Goal: Task Accomplishment & Management: Complete application form

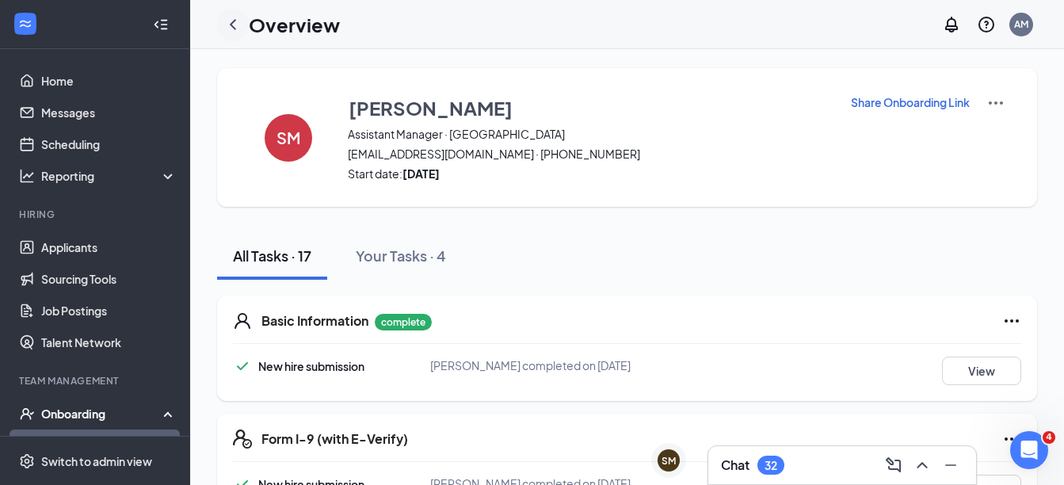
click at [235, 22] on icon "ChevronLeft" at bounding box center [232, 24] width 19 height 19
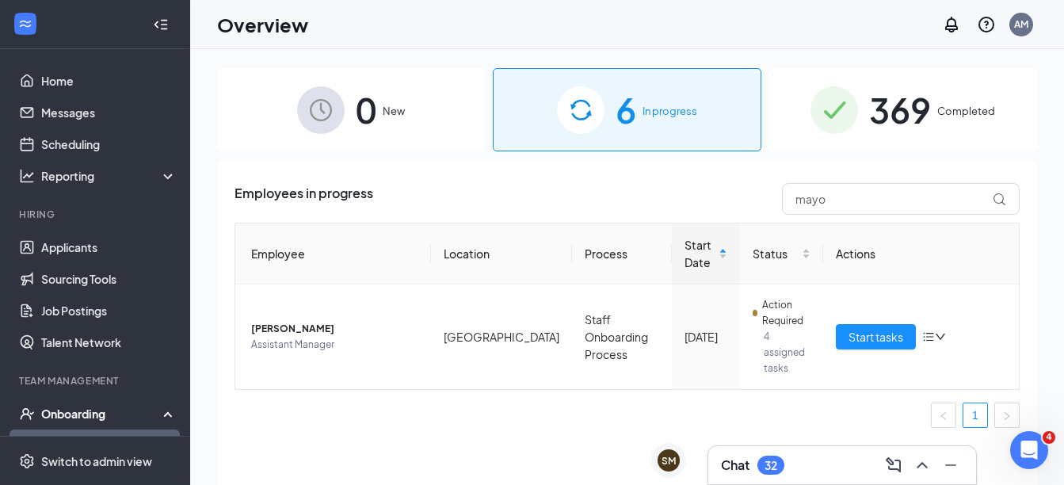
click at [894, 124] on span "369" at bounding box center [900, 109] width 62 height 55
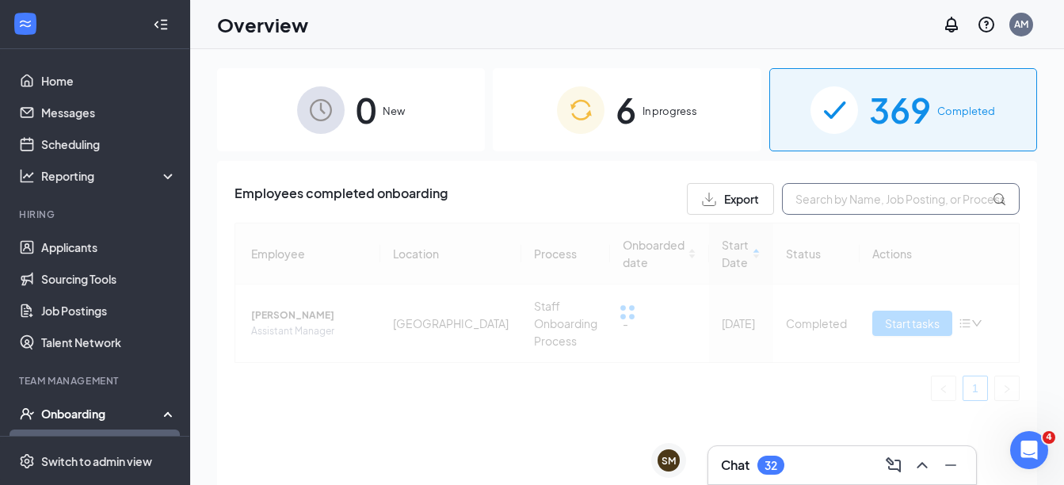
click at [887, 203] on input "text" at bounding box center [901, 199] width 238 height 32
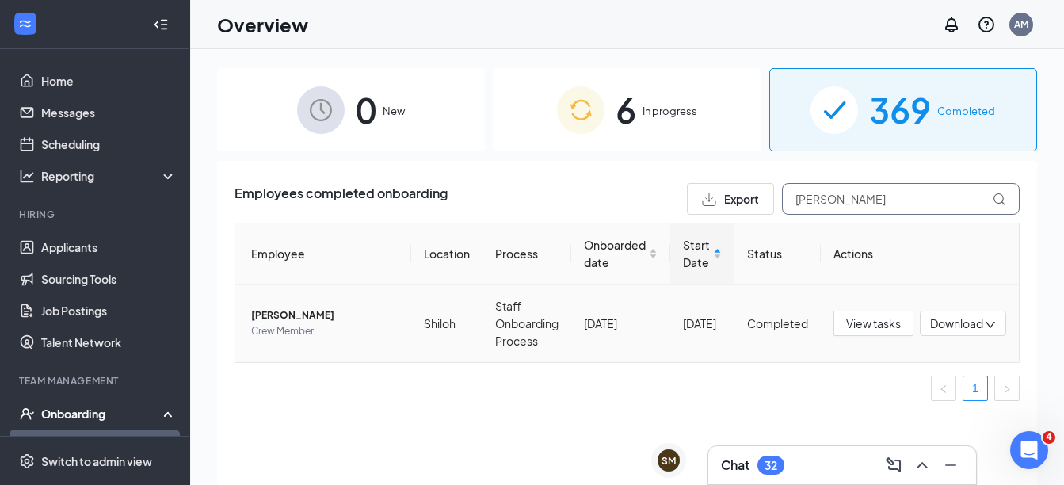
type input "[PERSON_NAME]"
click at [306, 335] on span "Crew Member" at bounding box center [324, 331] width 147 height 16
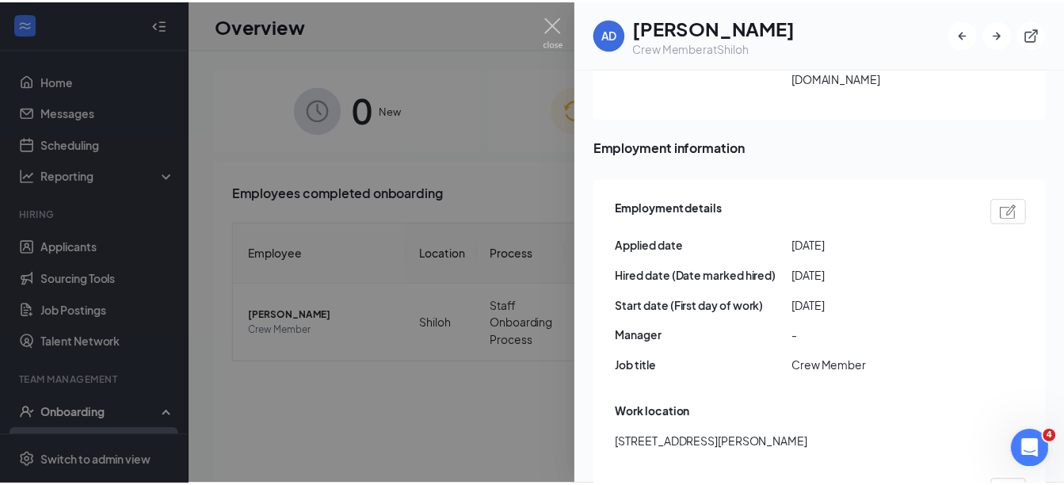
scroll to position [1109, 0]
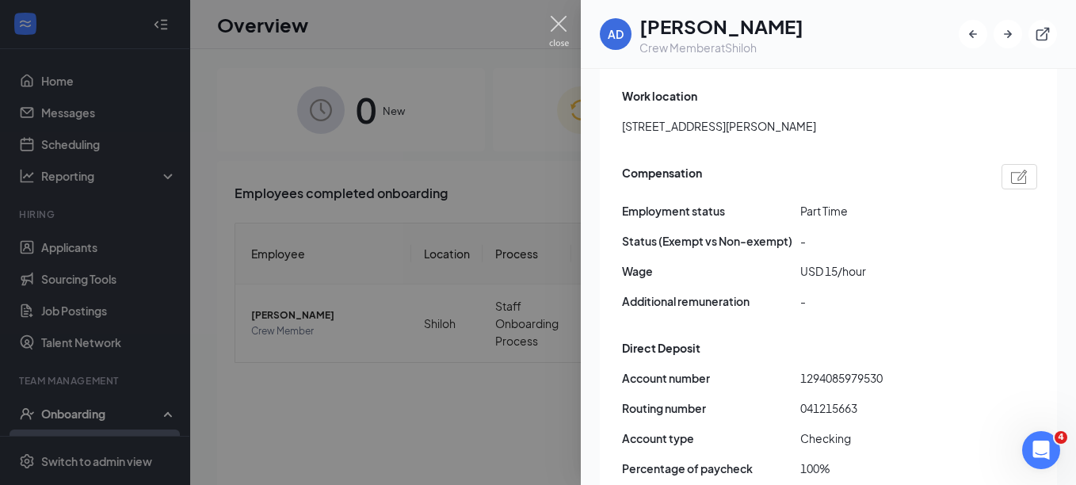
click at [561, 28] on img at bounding box center [559, 31] width 20 height 31
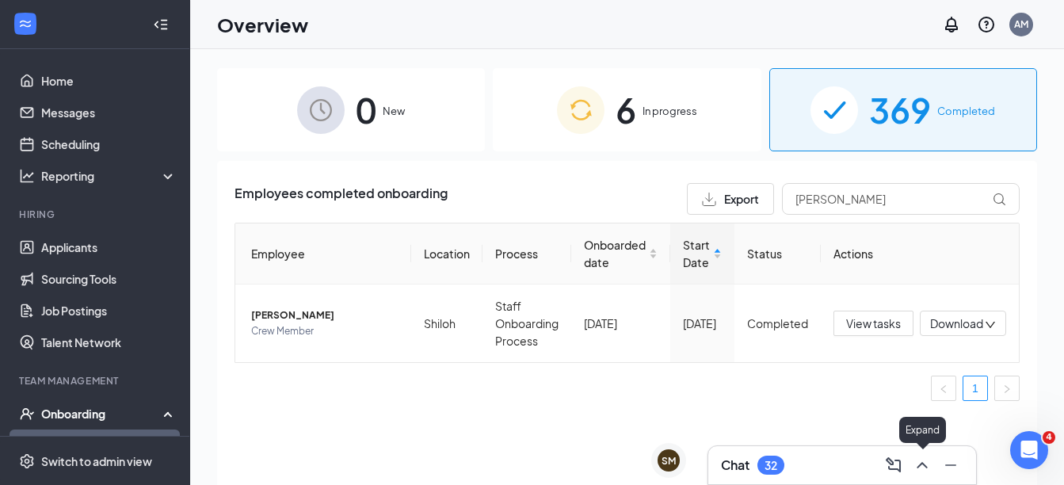
click at [928, 471] on icon "ChevronUp" at bounding box center [921, 464] width 19 height 19
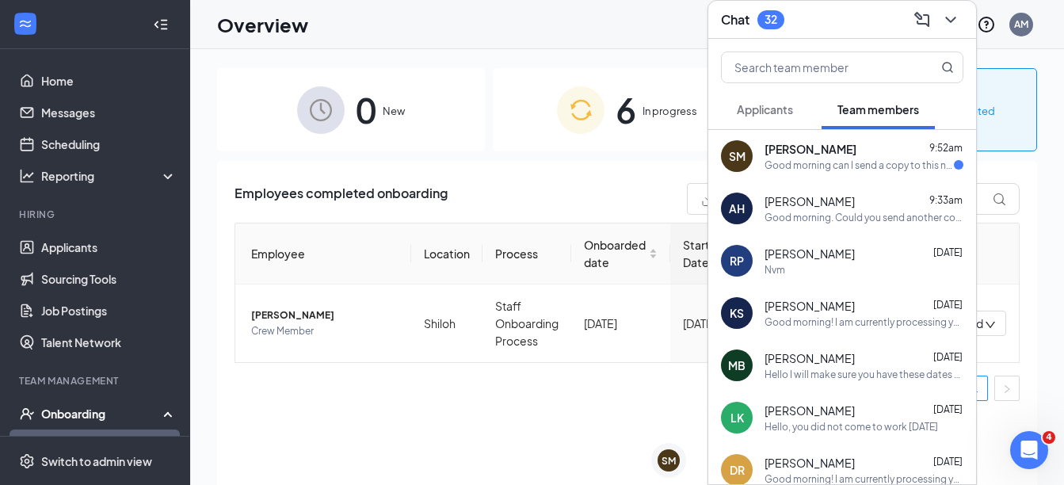
click at [808, 170] on div "Good morning can I send a copy to this number or should I email it again?" at bounding box center [858, 164] width 189 height 13
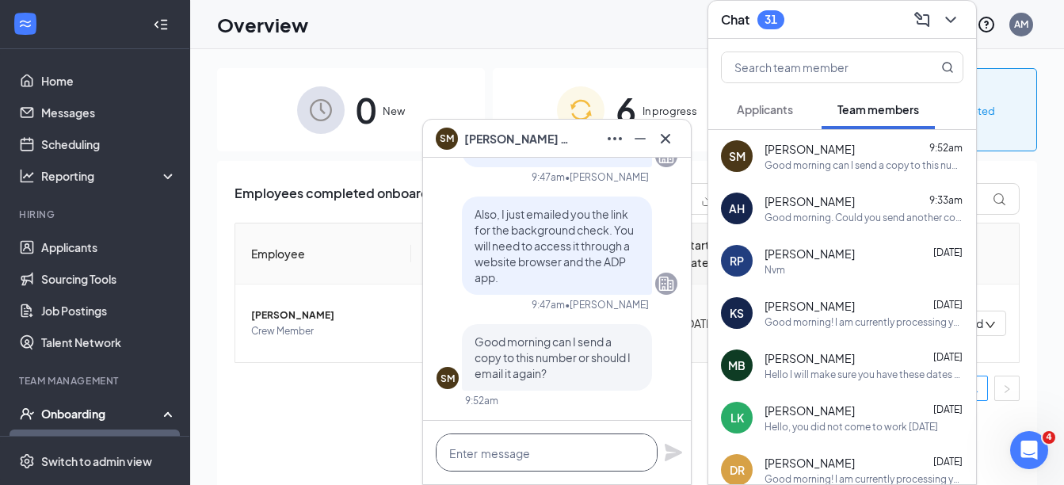
click at [545, 448] on textarea at bounding box center [547, 452] width 222 height 38
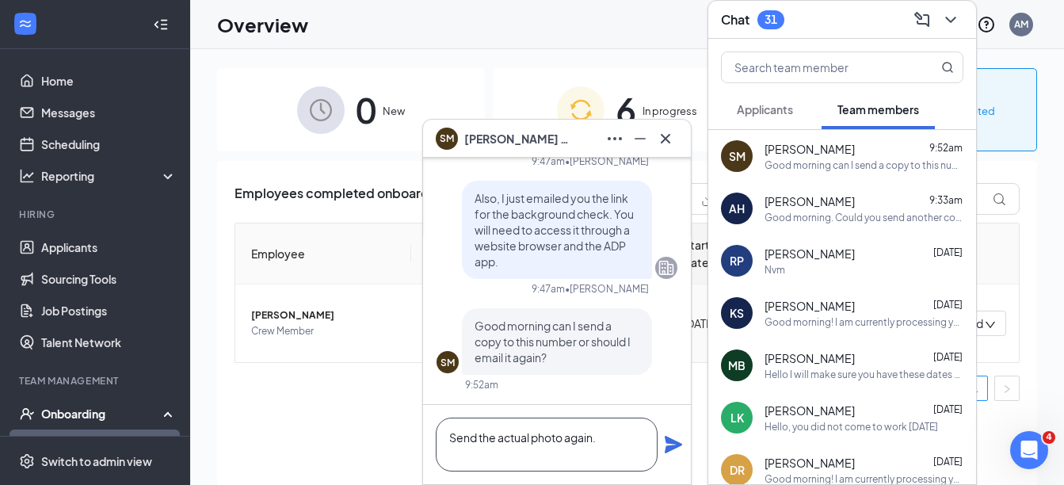
type textarea "Send the actual photo again."
click at [672, 448] on icon "Plane" at bounding box center [673, 444] width 17 height 17
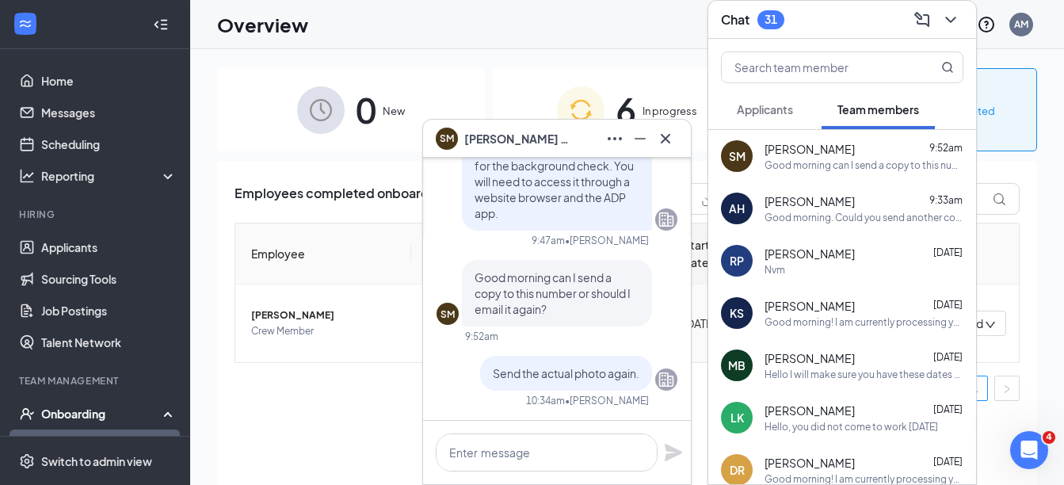
scroll to position [0, 0]
click at [570, 448] on textarea at bounding box center [547, 452] width 222 height 38
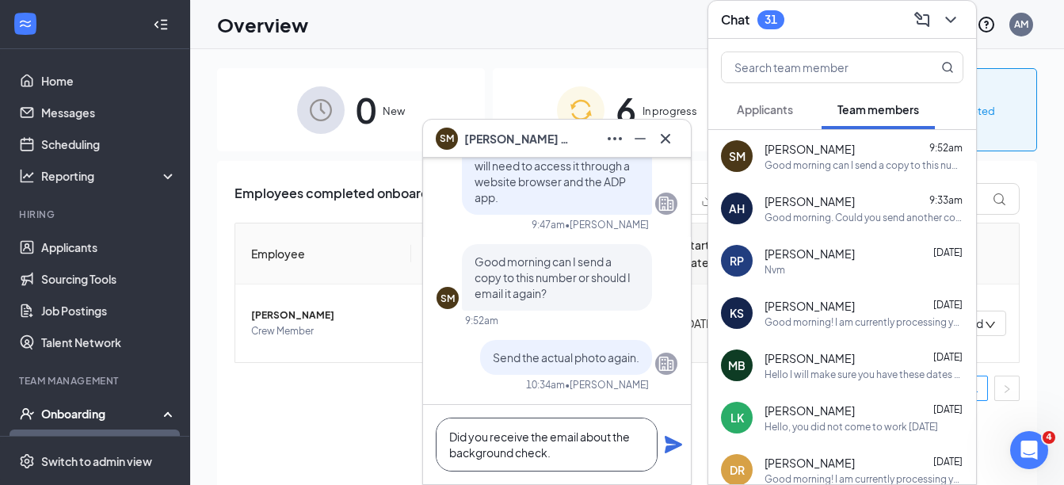
type textarea "Did you receive the email about the background check."
click at [661, 448] on div "Did you receive the email about the background check." at bounding box center [557, 444] width 268 height 79
click at [667, 446] on icon "Plane" at bounding box center [673, 444] width 17 height 17
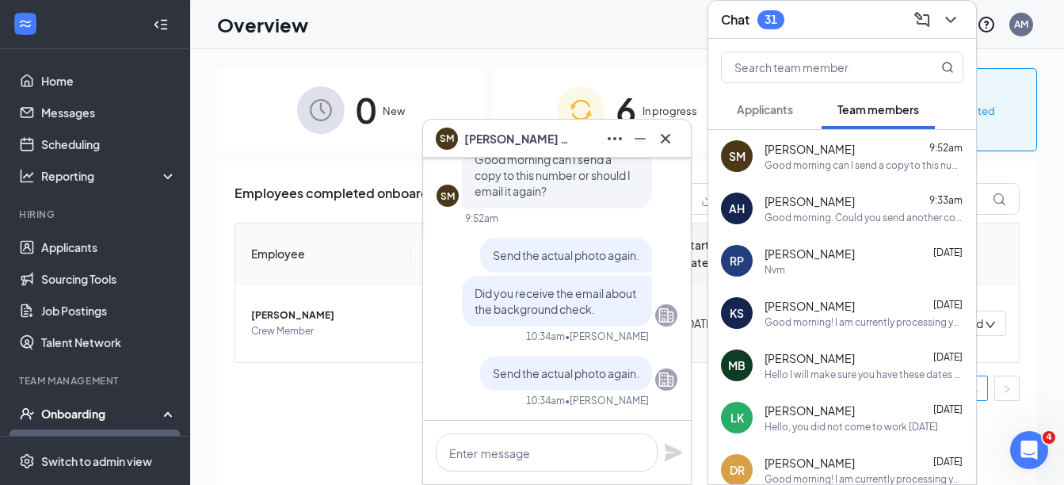
scroll to position [71, 0]
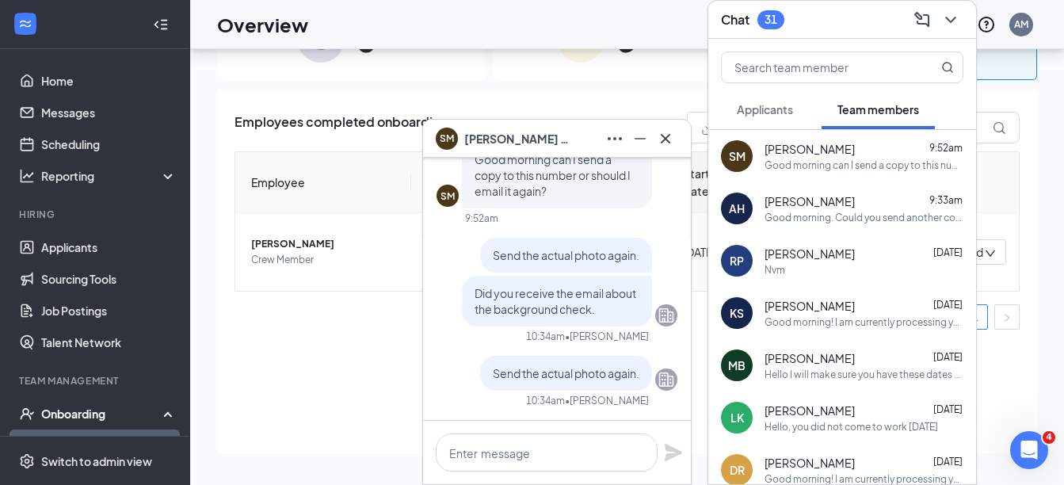
click at [674, 136] on icon "Cross" at bounding box center [665, 138] width 19 height 19
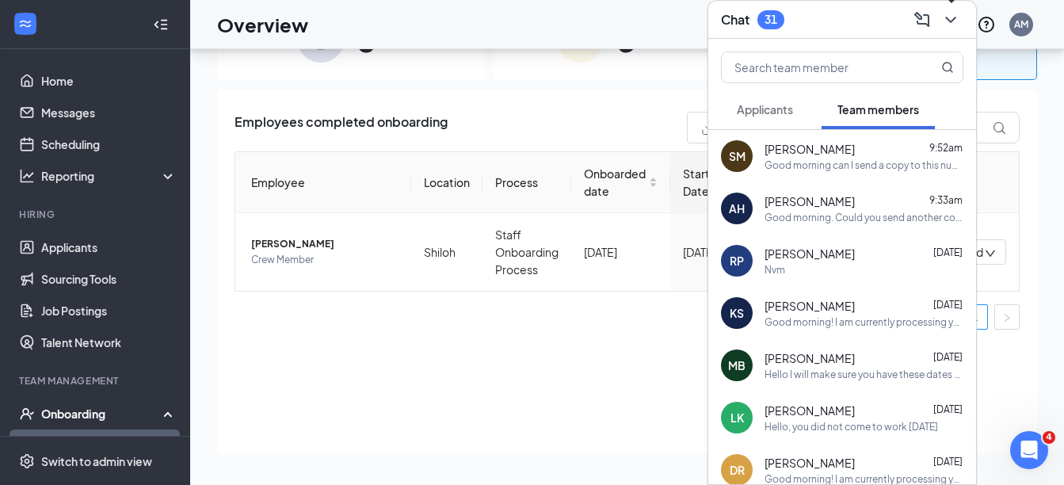
click at [948, 18] on icon "ChevronDown" at bounding box center [950, 20] width 10 height 6
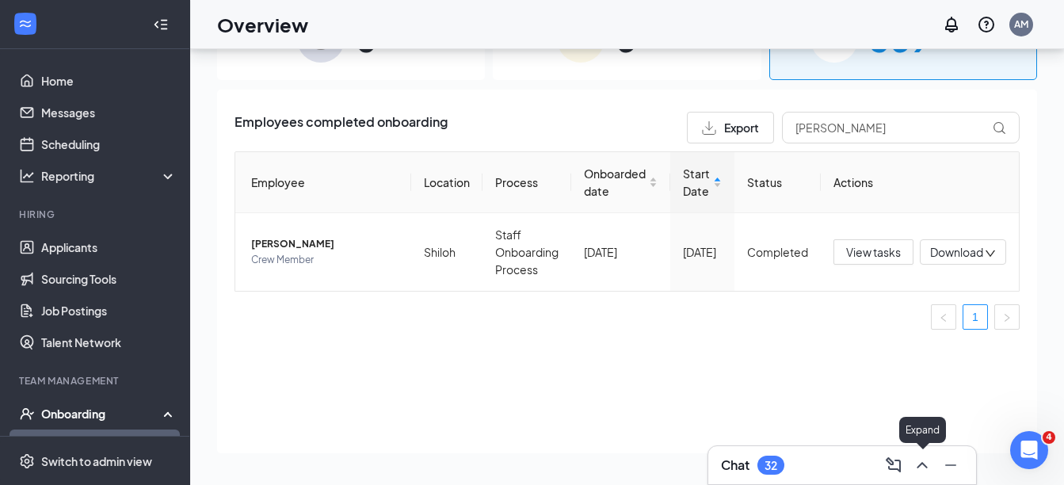
click at [924, 462] on icon "ChevronUp" at bounding box center [921, 464] width 19 height 19
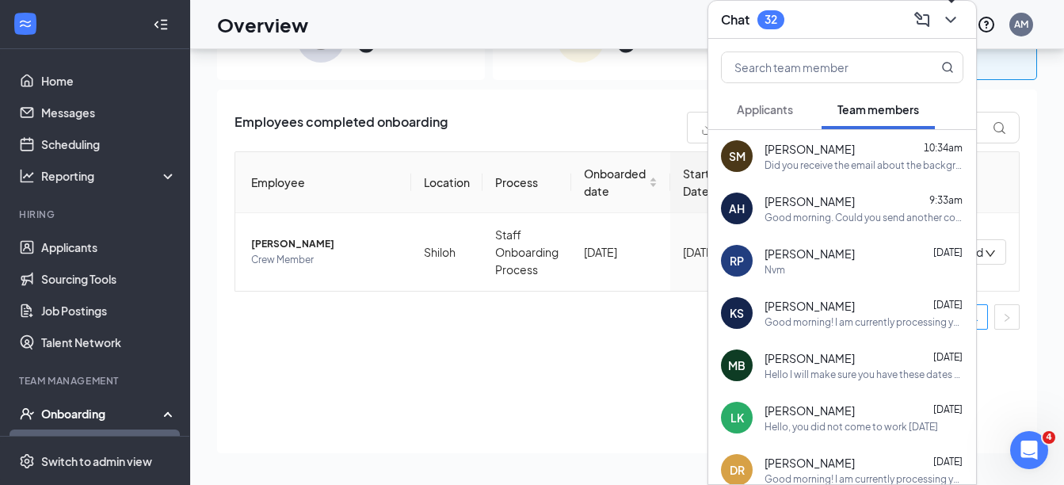
click at [956, 23] on icon "ChevronDown" at bounding box center [950, 19] width 19 height 19
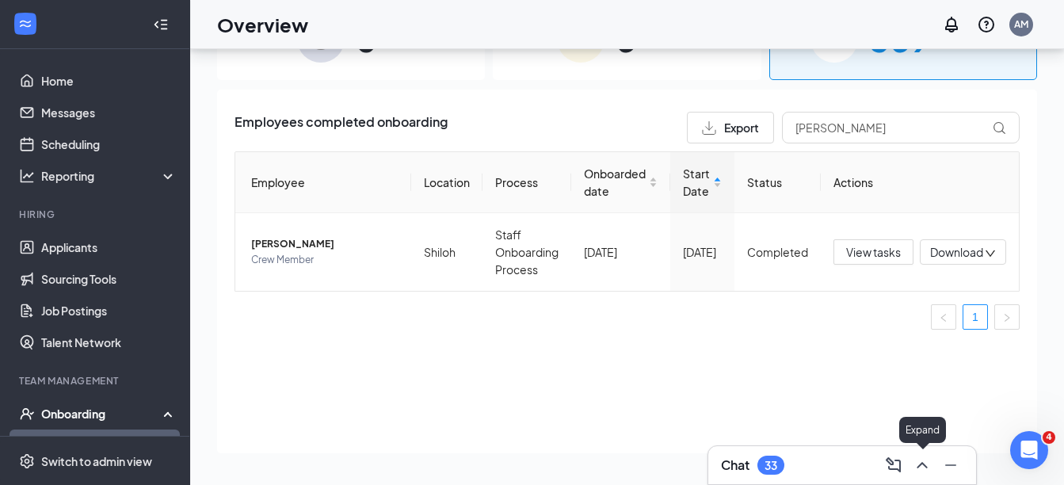
click at [930, 466] on icon "ChevronUp" at bounding box center [921, 464] width 19 height 19
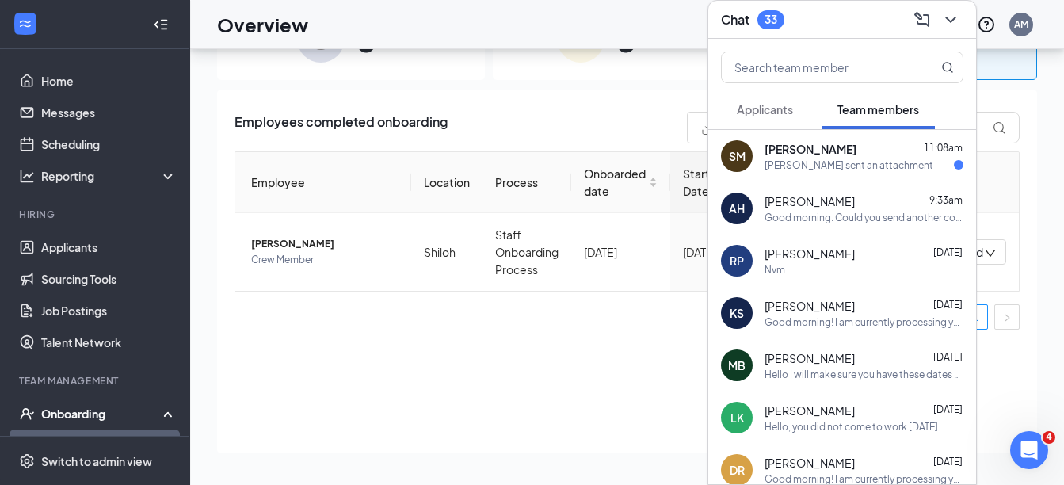
click at [787, 138] on div "SM [PERSON_NAME] 11:08am [PERSON_NAME] sent an attachment" at bounding box center [842, 156] width 268 height 52
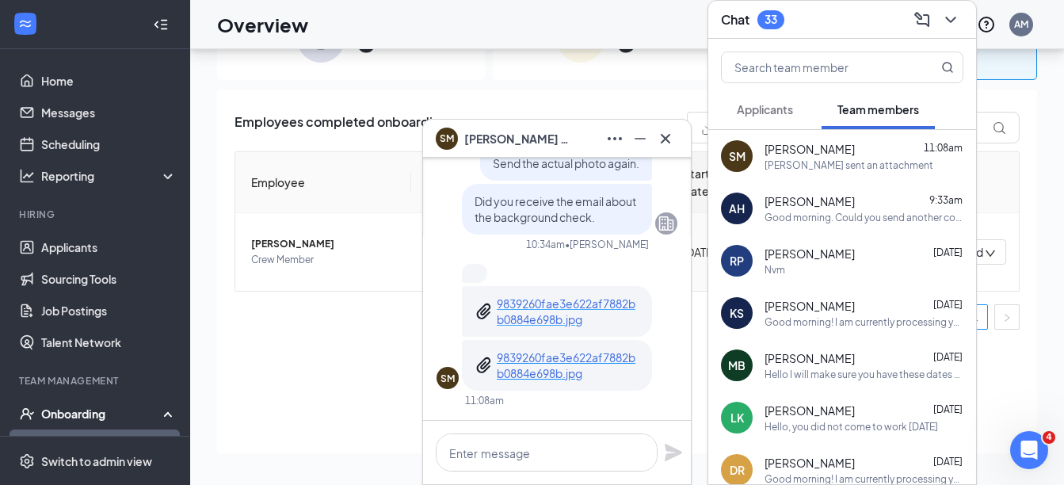
click at [521, 310] on p "9839260fae3e622af7882bb0884e698b.jpg" at bounding box center [568, 311] width 143 height 32
click at [562, 367] on p "9839260fae3e622af7882bb0884e698b.jpg" at bounding box center [568, 365] width 143 height 32
click at [952, 20] on icon "ChevronDown" at bounding box center [950, 20] width 10 height 6
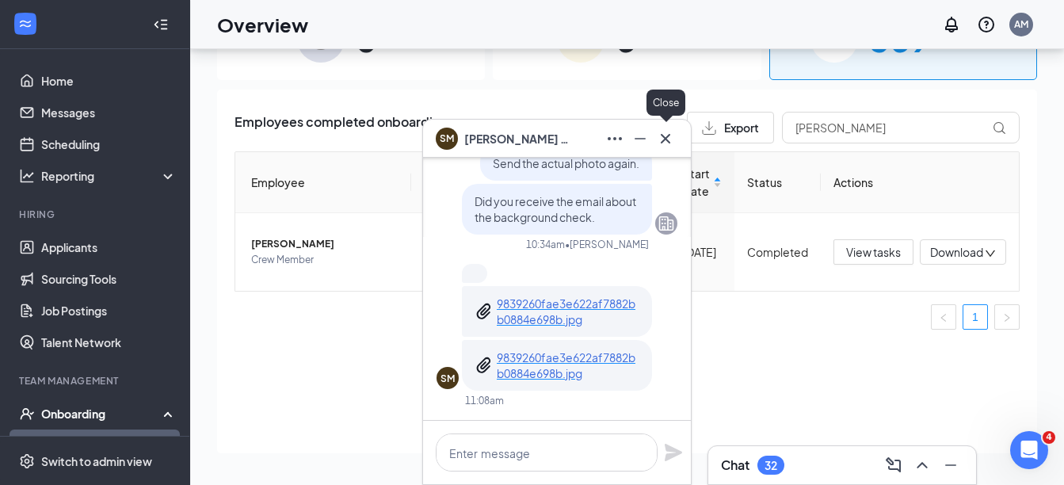
click at [669, 141] on icon "Cross" at bounding box center [666, 138] width 10 height 10
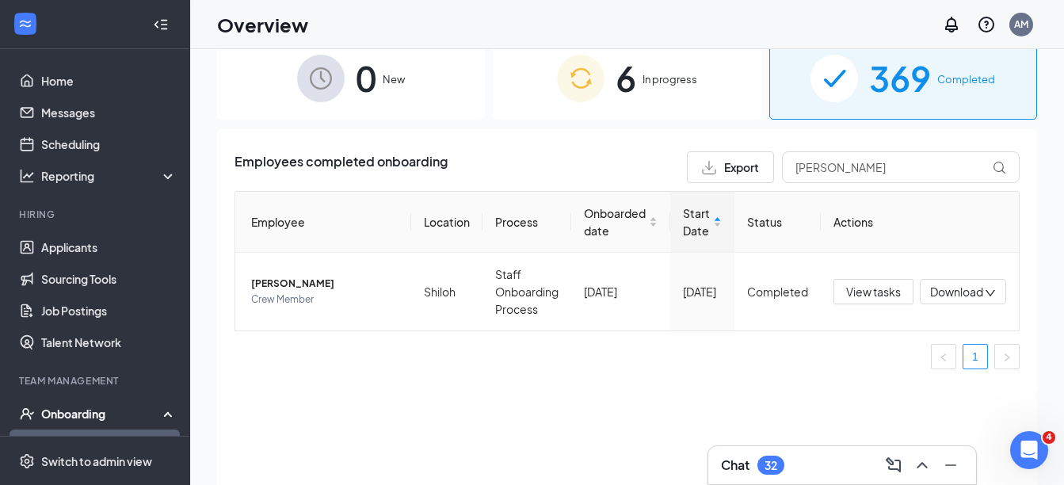
scroll to position [0, 0]
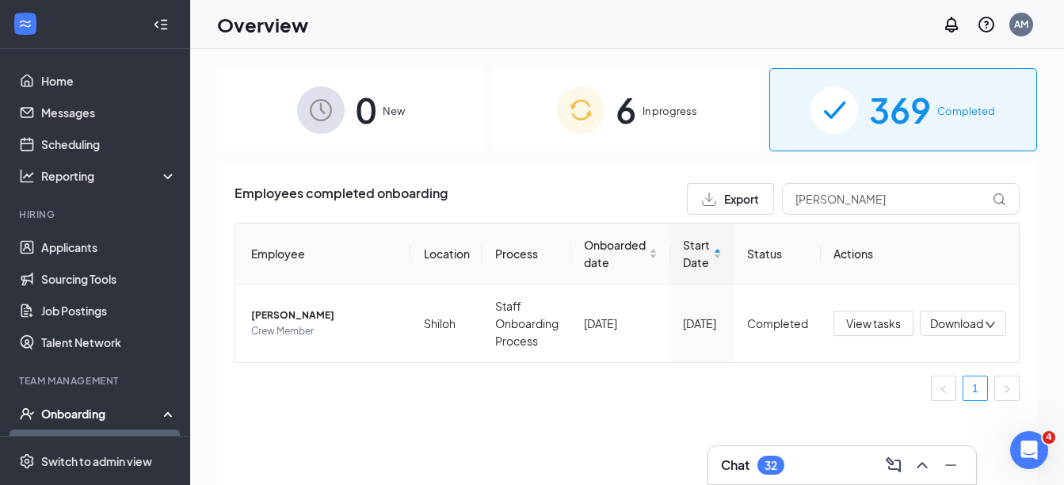
click at [603, 145] on div "6 In progress" at bounding box center [627, 109] width 268 height 83
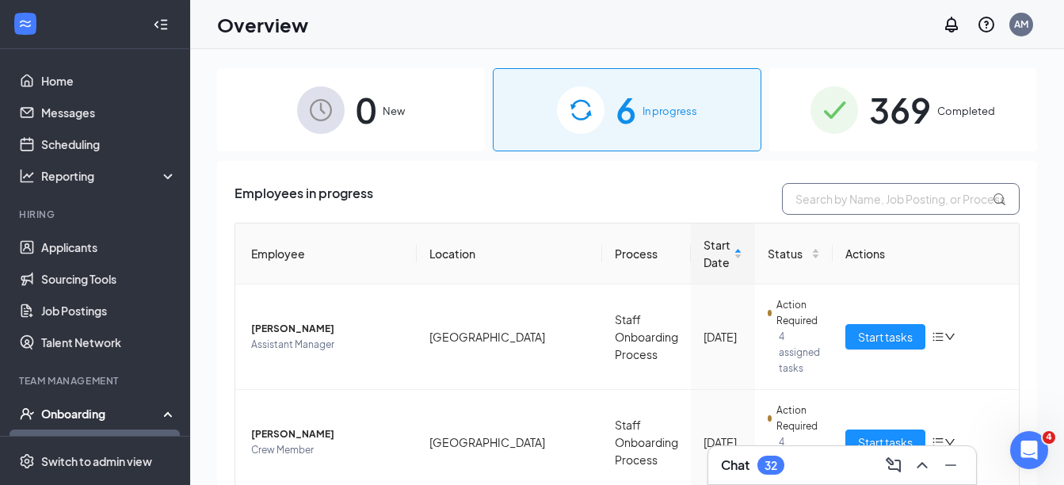
click at [920, 205] on input "text" at bounding box center [901, 199] width 238 height 32
type input "MAYO"
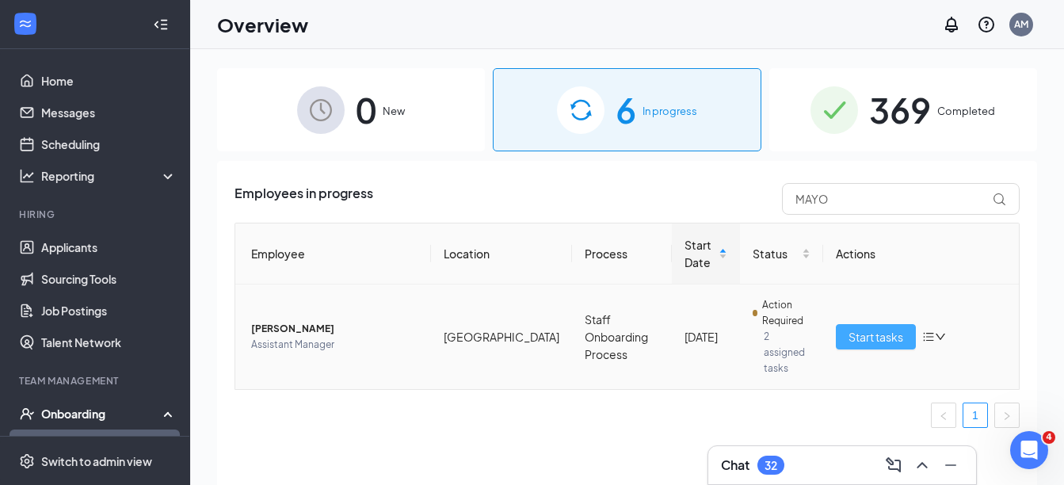
click at [864, 328] on span "Start tasks" at bounding box center [875, 336] width 55 height 17
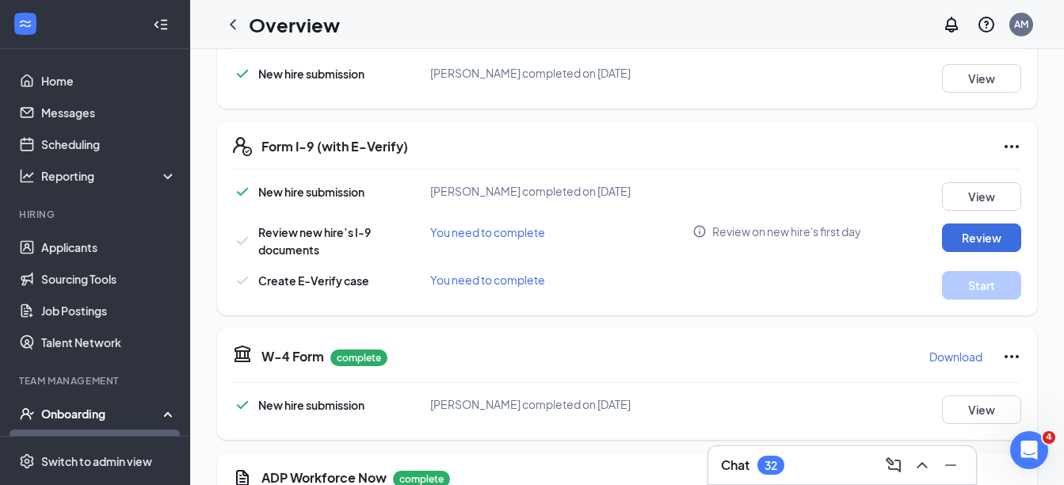
scroll to position [317, 0]
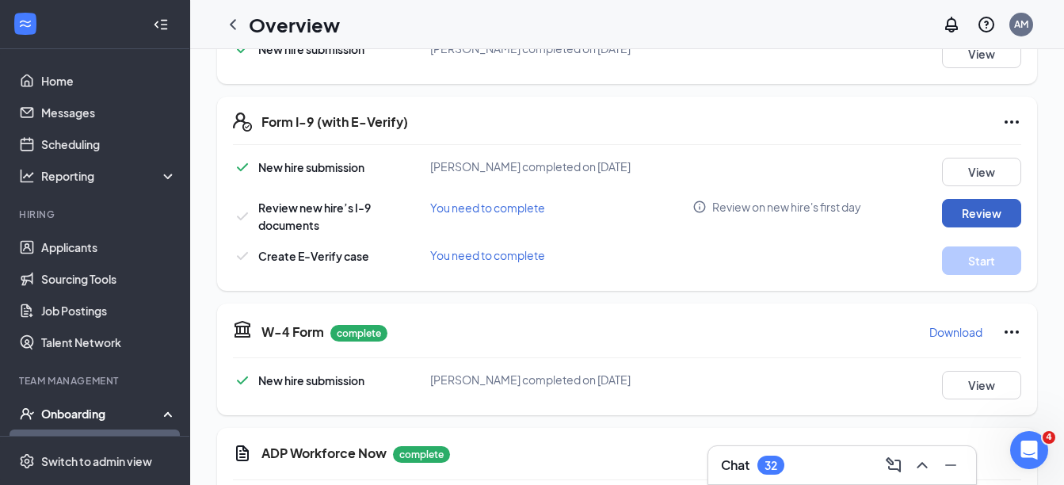
click at [970, 219] on button "Review" at bounding box center [981, 213] width 79 height 29
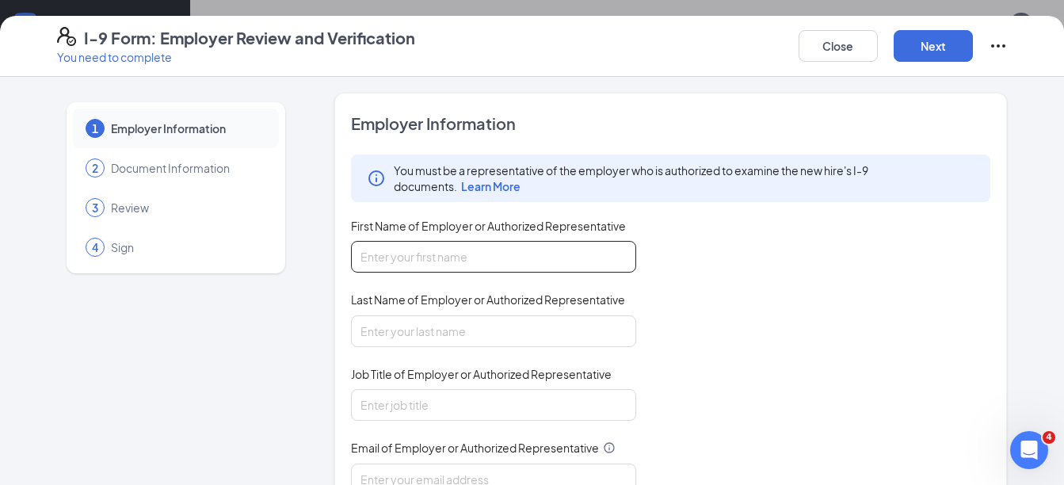
click at [444, 250] on input "First Name of Employer or Authorized Representative" at bounding box center [493, 257] width 285 height 32
type input "Amani"
type input "[PERSON_NAME]"
type input "[EMAIL_ADDRESS][DOMAIN_NAME]"
type input "3148737362"
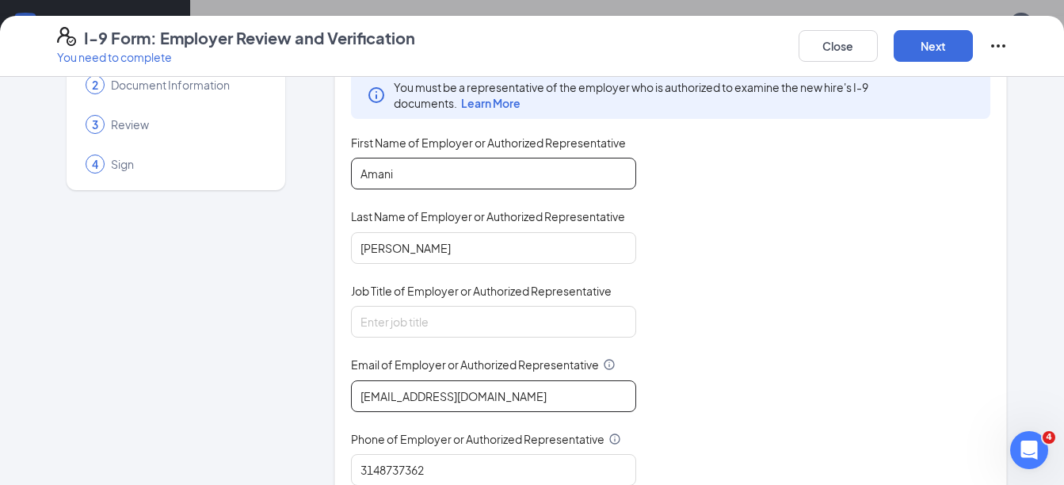
scroll to position [158, 0]
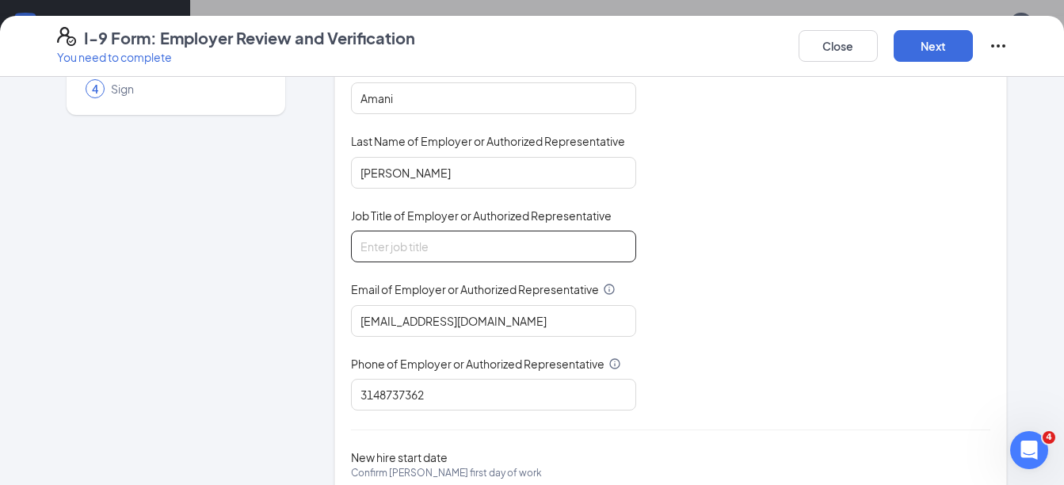
click at [497, 250] on input "Job Title of Employer or Authorized Representative" at bounding box center [493, 246] width 285 height 32
type input "HR Admin"
click at [878, 276] on div "You must be a representative of the employer who is authorized to examine the n…" at bounding box center [671, 203] width 640 height 414
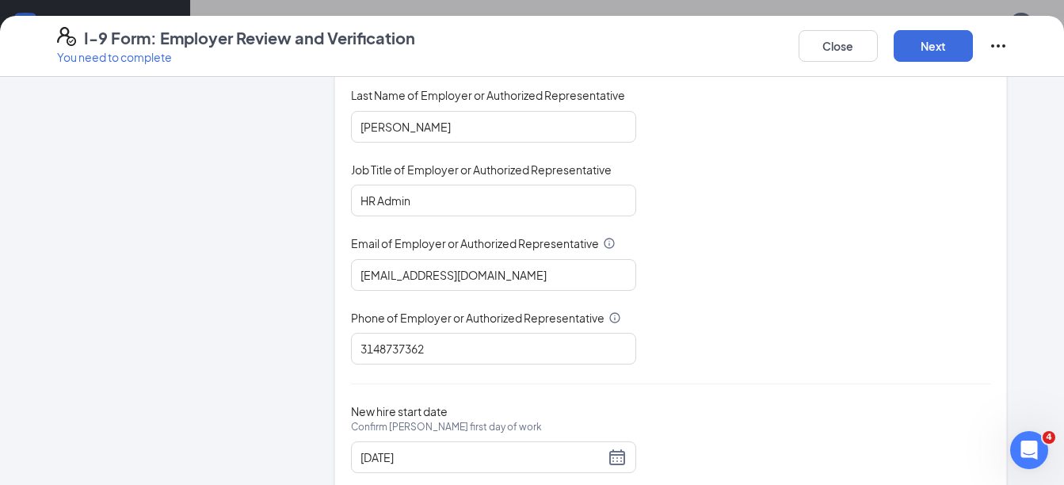
scroll to position [247, 0]
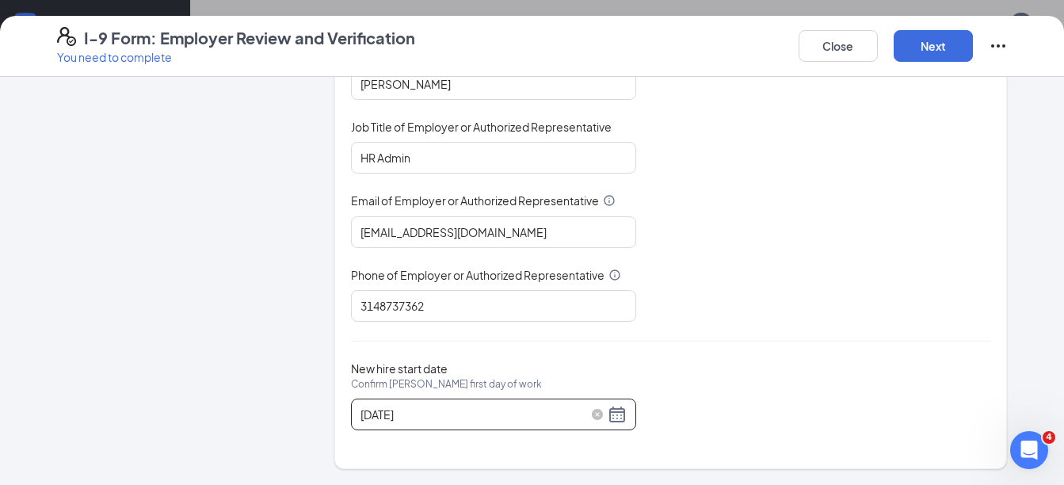
click at [613, 412] on div "[DATE]" at bounding box center [493, 414] width 266 height 19
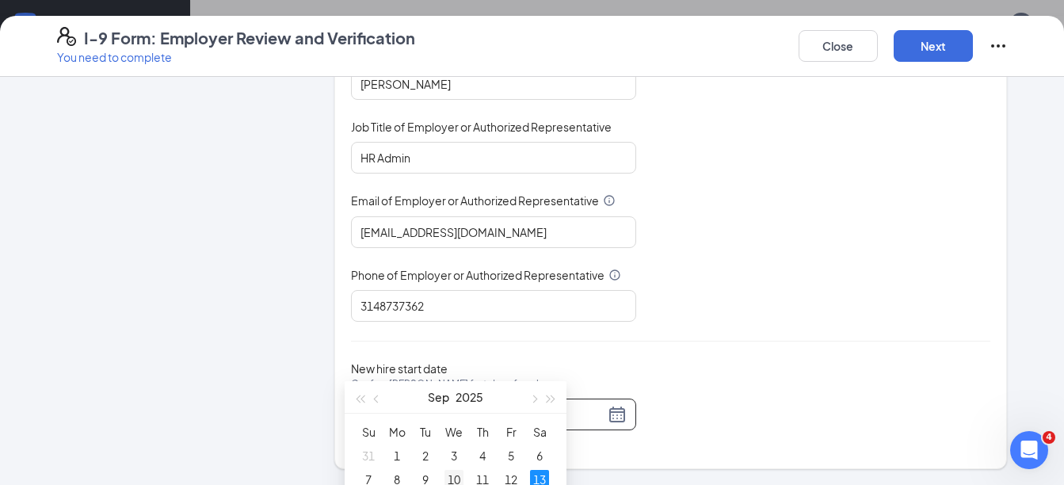
scroll to position [158, 0]
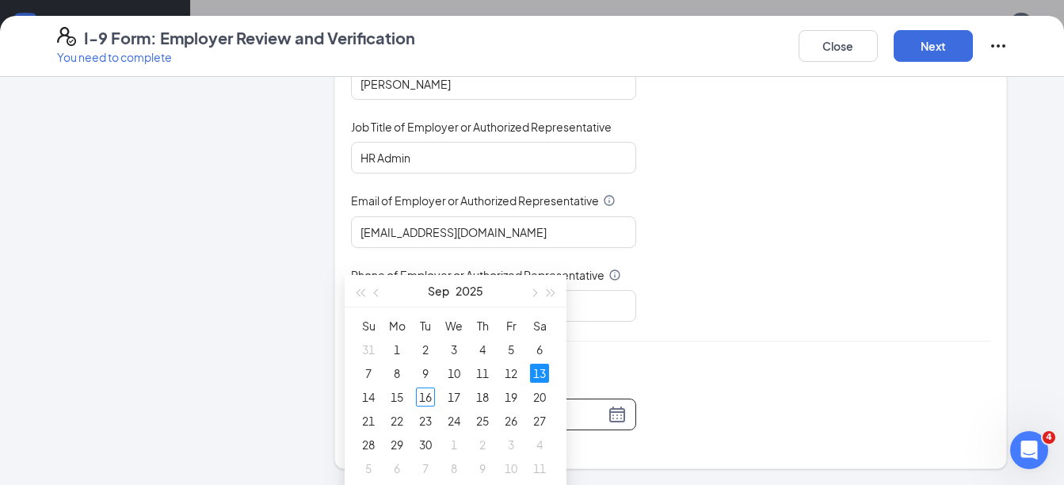
drag, startPoint x: 426, startPoint y: 398, endPoint x: 744, endPoint y: 154, distance: 401.0
click at [426, 398] on div "16" at bounding box center [425, 396] width 19 height 19
type input "[DATE]"
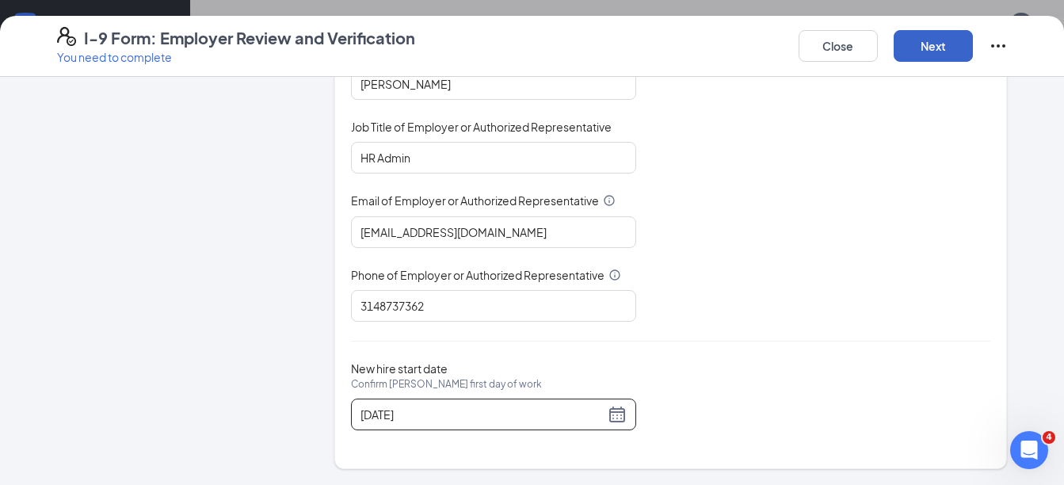
click at [950, 57] on button "Next" at bounding box center [932, 46] width 79 height 32
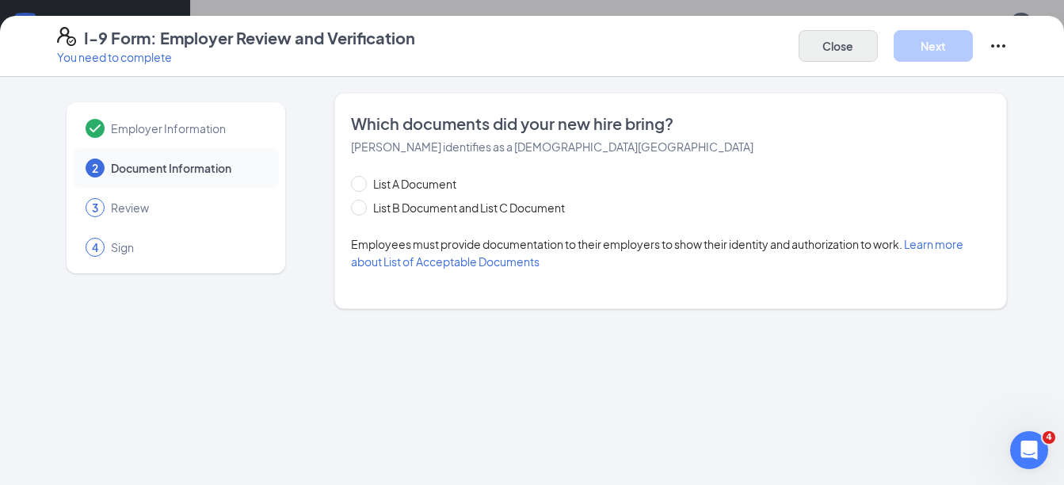
scroll to position [0, 0]
click at [356, 215] on span at bounding box center [359, 208] width 16 height 16
click at [356, 211] on input "List B Document and List C Document" at bounding box center [356, 205] width 11 height 11
radio input "true"
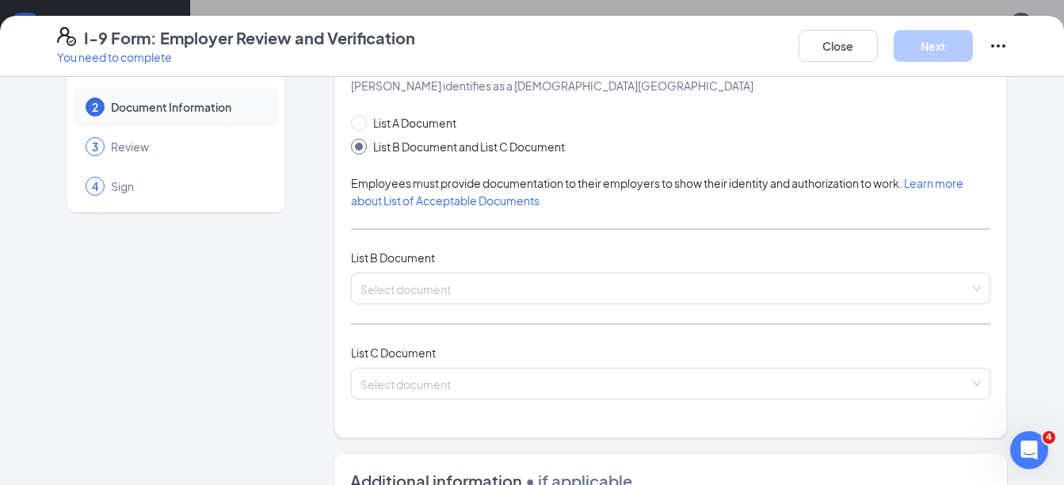
scroll to position [158, 0]
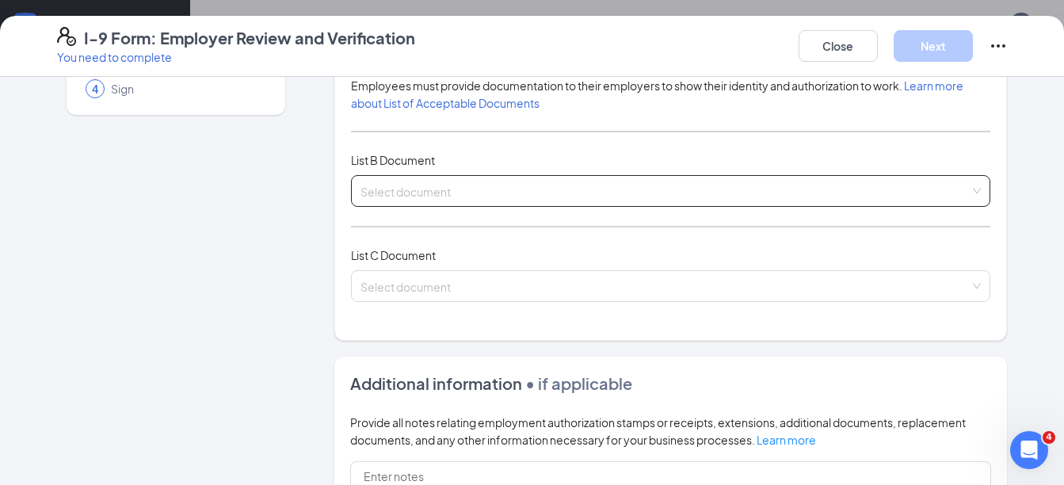
click at [392, 184] on input "search" at bounding box center [665, 188] width 610 height 24
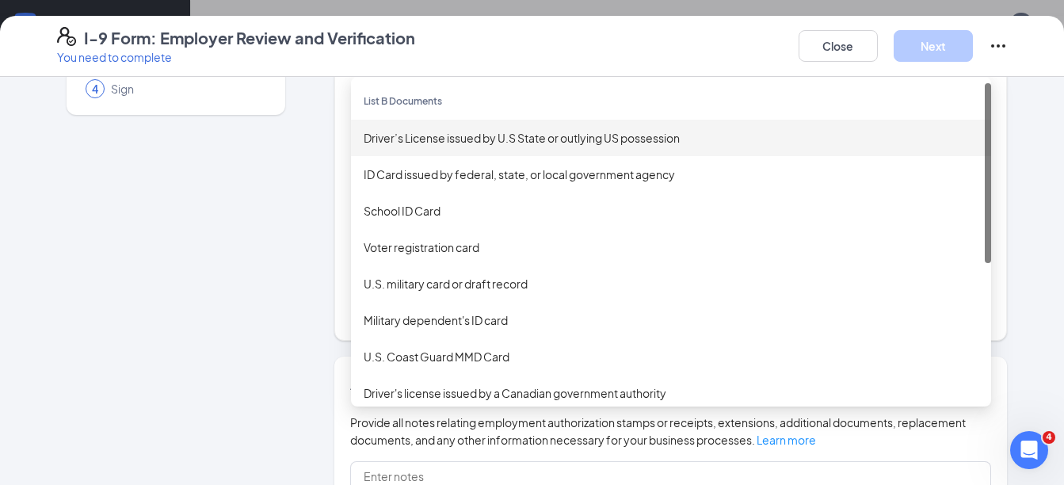
click at [410, 133] on div "Driver’s License issued by U.S State or outlying US possession" at bounding box center [671, 137] width 615 height 17
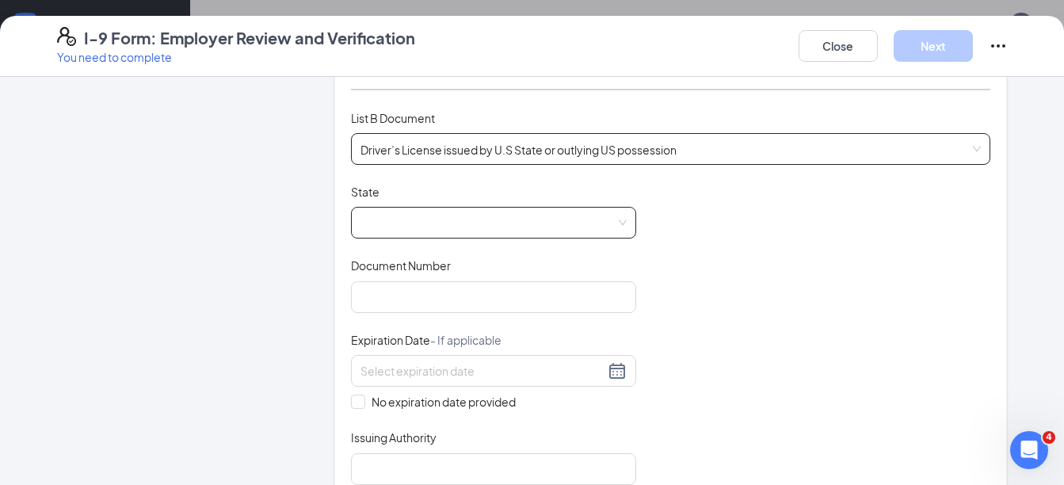
scroll to position [238, 0]
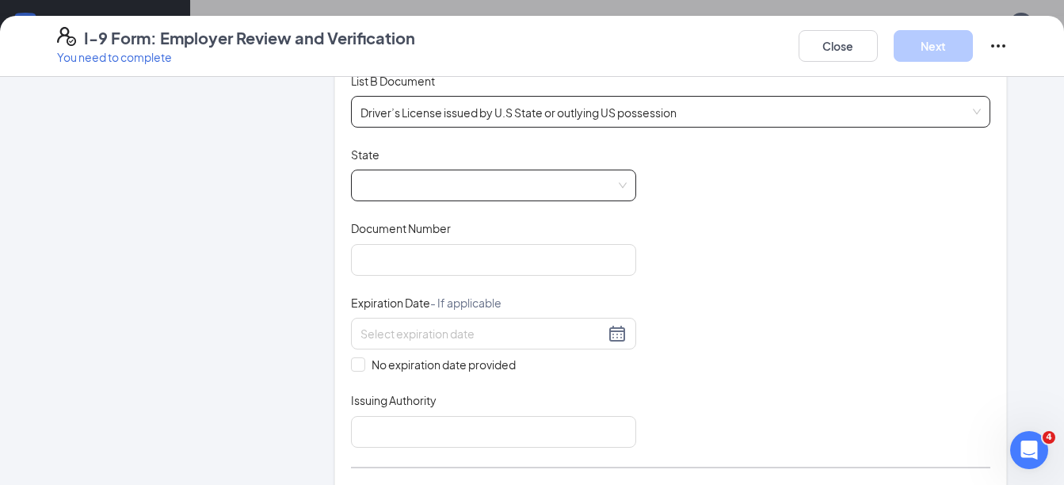
click at [414, 181] on span at bounding box center [493, 185] width 266 height 30
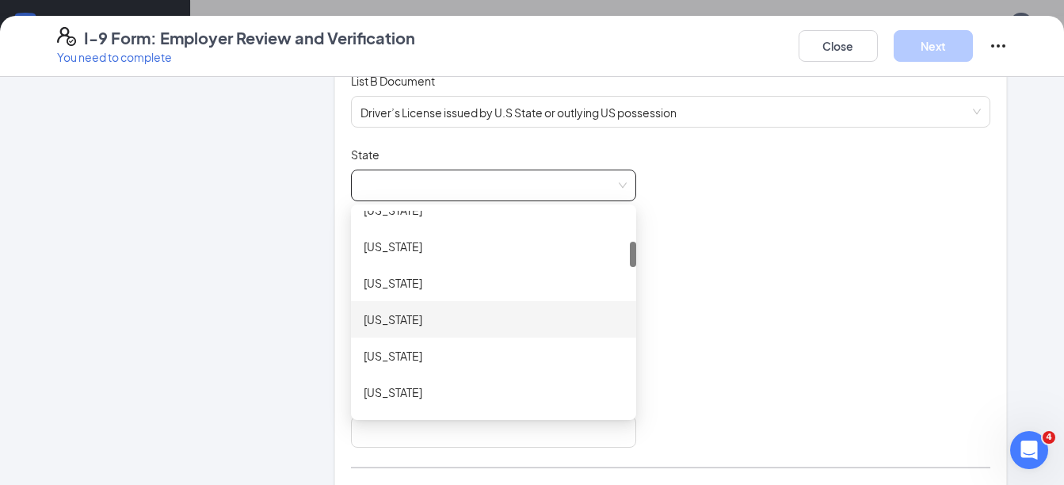
scroll to position [396, 0]
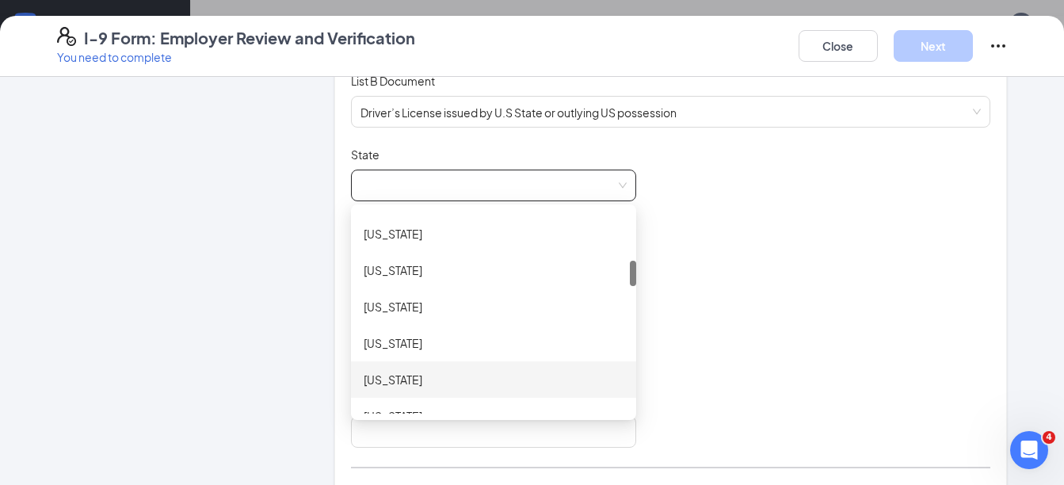
click at [388, 377] on div "[US_STATE]" at bounding box center [494, 379] width 260 height 17
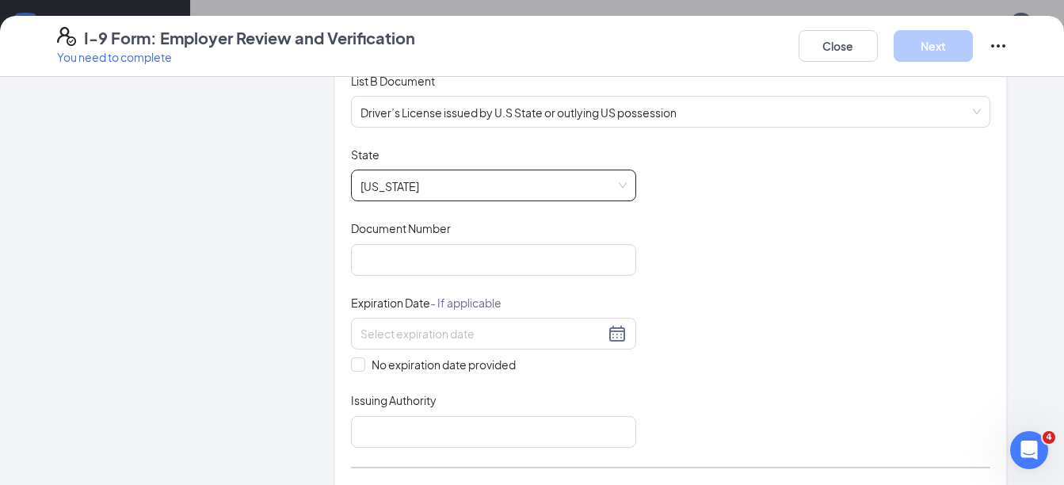
click at [956, 276] on div "Document Title Driver’s License issued by U.S State or outlying US possession S…" at bounding box center [671, 297] width 640 height 301
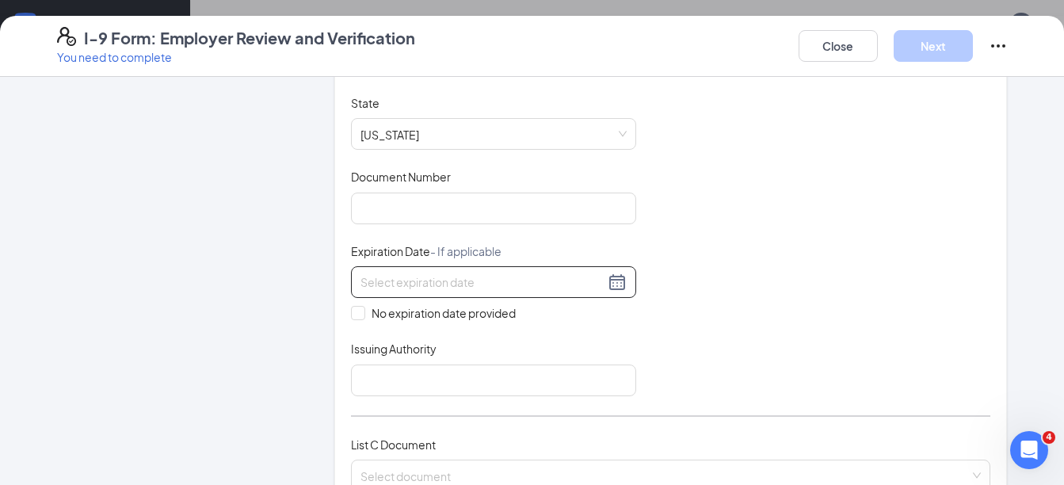
scroll to position [317, 0]
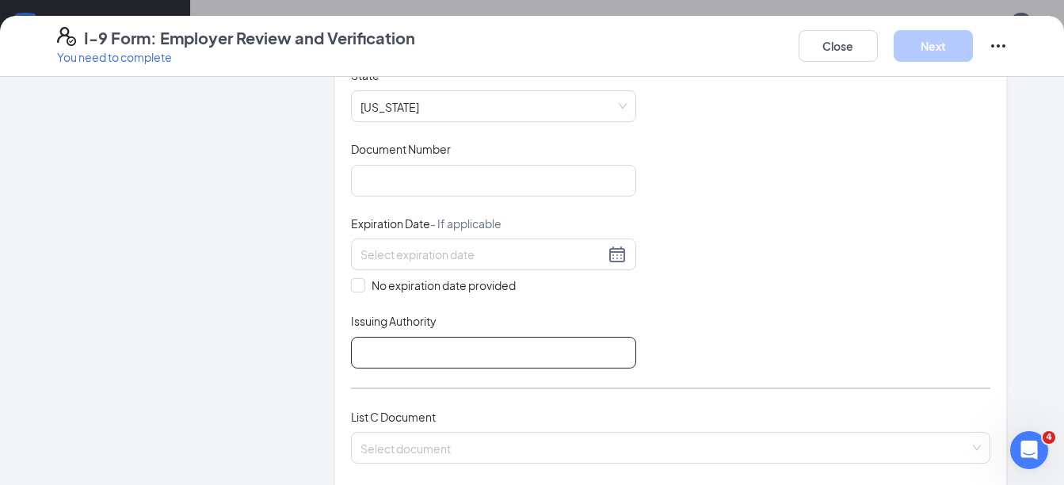
click at [387, 345] on input "Issuing Authority" at bounding box center [493, 353] width 285 height 32
type input "State of [US_STATE]"
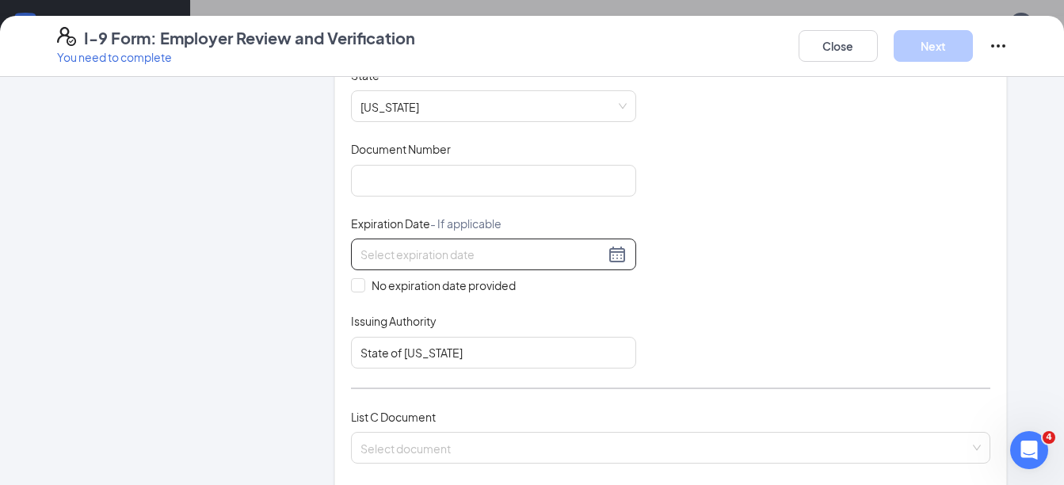
click at [383, 254] on input at bounding box center [482, 254] width 244 height 17
click at [439, 185] on input "Document Number" at bounding box center [493, 181] width 285 height 32
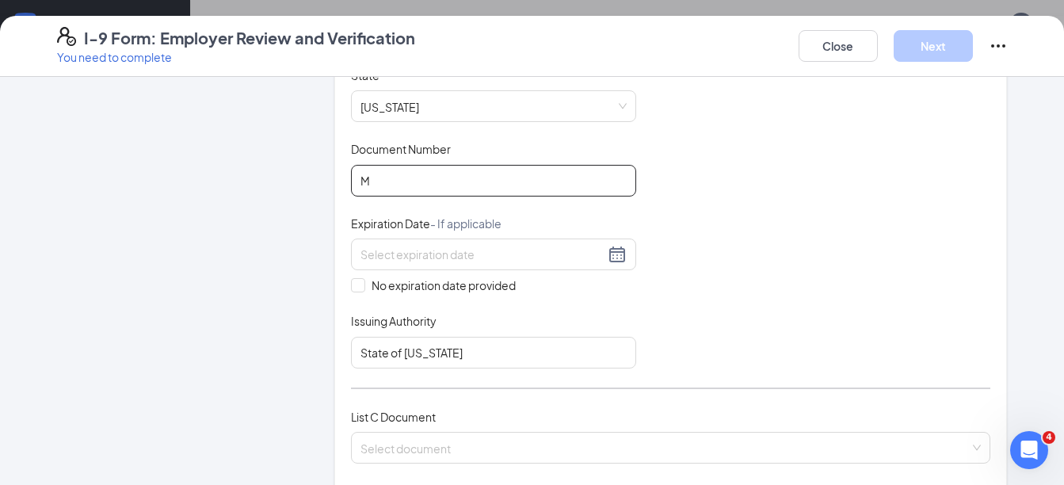
type input "M000-7928-7770"
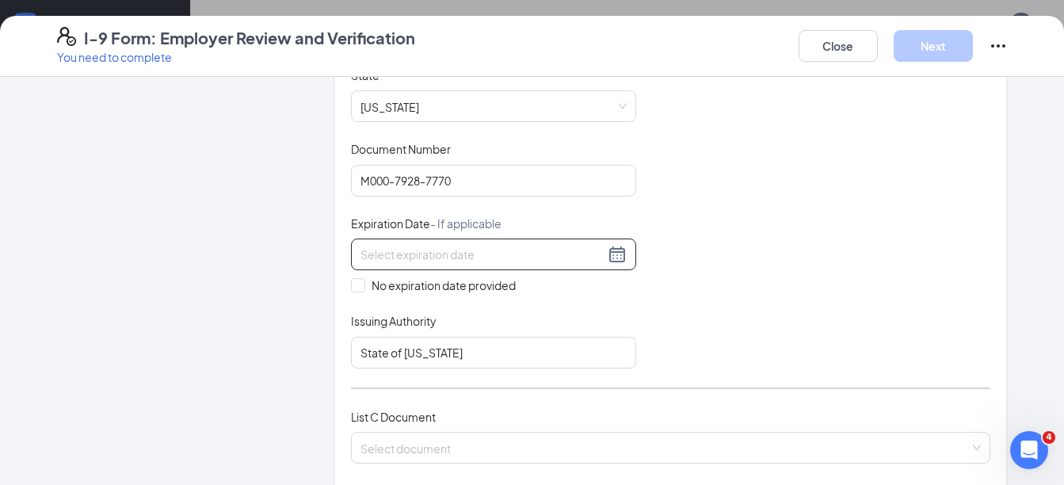
click at [428, 255] on input at bounding box center [482, 254] width 244 height 17
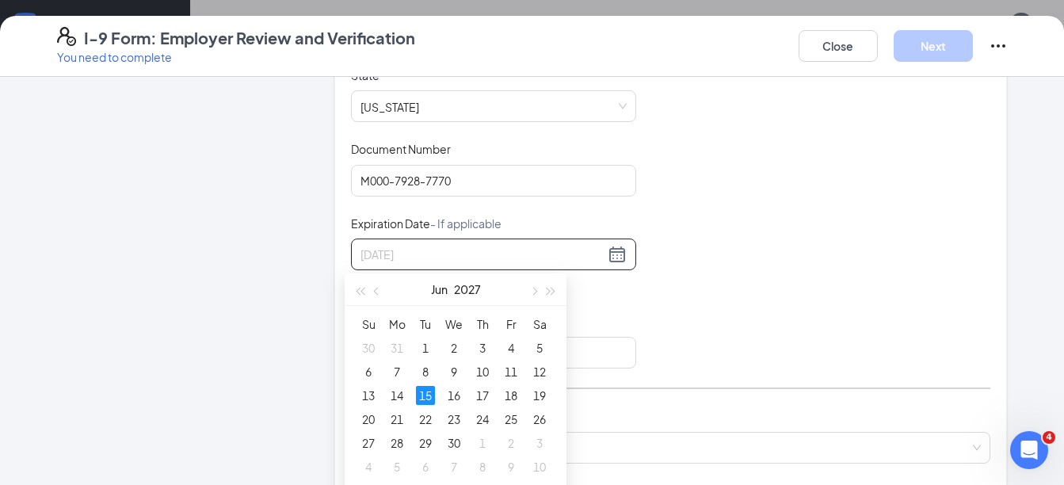
click at [429, 402] on div "15" at bounding box center [425, 395] width 19 height 19
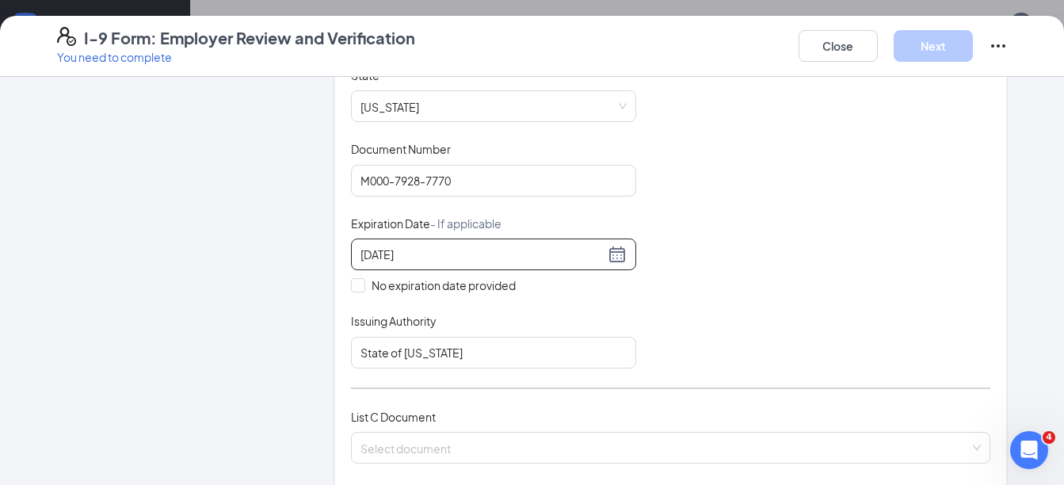
type input "[DATE]"
click at [719, 320] on div "Document Title Driver’s License issued by U.S State or outlying US possession S…" at bounding box center [671, 217] width 640 height 301
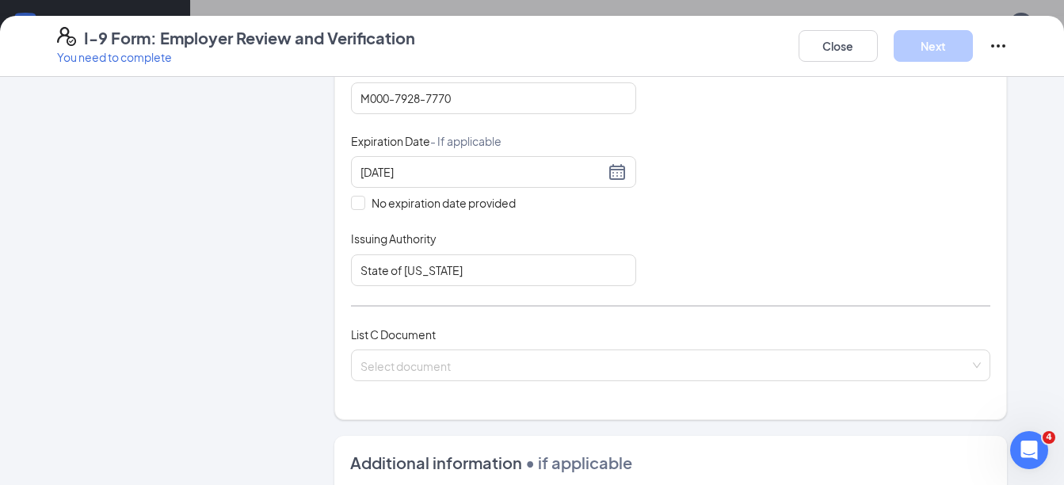
scroll to position [475, 0]
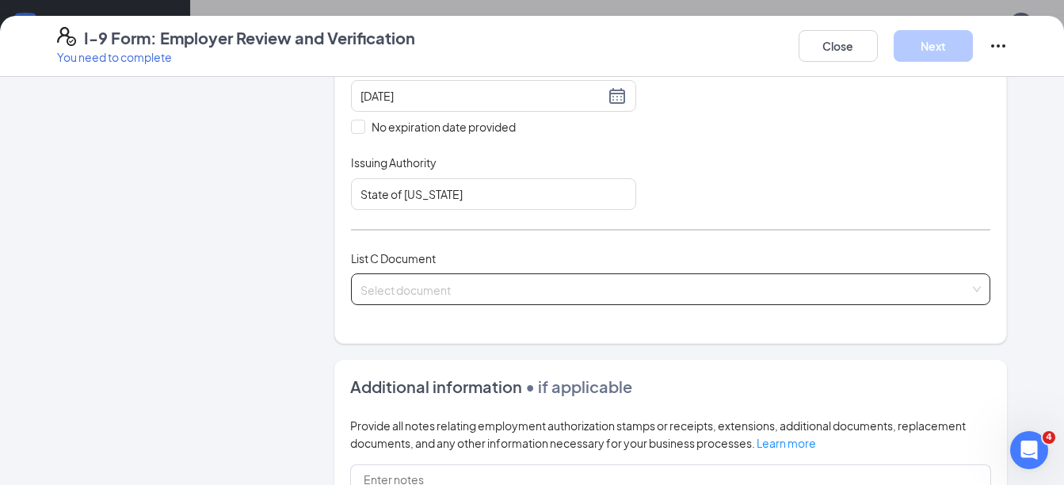
click at [498, 288] on input "search" at bounding box center [665, 286] width 610 height 24
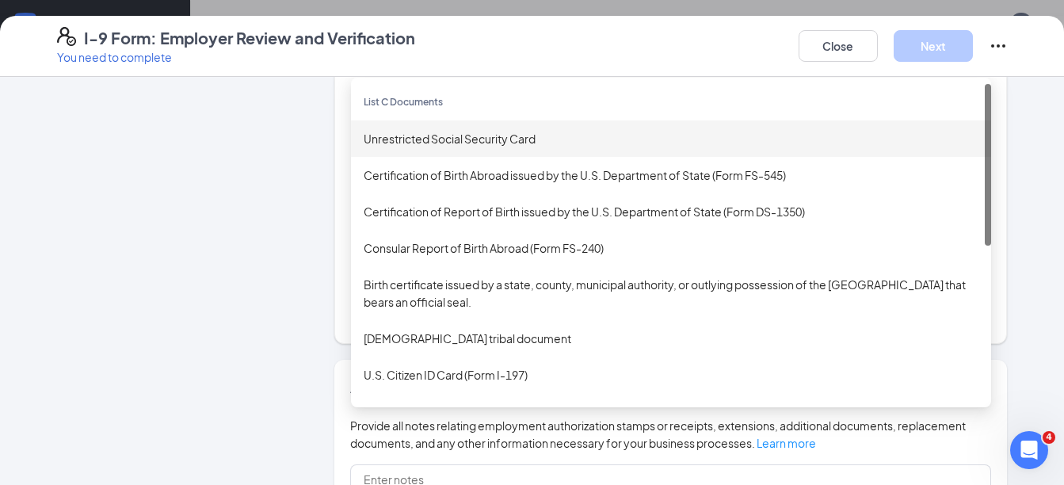
click at [437, 141] on div "Unrestricted Social Security Card" at bounding box center [671, 138] width 615 height 17
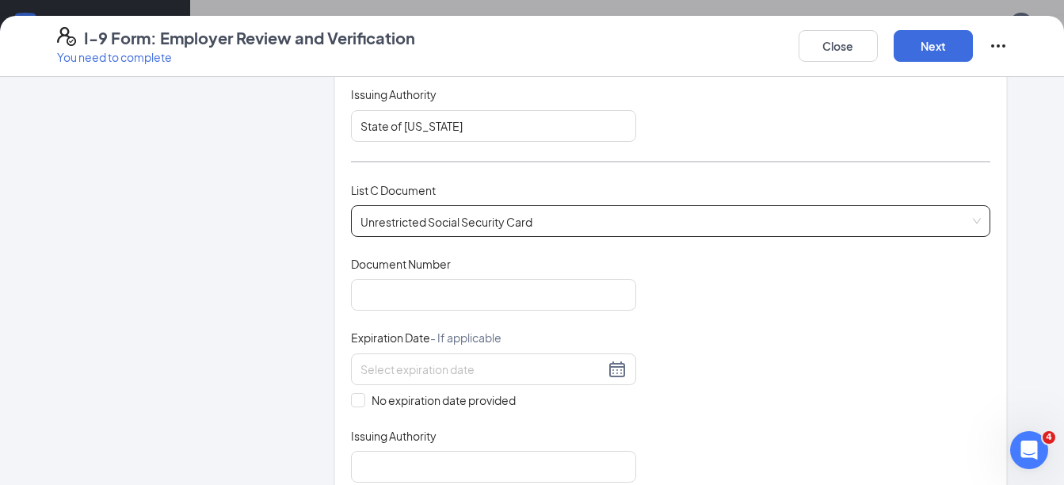
scroll to position [634, 0]
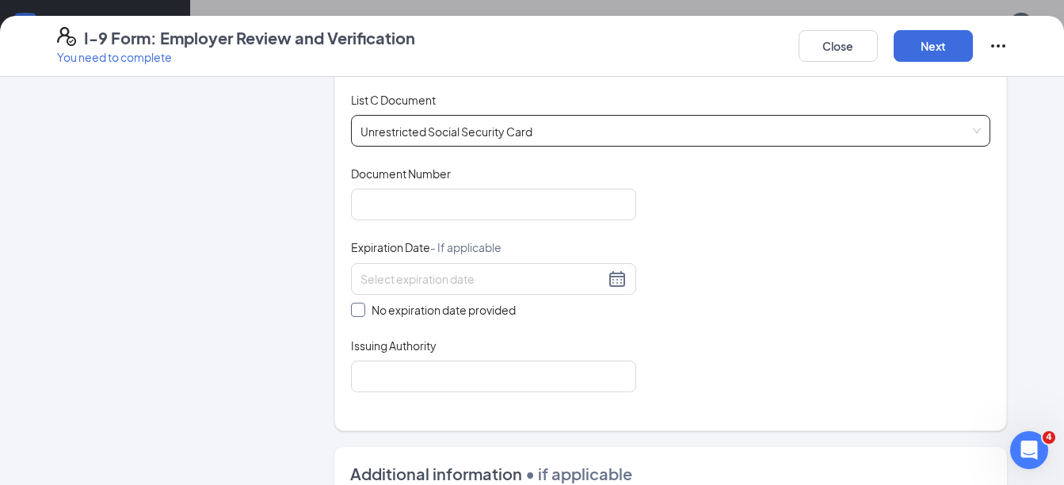
click at [351, 317] on label "No expiration date provided" at bounding box center [493, 309] width 285 height 17
click at [351, 314] on input "No expiration date provided" at bounding box center [356, 308] width 11 height 11
checkbox input "true"
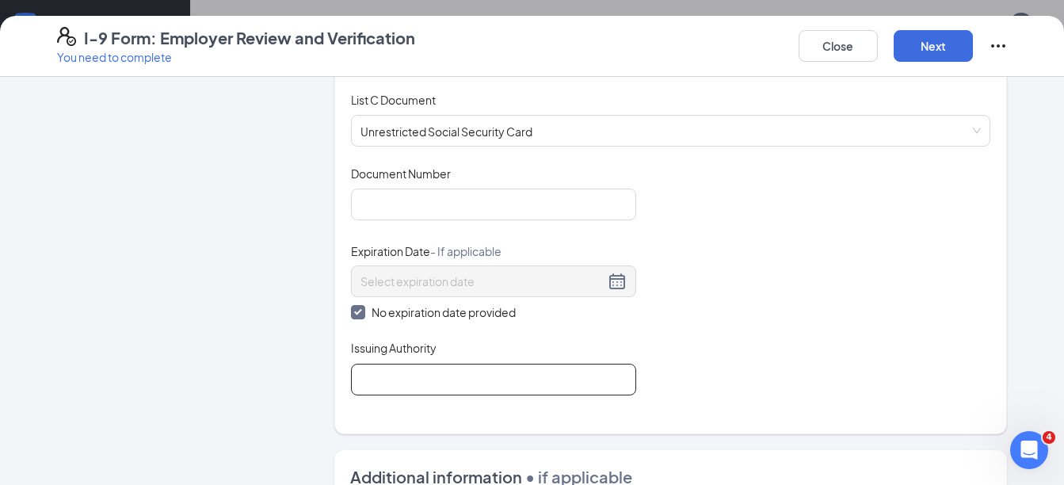
click at [376, 383] on input "Issuing Authority" at bounding box center [493, 380] width 285 height 32
type input "Social Security Administration"
click at [355, 206] on input "Document Number" at bounding box center [493, 205] width 285 height 32
click at [530, 197] on input "Document Number" at bounding box center [493, 205] width 285 height 32
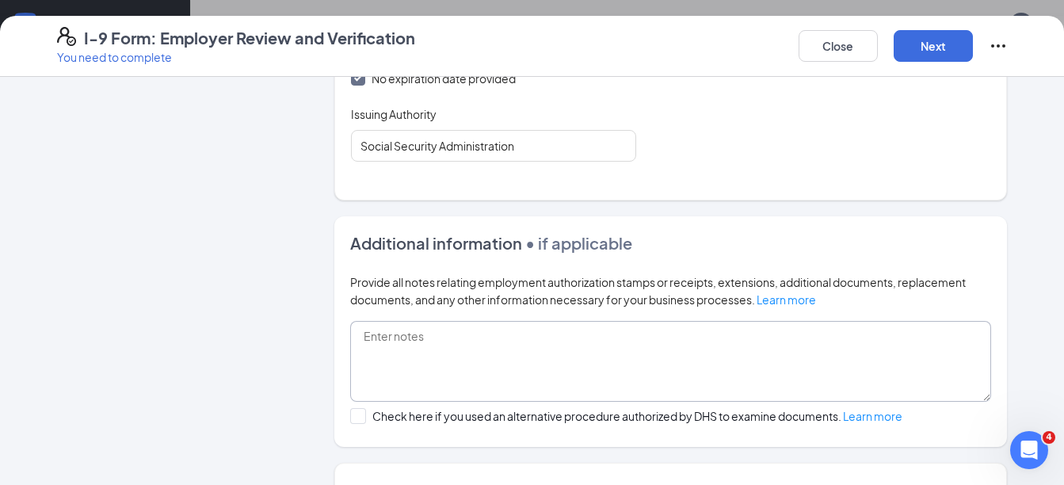
scroll to position [950, 0]
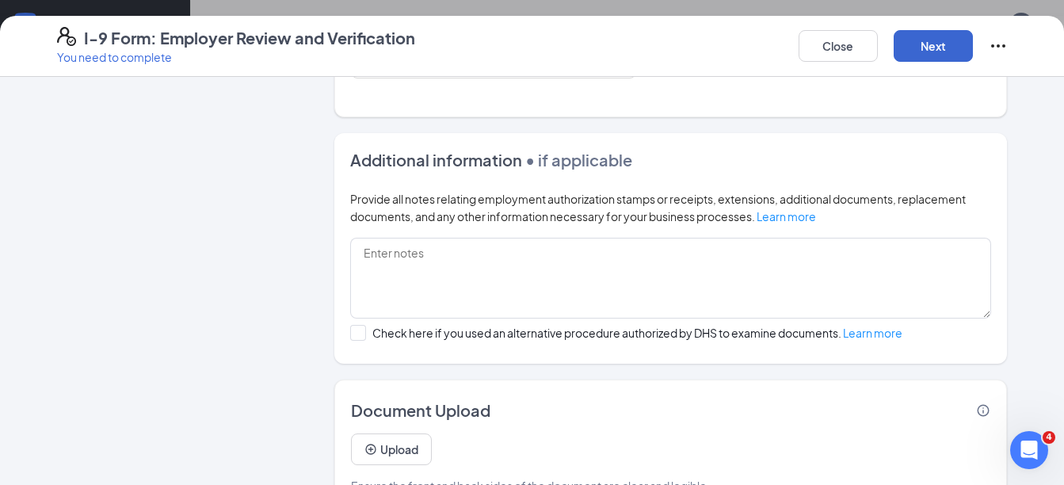
type input "491948147"
click at [924, 52] on button "Next" at bounding box center [932, 46] width 79 height 32
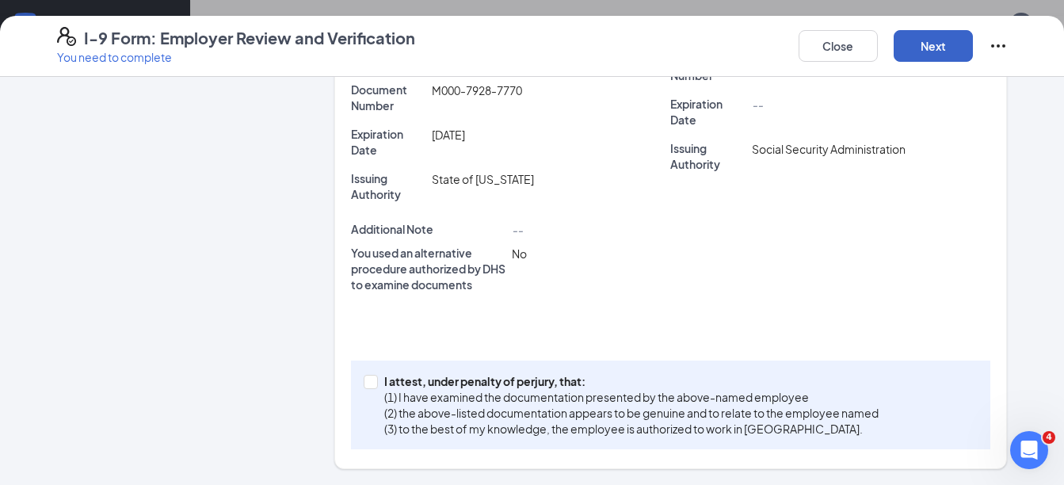
scroll to position [502, 0]
click at [364, 383] on input "I attest, under penalty of [PERSON_NAME], that: (1) I have examined the documen…" at bounding box center [369, 380] width 11 height 11
checkbox input "true"
click at [953, 49] on button "Next" at bounding box center [932, 46] width 79 height 32
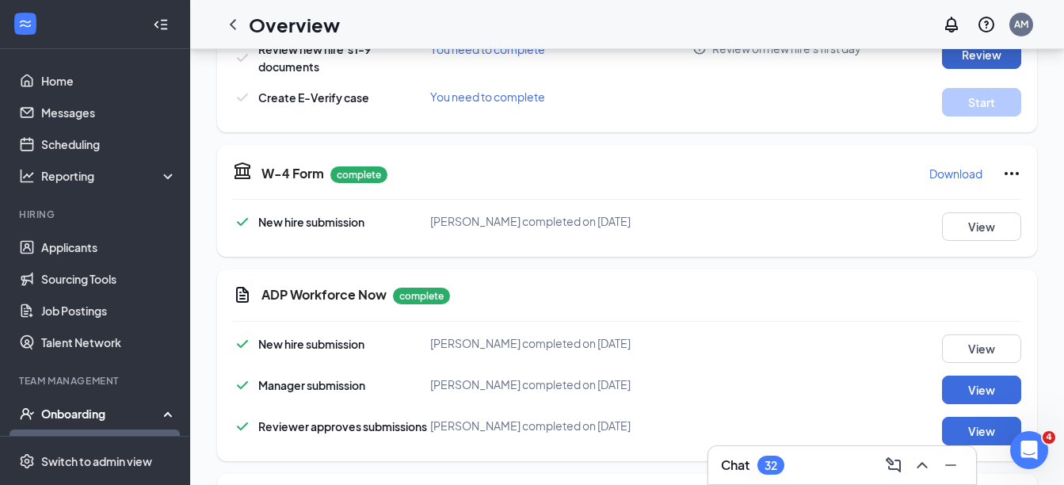
scroll to position [158, 0]
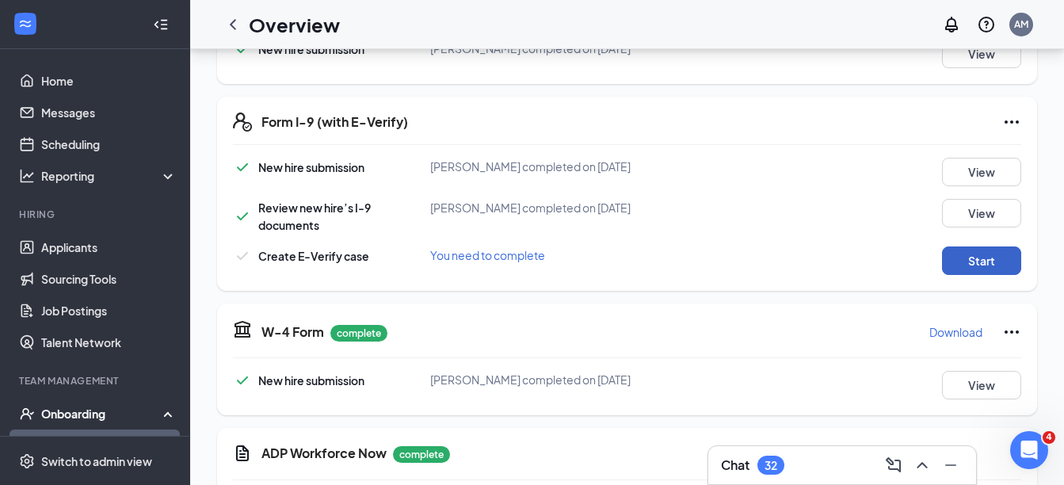
click at [972, 262] on button "Start" at bounding box center [981, 260] width 79 height 29
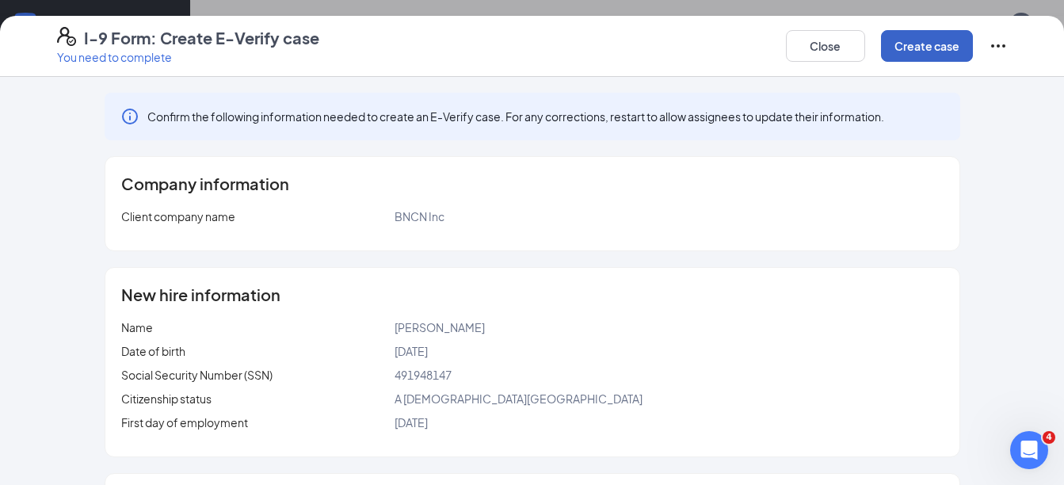
click at [931, 53] on button "Create case" at bounding box center [927, 46] width 92 height 32
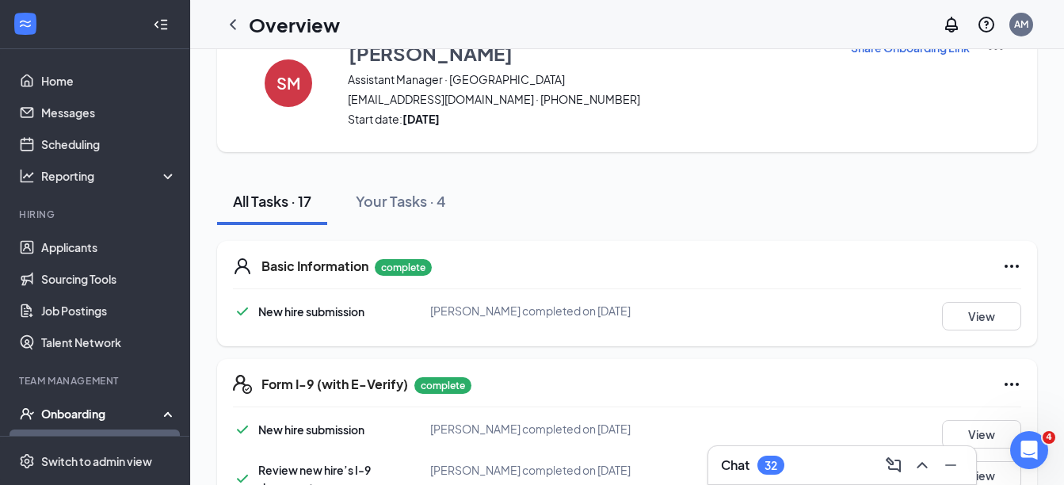
scroll to position [0, 0]
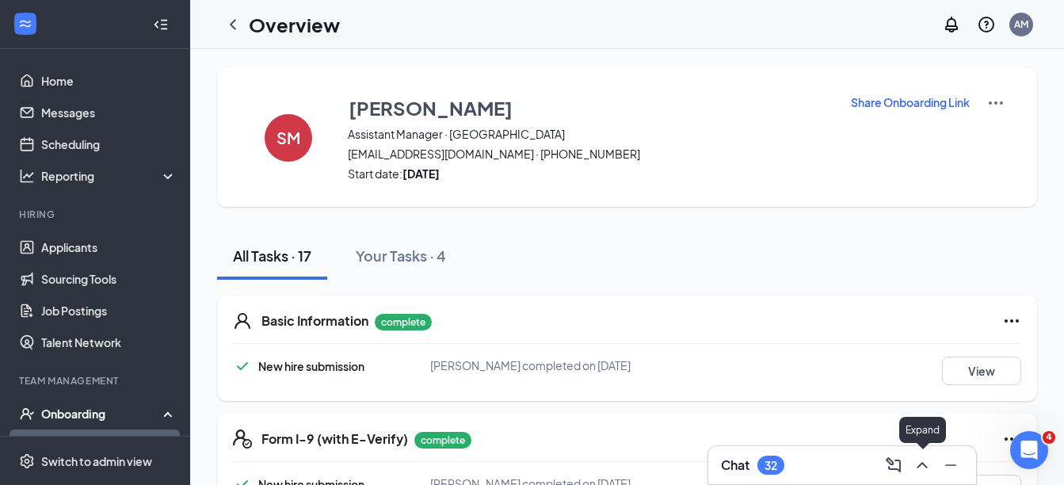
click at [920, 464] on icon "ChevronUp" at bounding box center [921, 465] width 10 height 6
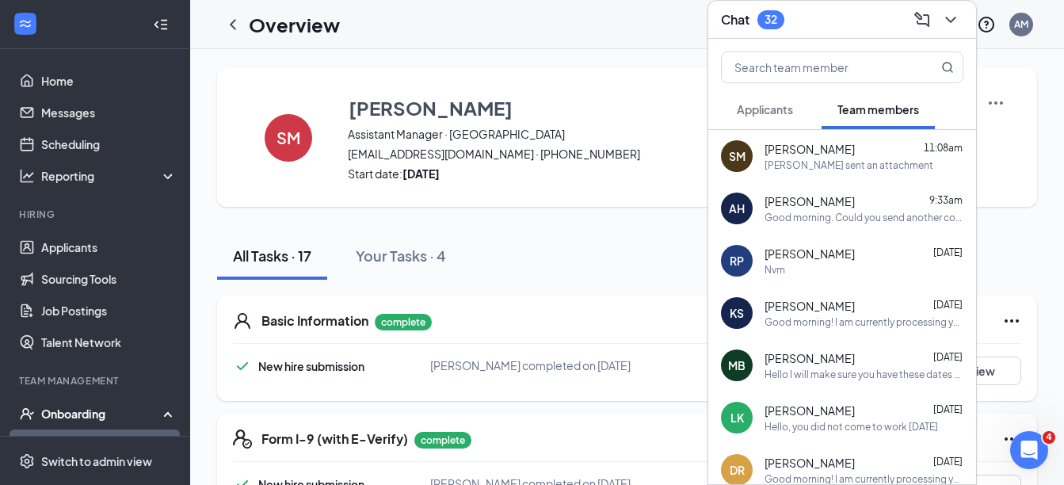
click at [850, 167] on div "[PERSON_NAME] sent an attachment" at bounding box center [848, 164] width 169 height 13
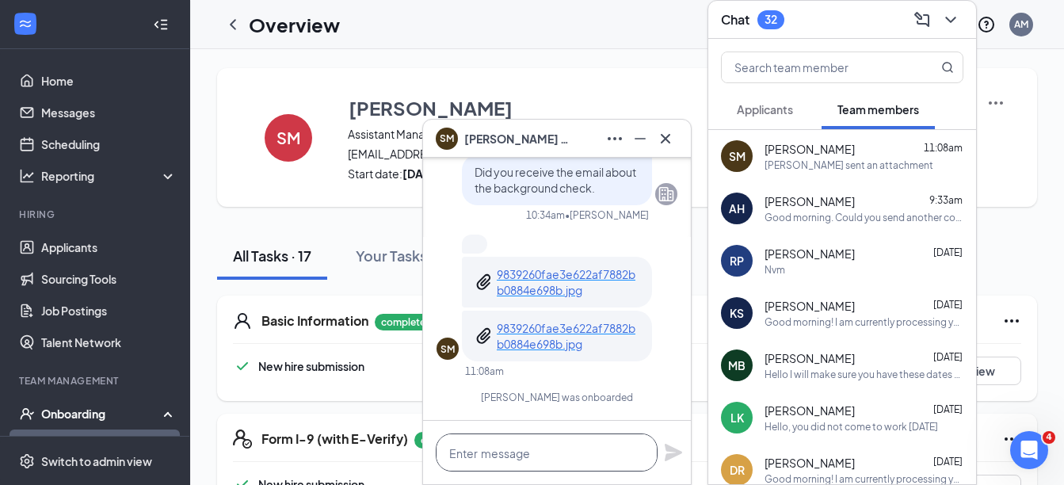
click at [558, 444] on textarea at bounding box center [547, 452] width 222 height 38
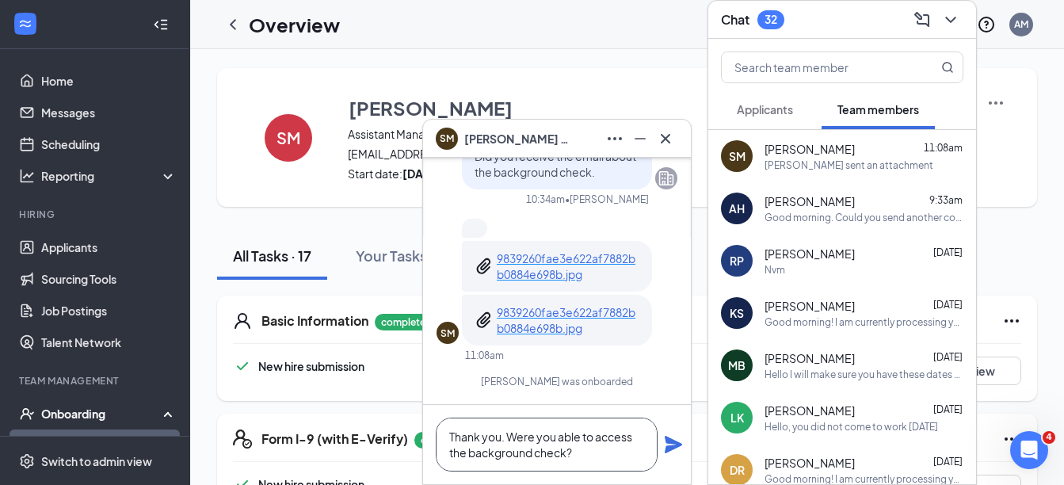
type textarea "Thank you. Were you able to access the background check?"
click at [673, 451] on icon "Plane" at bounding box center [673, 444] width 19 height 19
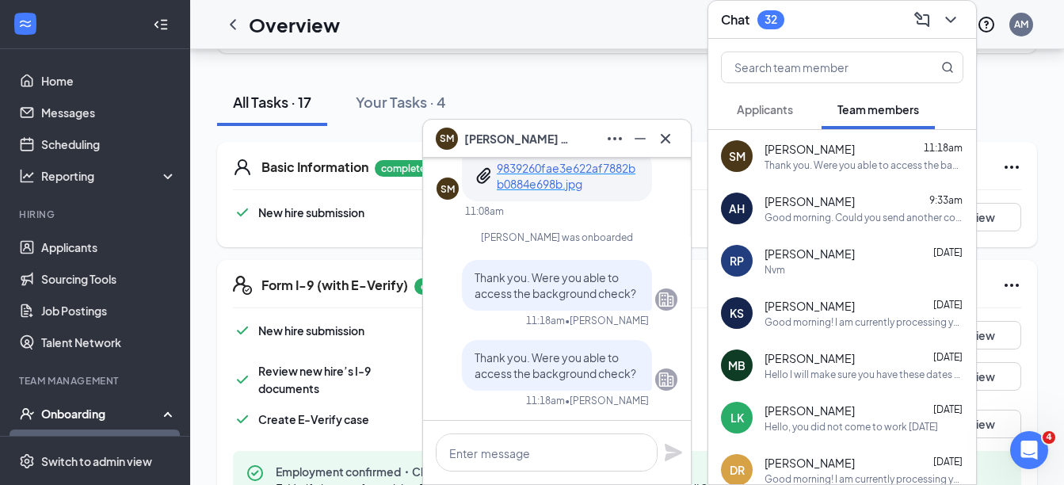
scroll to position [0, 0]
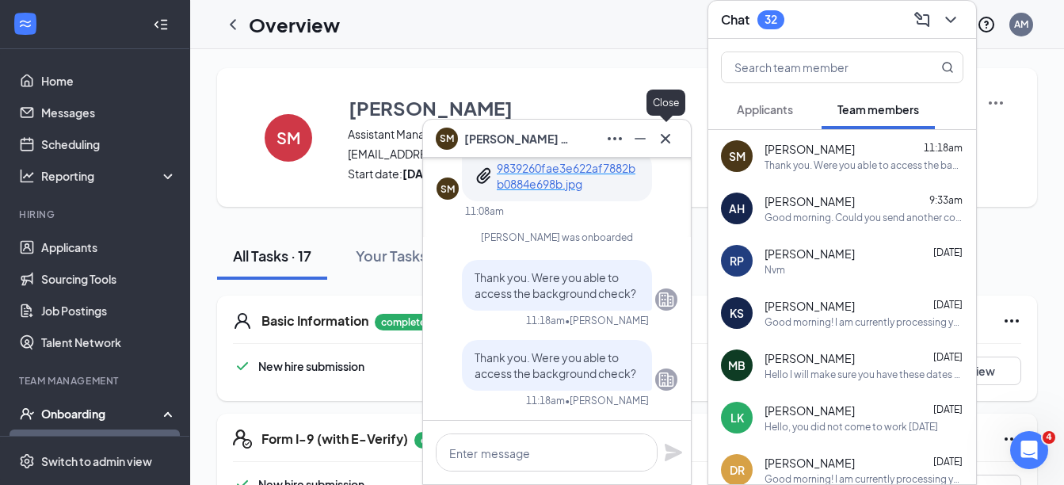
click at [660, 136] on icon "Cross" at bounding box center [665, 138] width 19 height 19
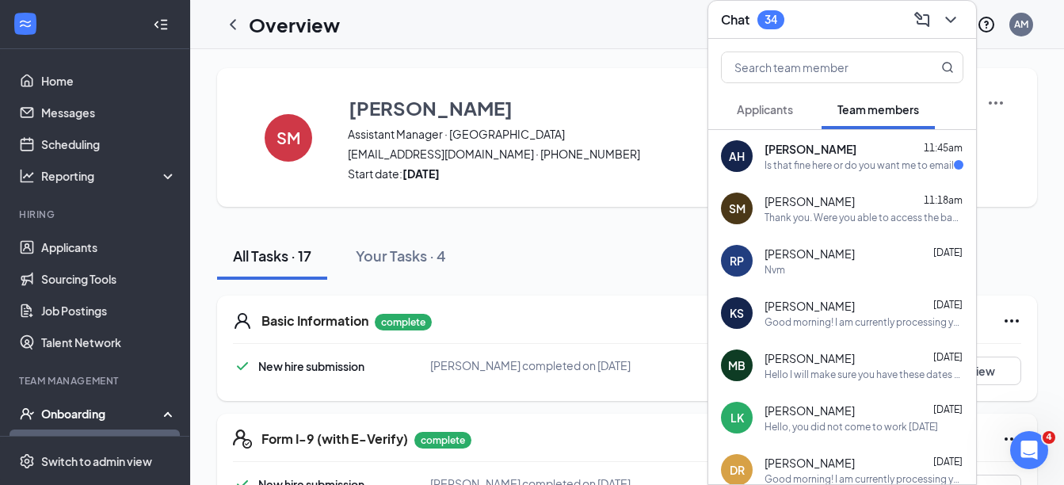
click at [829, 158] on div "Is that fine here or do you want me to email" at bounding box center [858, 164] width 189 height 13
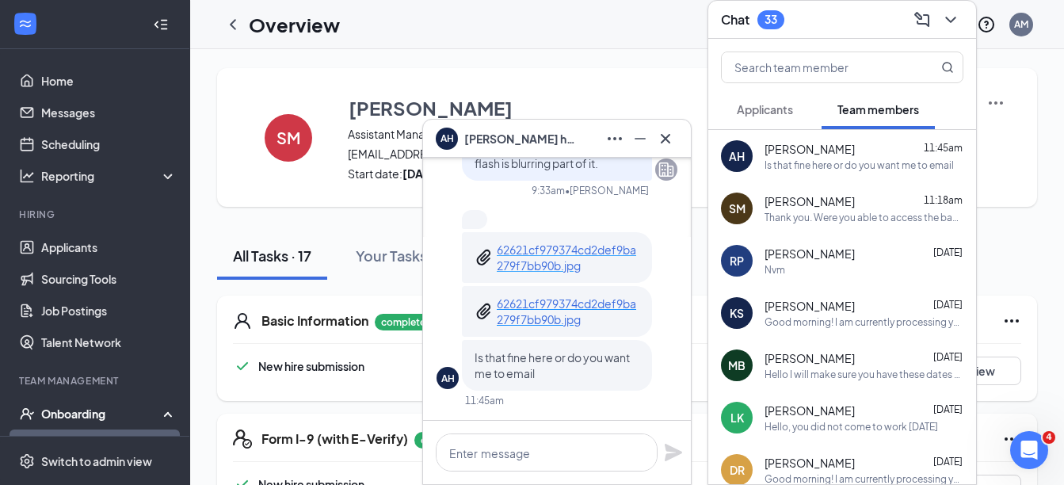
click at [528, 253] on p "62621cf979374cd2def9ba279f7bb90b.jpg" at bounding box center [568, 258] width 143 height 32
click at [539, 444] on textarea at bounding box center [547, 452] width 222 height 38
type textarea "That works. Thank you."
click at [668, 451] on icon "Plane" at bounding box center [673, 452] width 19 height 19
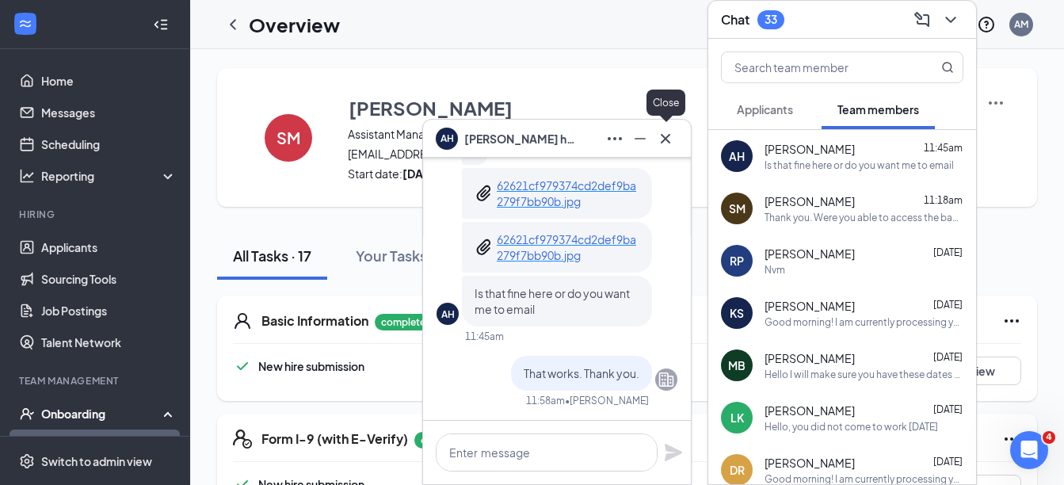
click at [660, 146] on icon "Cross" at bounding box center [665, 138] width 19 height 19
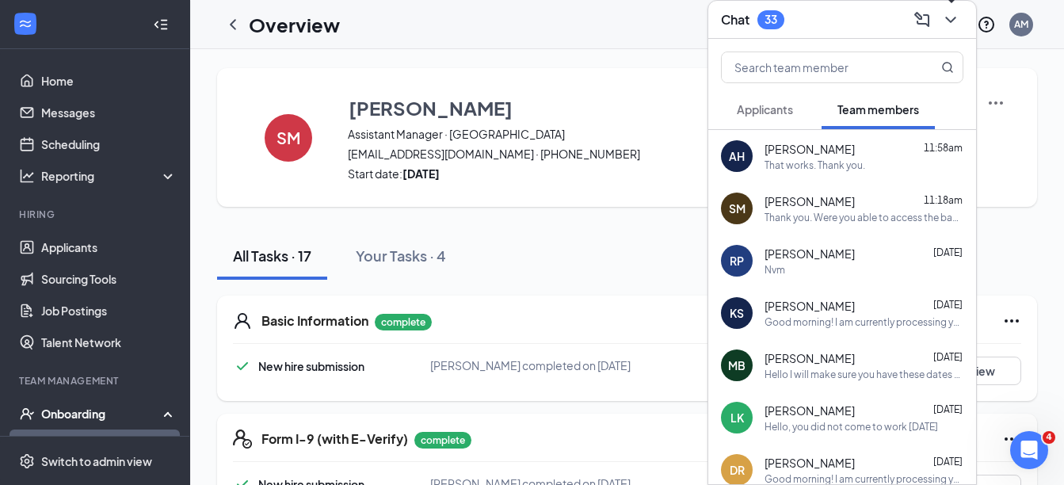
click at [948, 22] on icon "ChevronDown" at bounding box center [950, 19] width 19 height 19
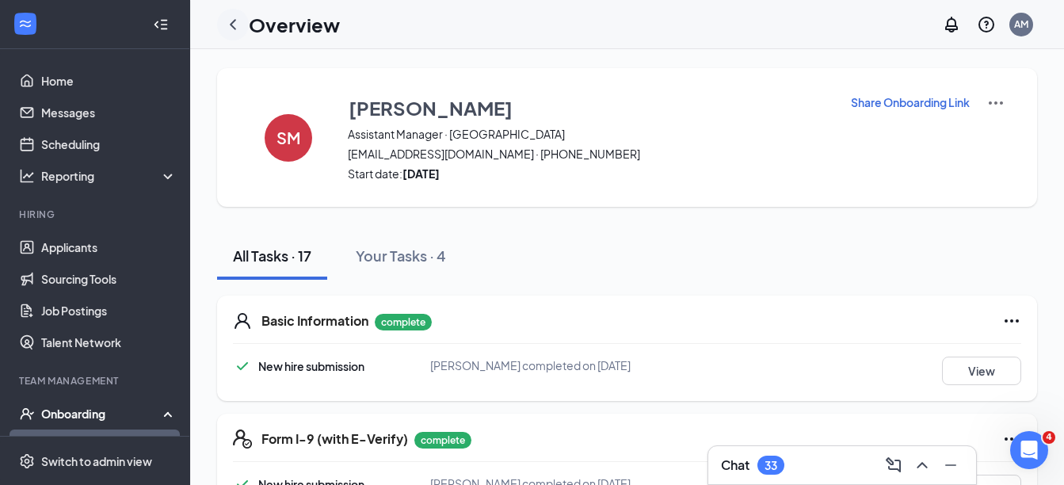
click at [235, 22] on icon "ChevronLeft" at bounding box center [232, 24] width 19 height 19
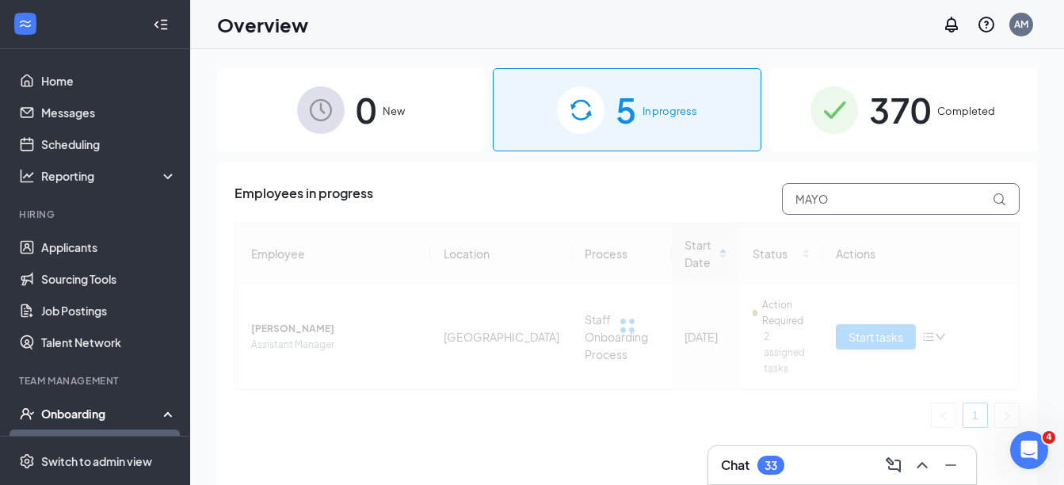
click at [917, 185] on input "MAYO" at bounding box center [901, 199] width 238 height 32
type input "M"
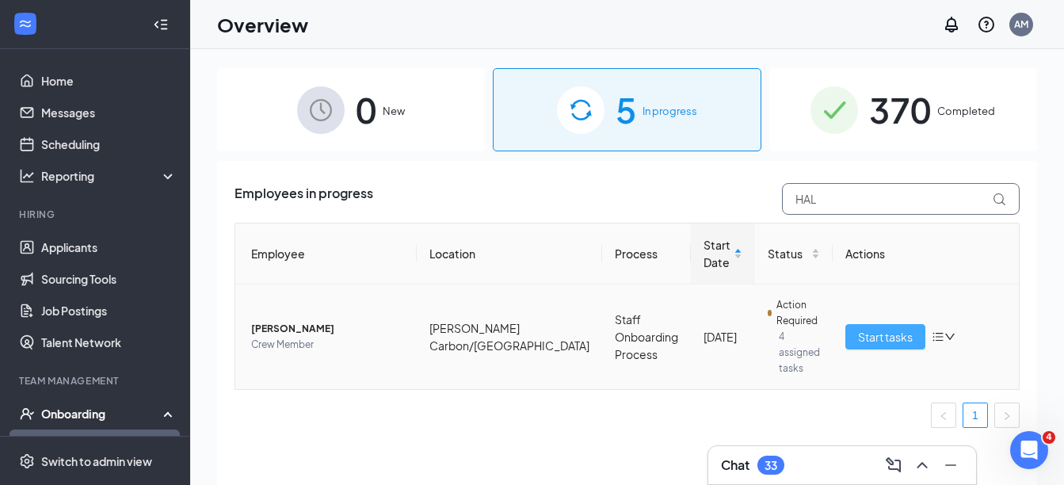
type input "HAL"
click at [895, 333] on span "Start tasks" at bounding box center [885, 336] width 55 height 17
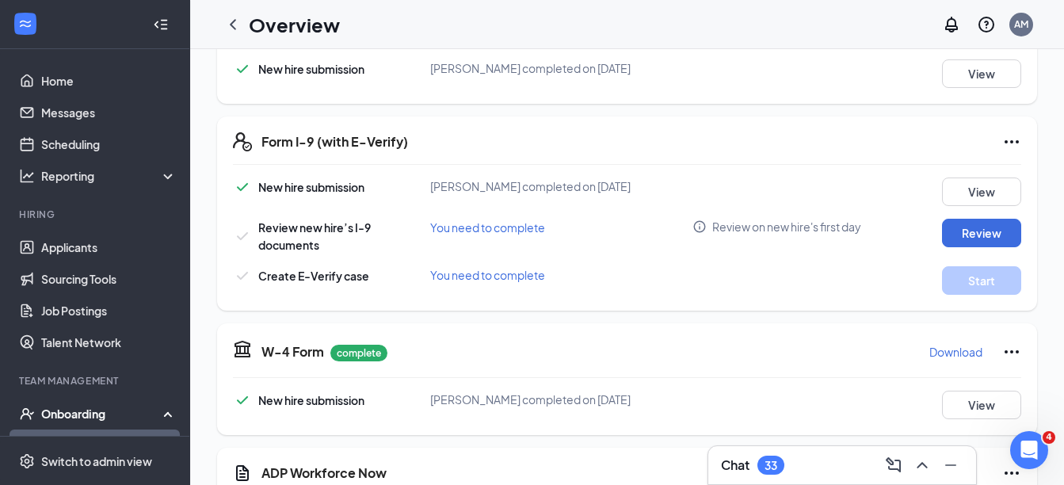
scroll to position [300, 0]
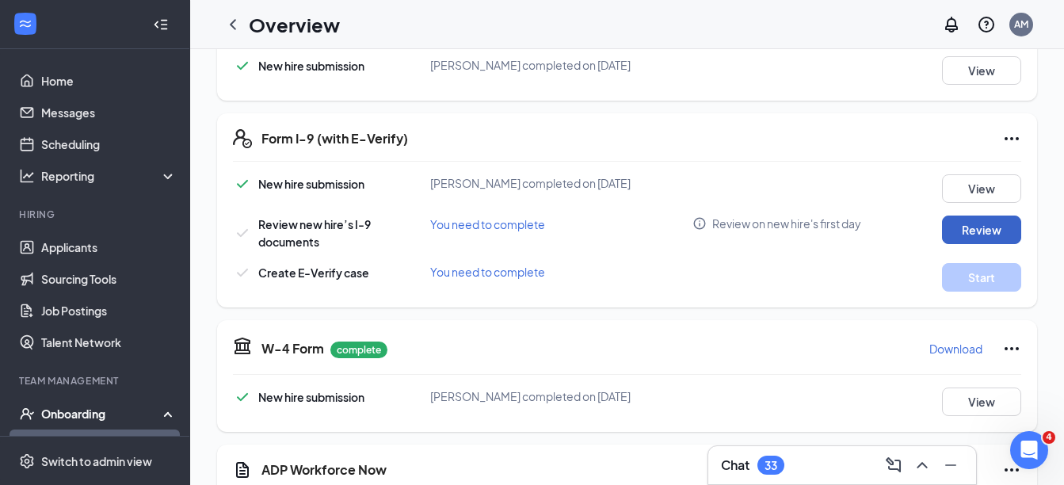
click at [984, 227] on button "Review" at bounding box center [981, 229] width 79 height 29
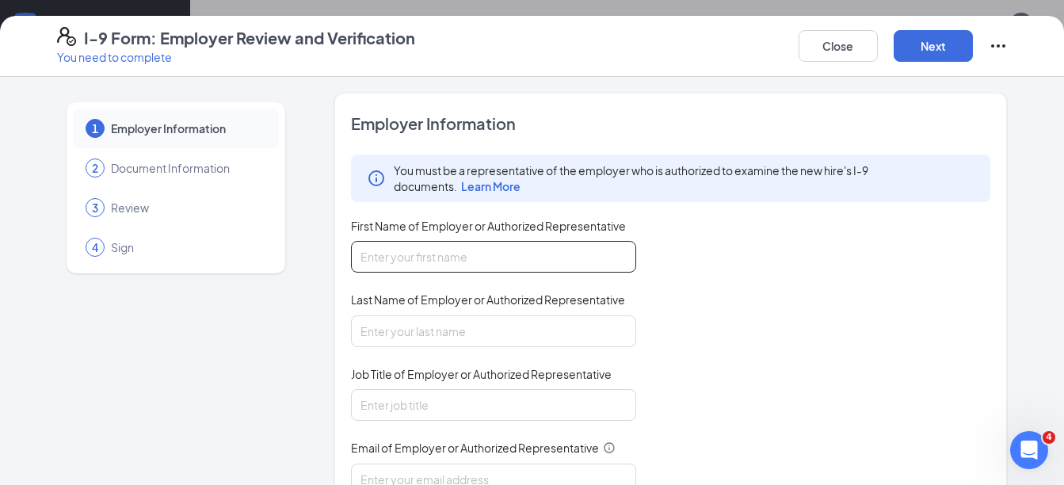
click at [570, 265] on input "First Name of Employer or Authorized Representative" at bounding box center [493, 257] width 285 height 32
type input "Amani"
type input "[PERSON_NAME]"
type input "[EMAIL_ADDRESS][DOMAIN_NAME]"
type input "3148737362"
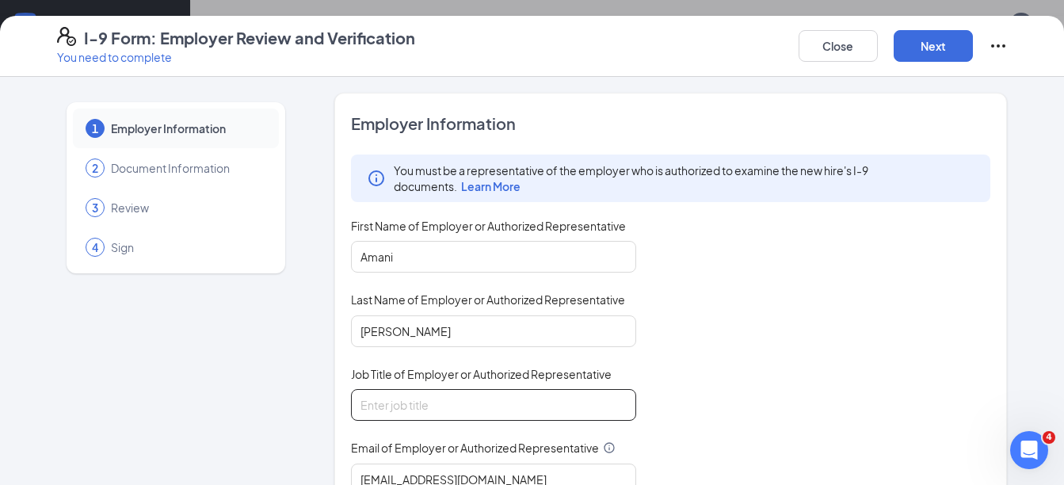
click at [474, 396] on input "Job Title of Employer or Authorized Representative" at bounding box center [493, 405] width 285 height 32
type input "HR Admin"
click at [703, 388] on div "You must be a representative of the employer who is authorized to examine the n…" at bounding box center [671, 361] width 640 height 414
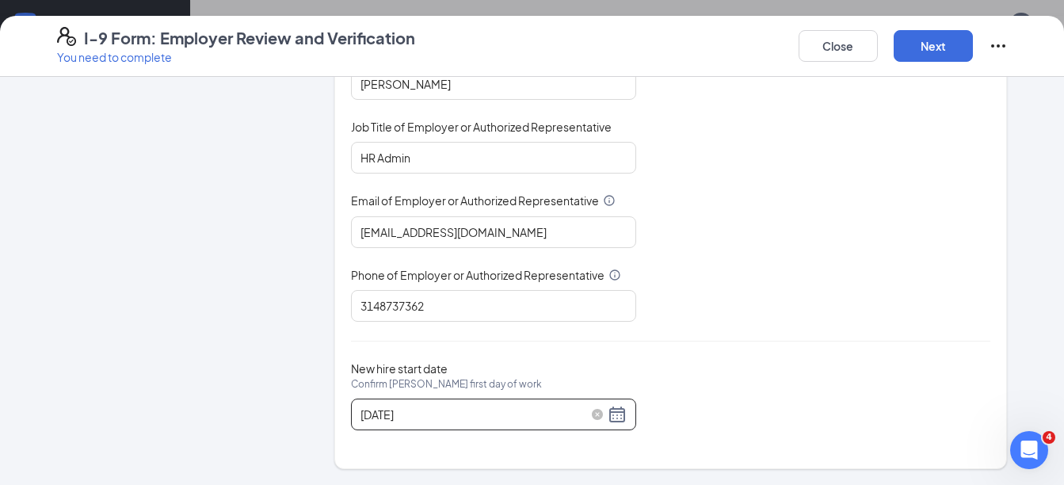
click at [608, 416] on div "[DATE]" at bounding box center [493, 414] width 266 height 19
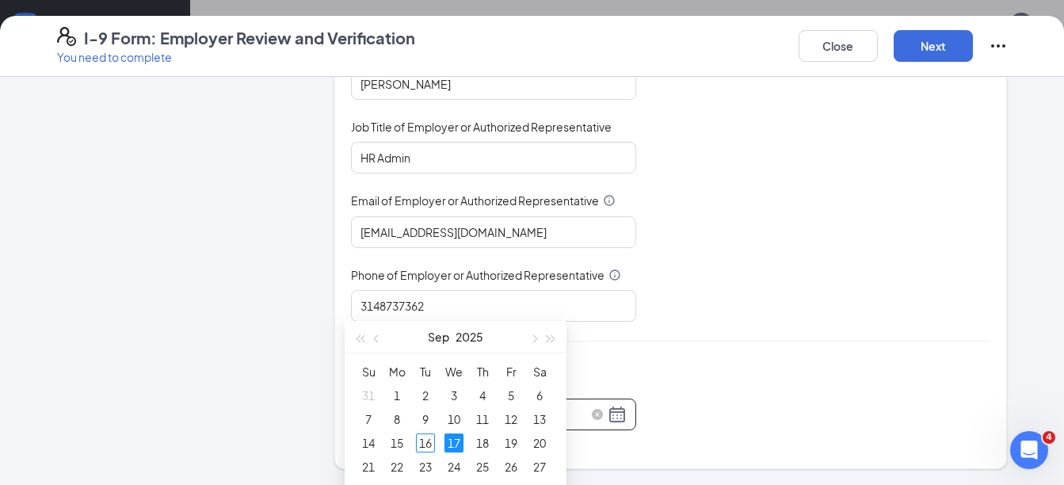
scroll to position [113, 0]
type input "[DATE]"
click at [424, 443] on div "16" at bounding box center [425, 441] width 19 height 19
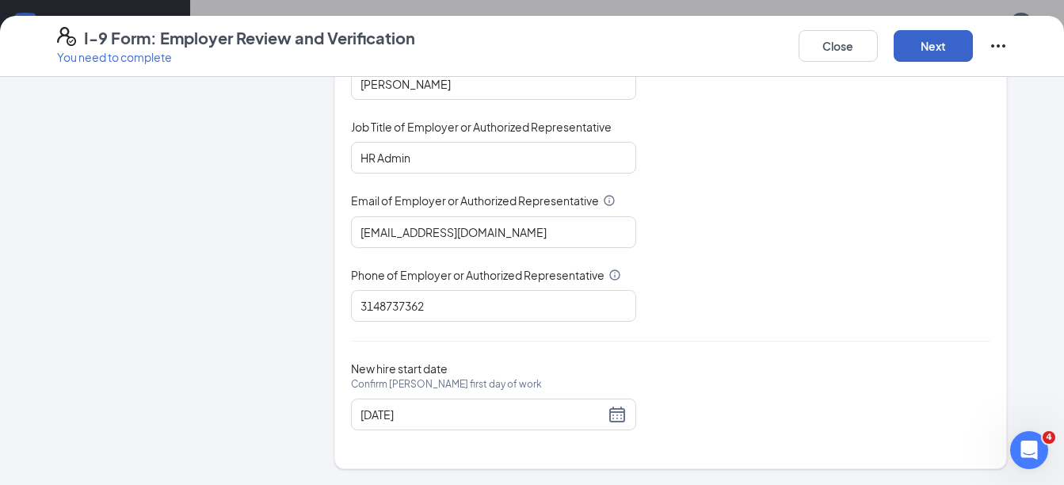
click at [945, 52] on button "Next" at bounding box center [932, 46] width 79 height 32
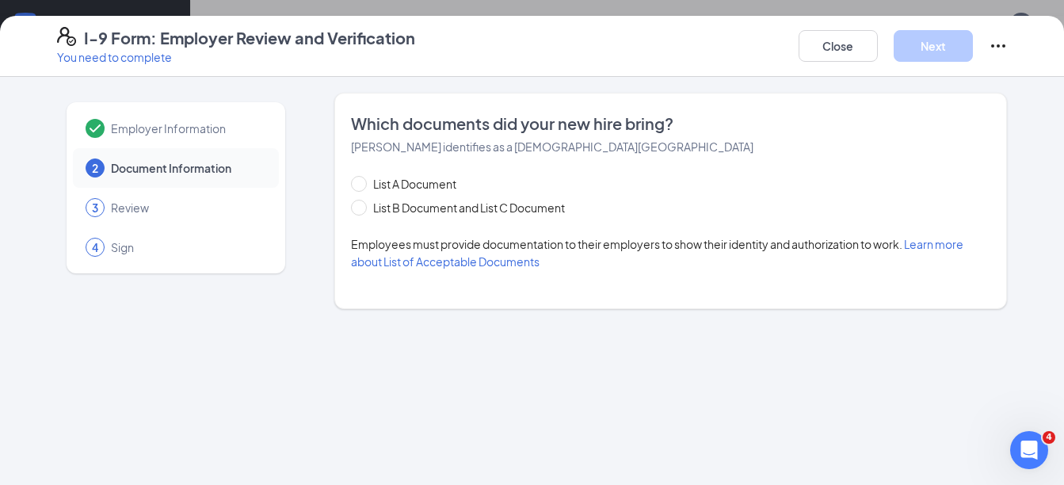
scroll to position [0, 0]
click at [357, 183] on input "List A Document" at bounding box center [356, 181] width 11 height 11
radio input "true"
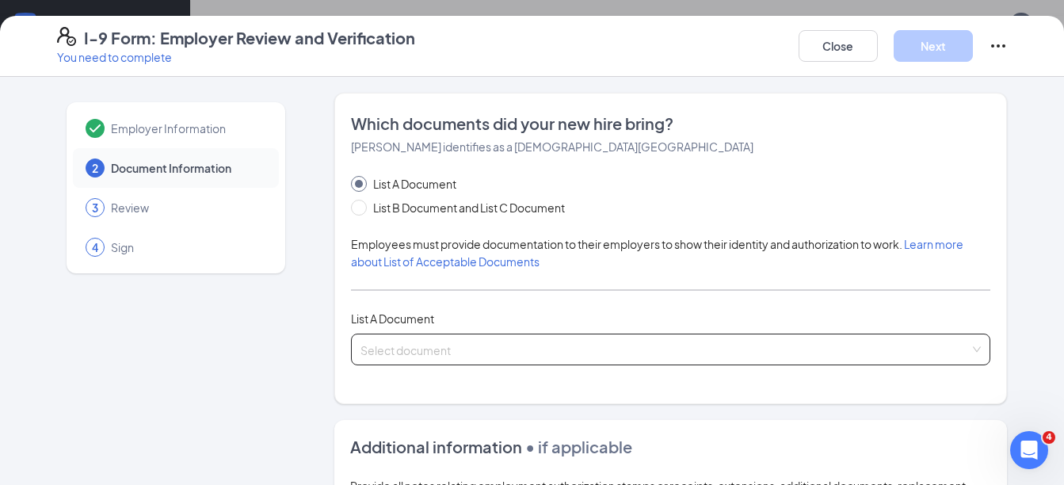
click at [388, 338] on div "Select document List A Documents U.S. Passport or Passport Card Receipt showing…" at bounding box center [671, 349] width 640 height 32
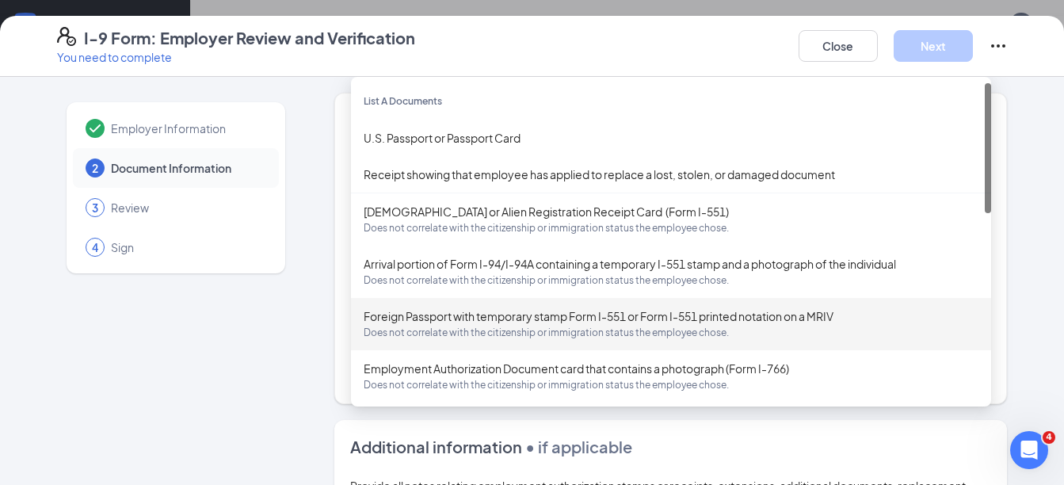
click at [309, 341] on div "Employer Information 2 Document Information 3 Review 4 Sign Which documents did…" at bounding box center [532, 447] width 950 height 708
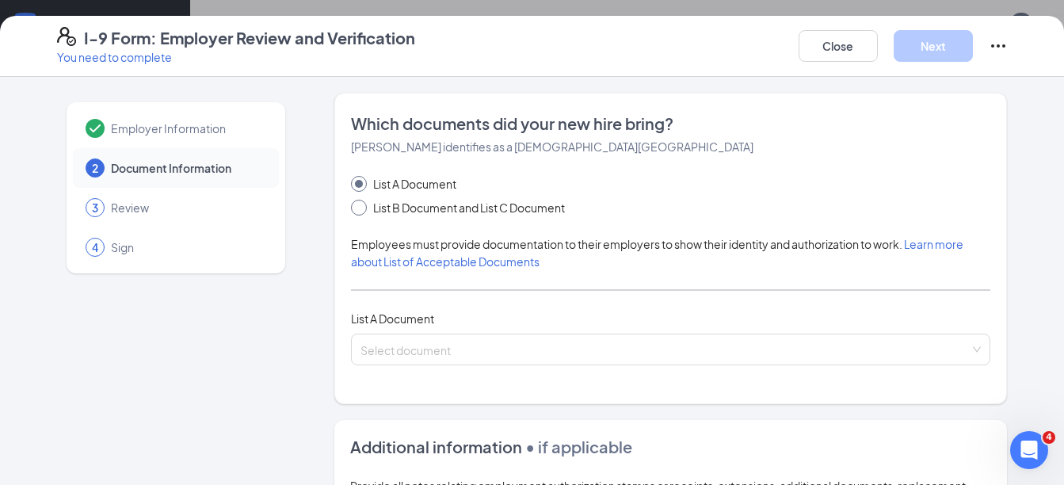
click at [352, 204] on input "List B Document and List C Document" at bounding box center [356, 205] width 11 height 11
radio input "true"
radio input "false"
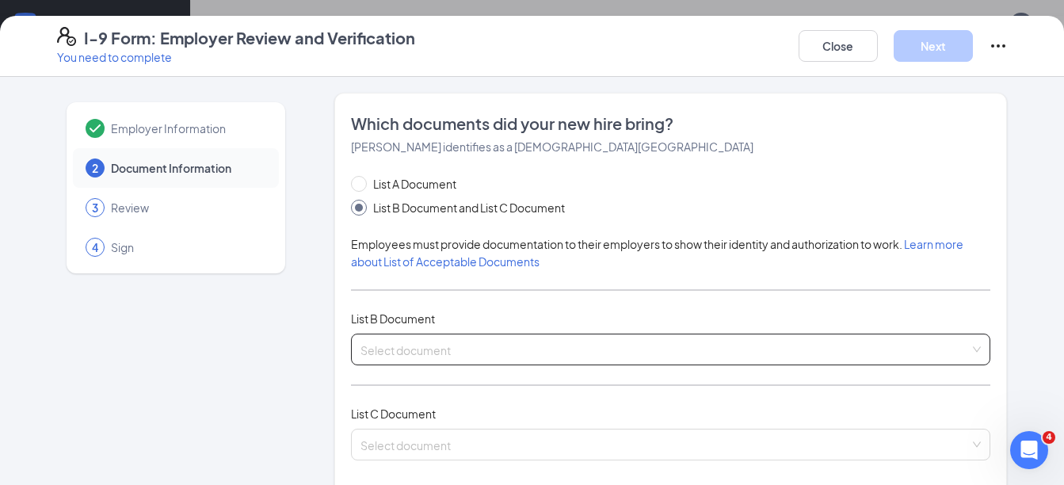
click at [483, 350] on input "search" at bounding box center [665, 346] width 610 height 24
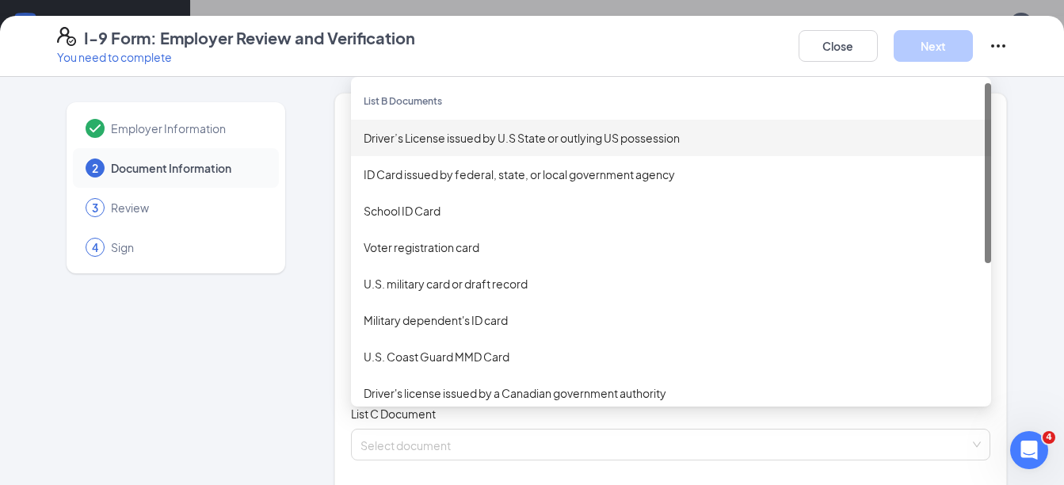
click at [506, 139] on div "Driver’s License issued by U.S State or outlying US possession" at bounding box center [671, 137] width 615 height 17
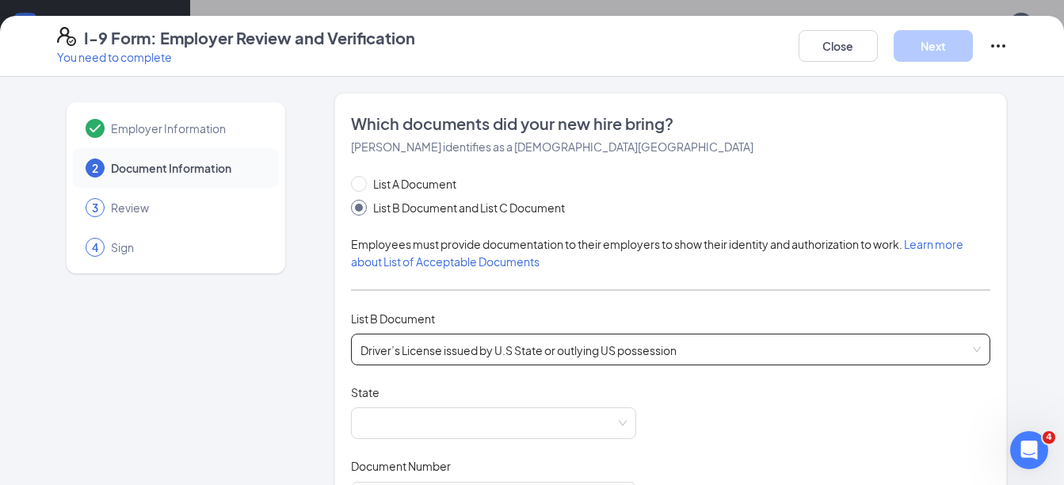
scroll to position [238, 0]
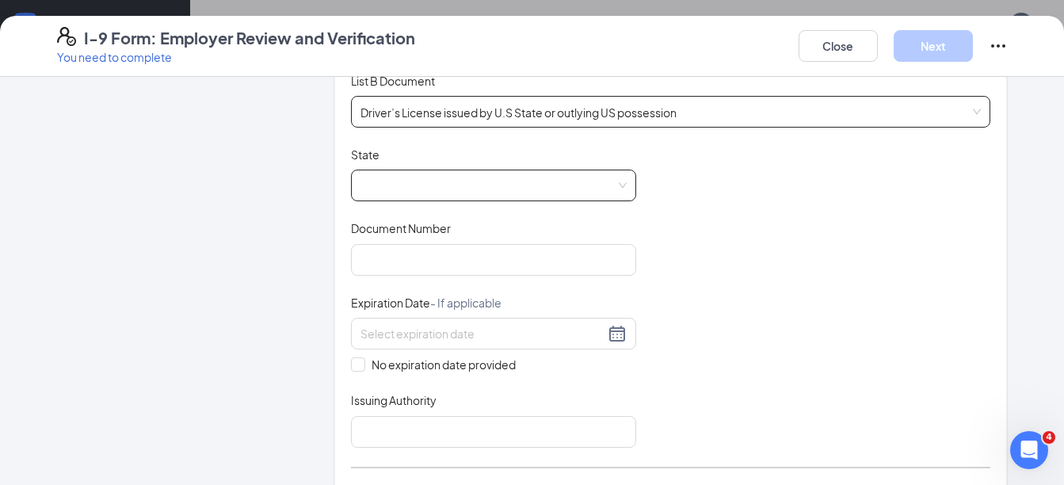
click at [408, 178] on span at bounding box center [493, 185] width 266 height 30
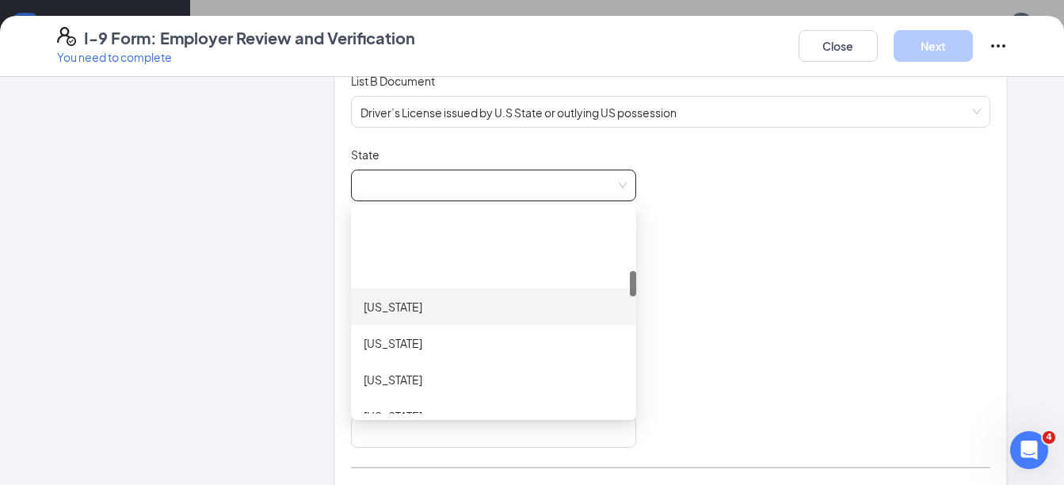
scroll to position [475, 0]
click at [402, 299] on div "[US_STATE]" at bounding box center [494, 299] width 260 height 17
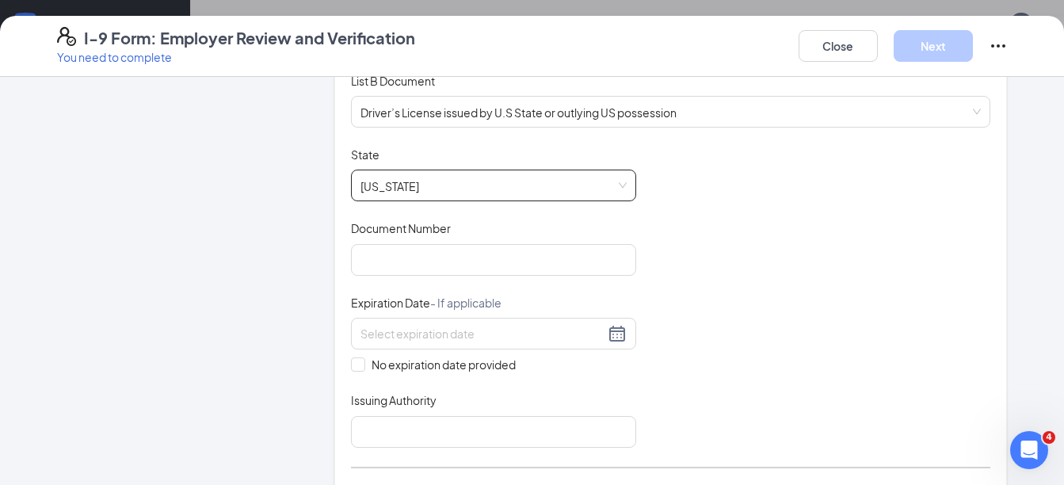
click at [657, 274] on div "Document Title Driver’s License issued by U.S State or outlying US possession S…" at bounding box center [671, 297] width 640 height 301
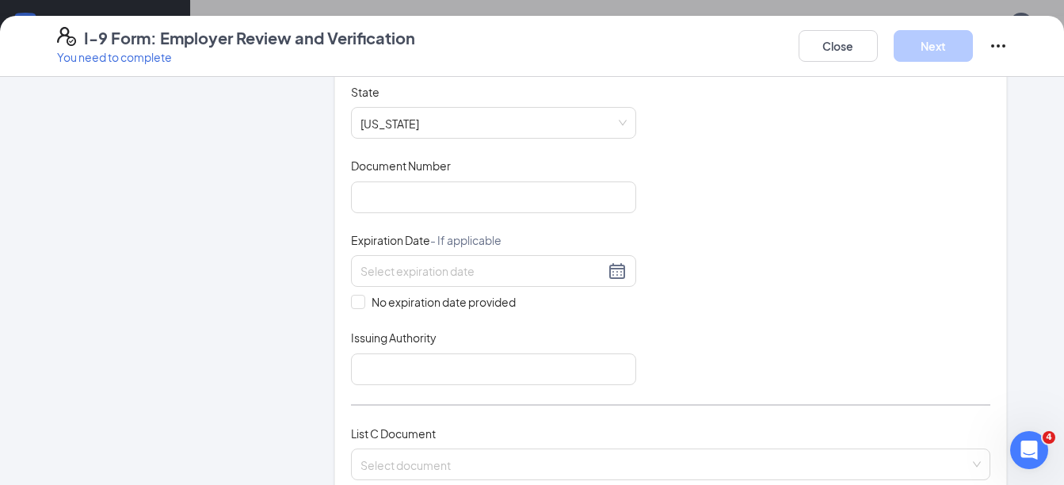
scroll to position [317, 0]
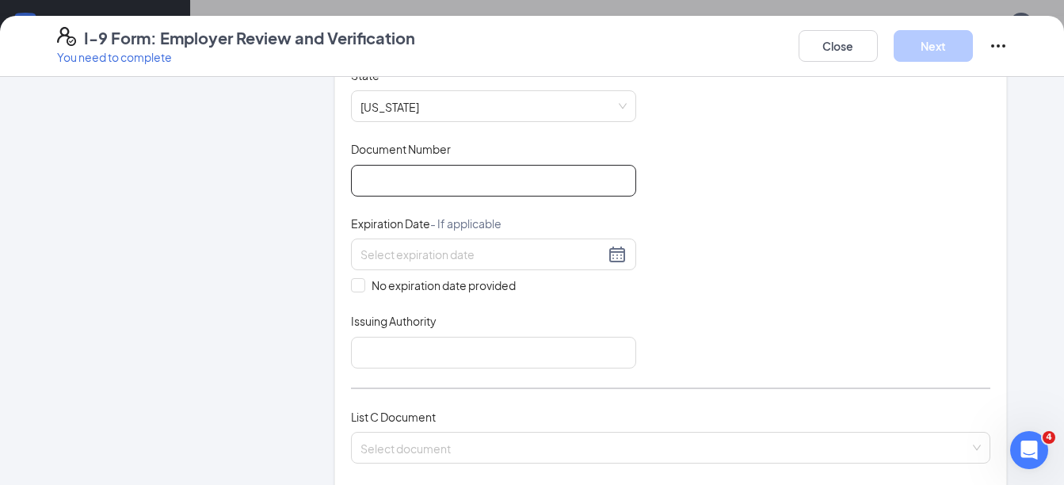
click at [508, 177] on input "Document Number" at bounding box center [493, 181] width 285 height 32
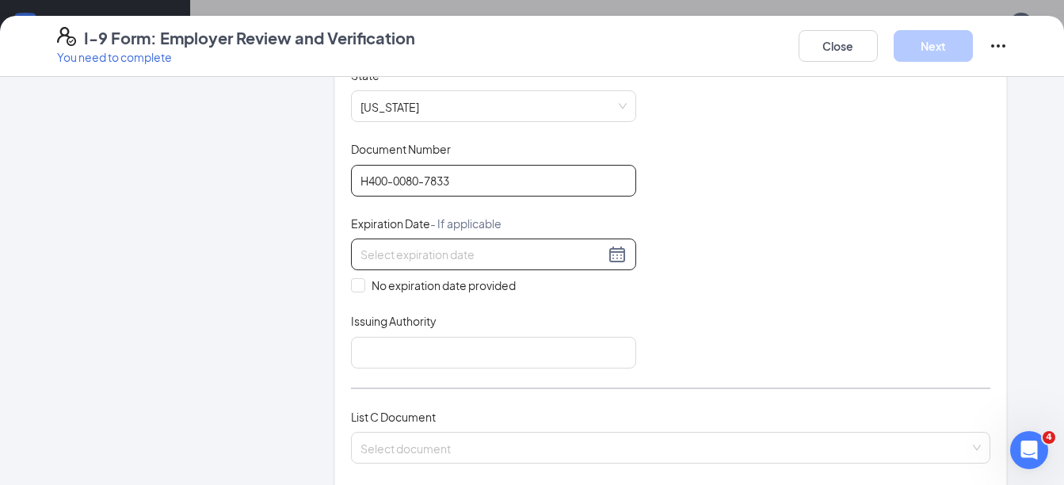
type input "H400-0080-7833"
click at [402, 251] on input at bounding box center [482, 254] width 244 height 17
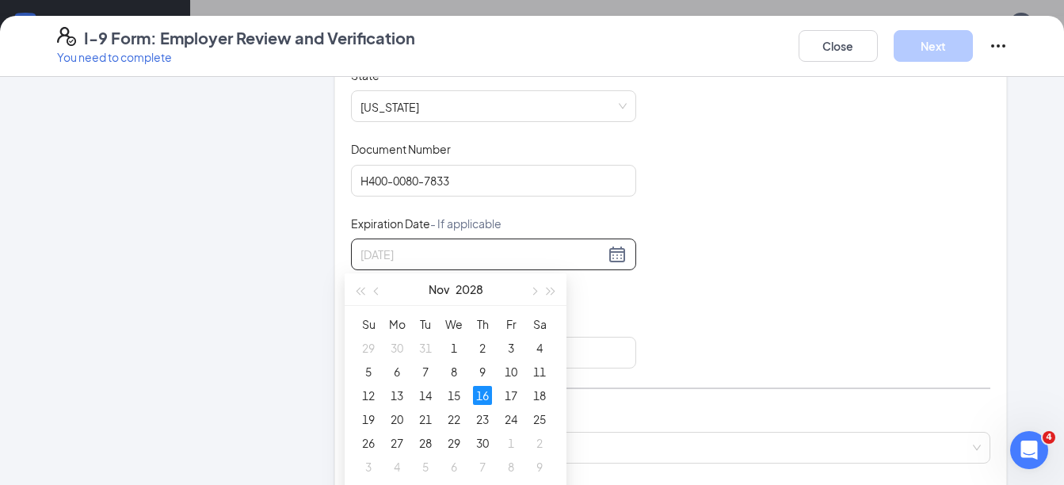
click at [481, 398] on div "16" at bounding box center [482, 395] width 19 height 19
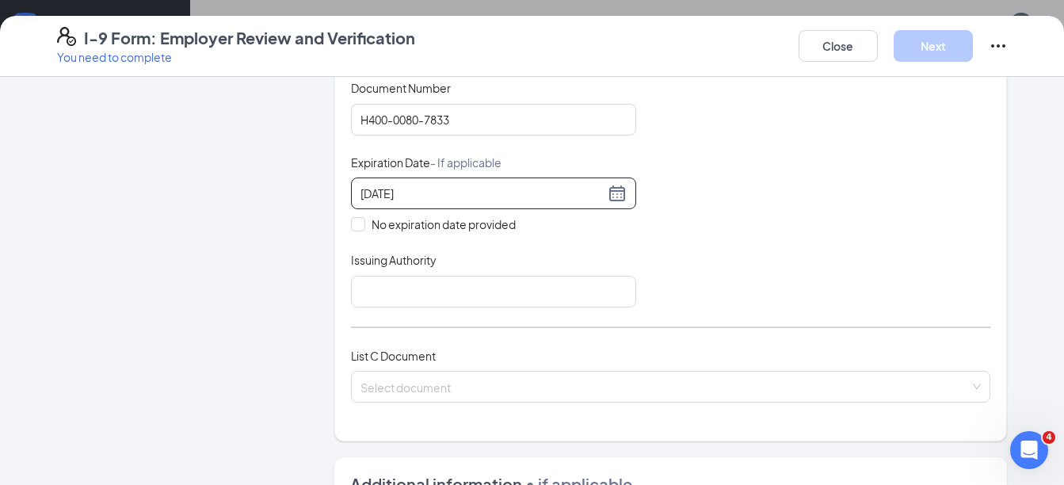
scroll to position [396, 0]
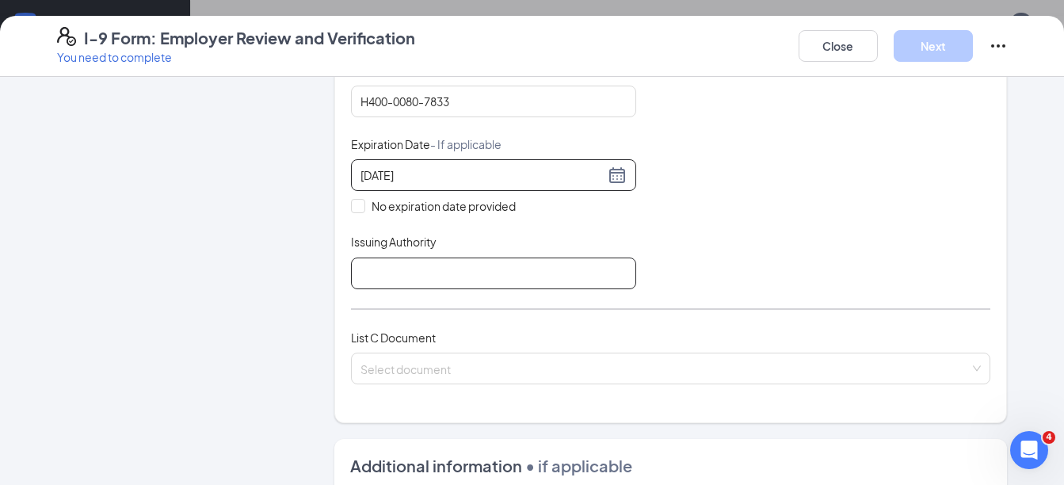
type input "[DATE]"
click at [558, 271] on input "Issuing Authority" at bounding box center [493, 273] width 285 height 32
type input "State of [US_STATE]"
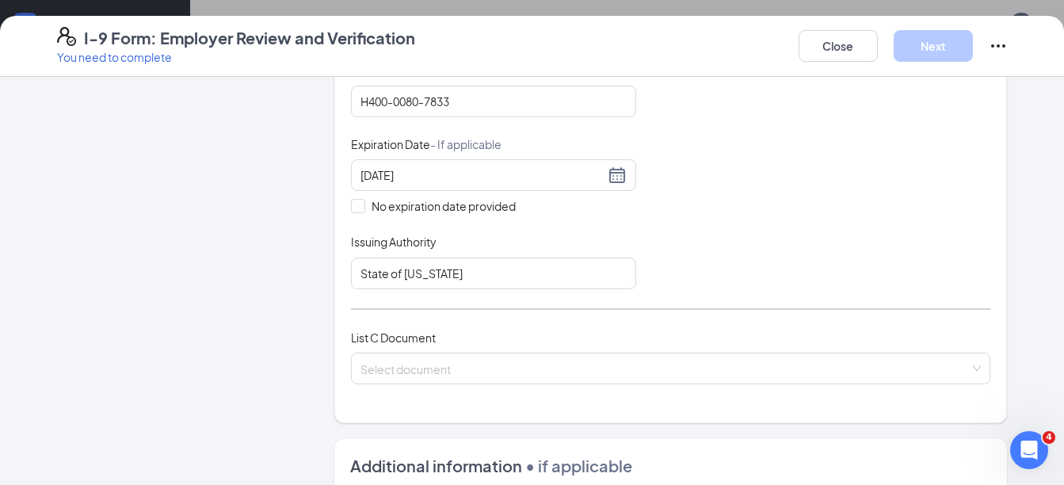
click at [798, 267] on div "Document Title Driver’s License issued by U.S State or outlying US possession S…" at bounding box center [671, 138] width 640 height 301
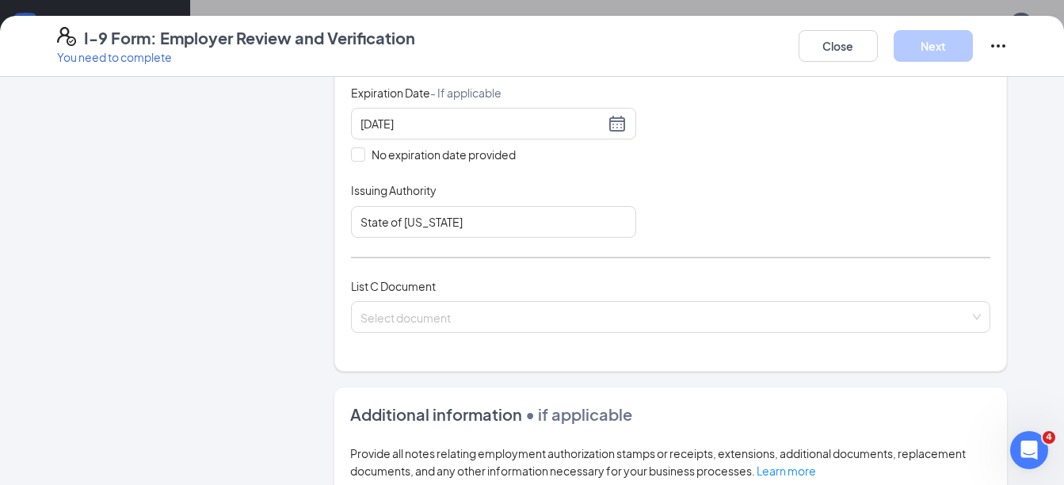
scroll to position [475, 0]
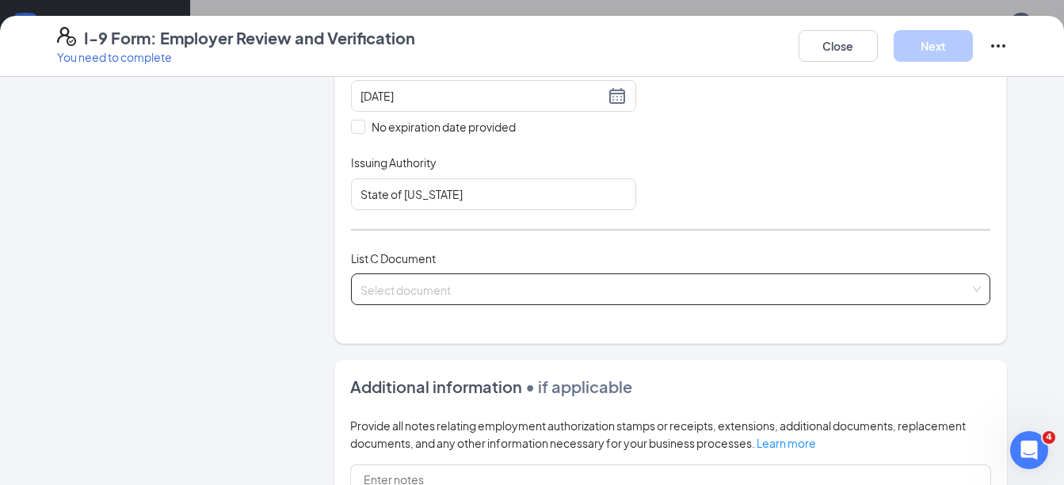
click at [576, 279] on input "search" at bounding box center [665, 286] width 610 height 24
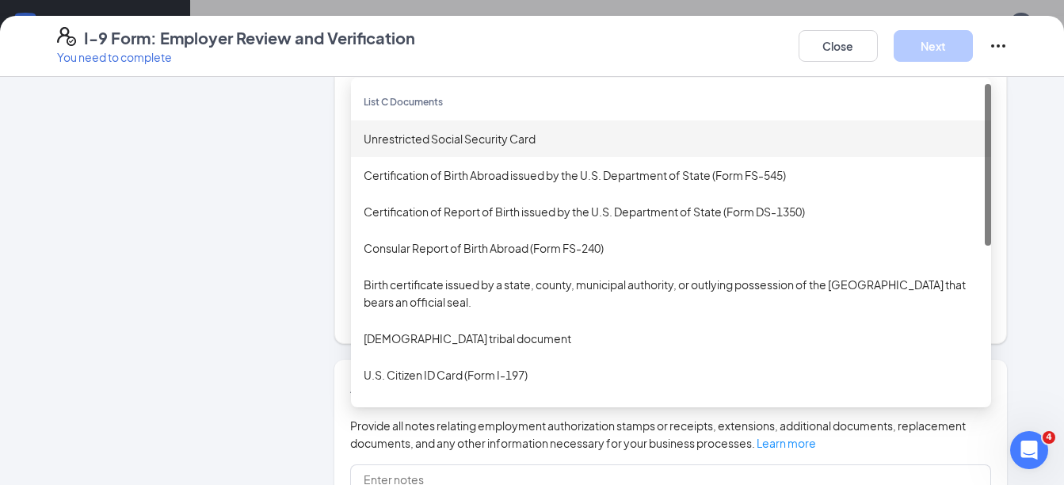
click at [455, 132] on div "Unrestricted Social Security Card" at bounding box center [671, 138] width 615 height 17
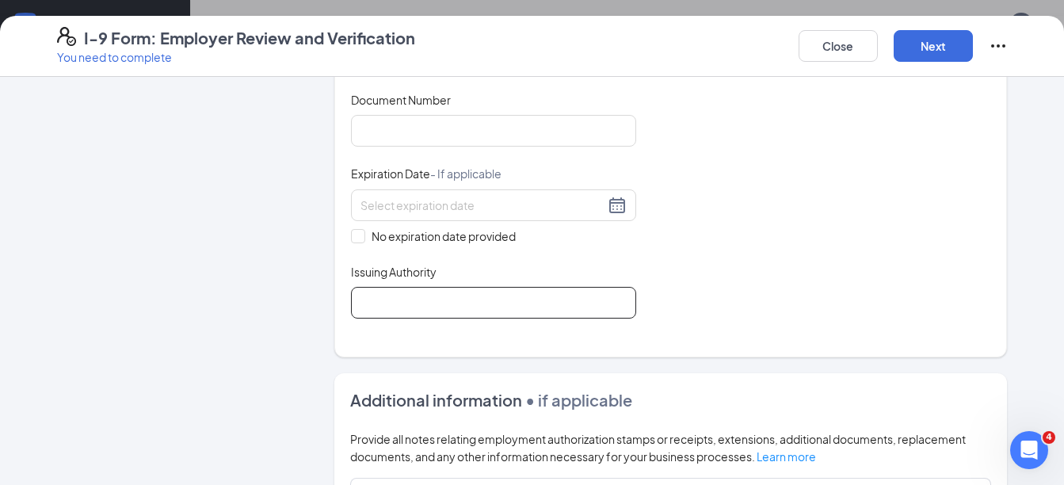
scroll to position [713, 0]
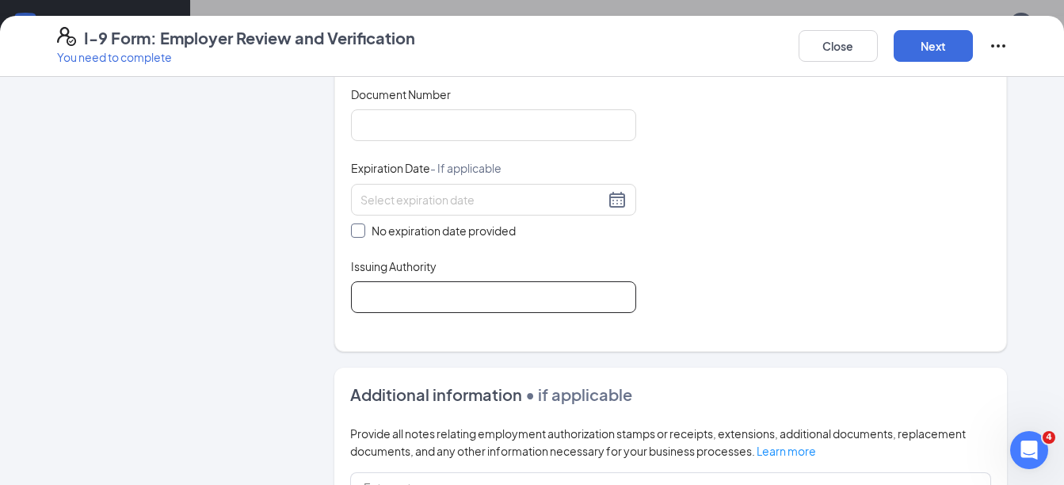
click at [351, 229] on input "No expiration date provided" at bounding box center [356, 228] width 11 height 11
checkbox input "true"
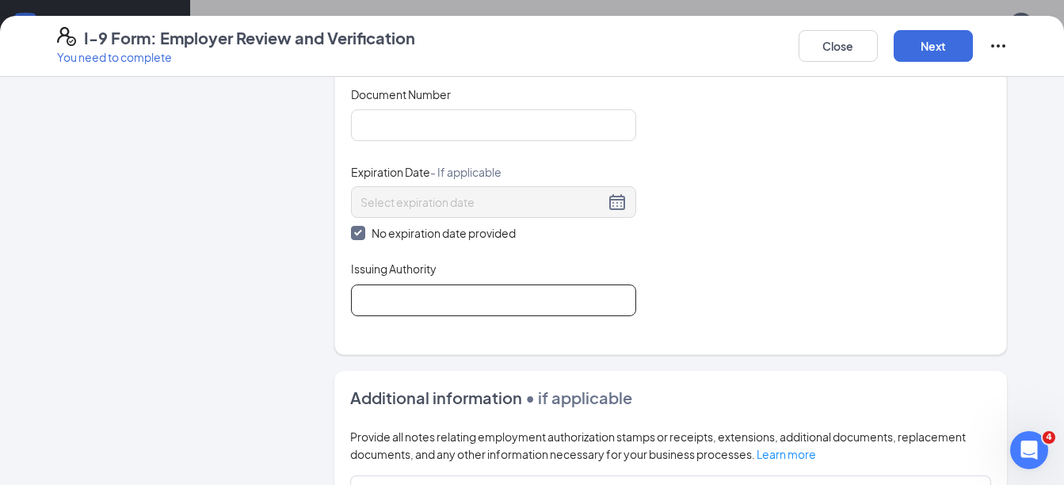
click at [373, 294] on input "Issuing Authority" at bounding box center [493, 300] width 285 height 32
type input "Social Security Administration"
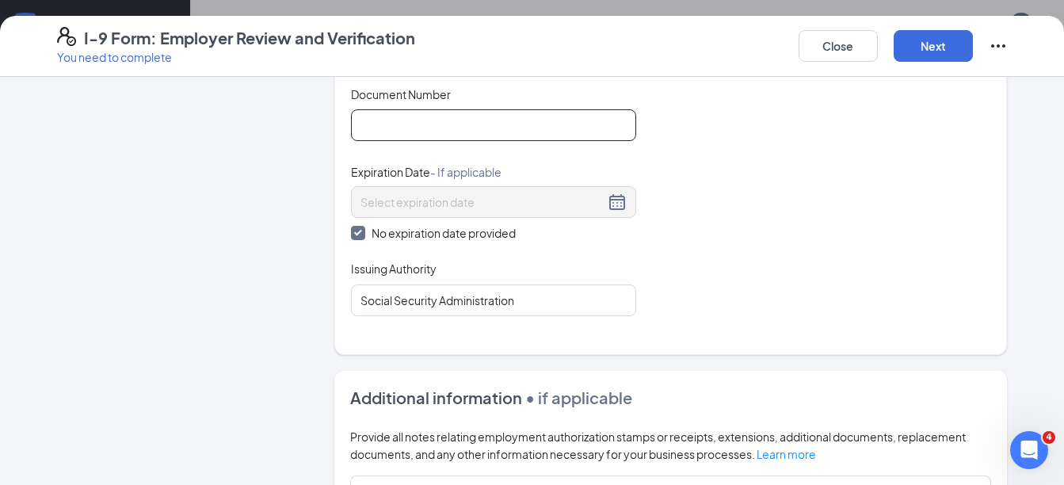
click at [378, 132] on input "Document Number" at bounding box center [493, 125] width 285 height 32
type input "358069301"
click at [932, 61] on button "Next" at bounding box center [932, 46] width 79 height 32
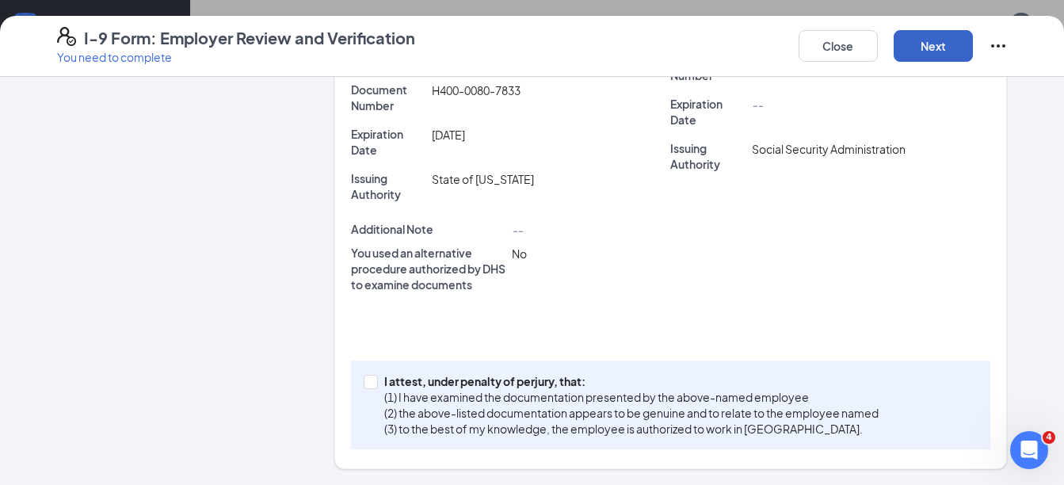
scroll to position [502, 0]
click at [366, 388] on span at bounding box center [371, 382] width 14 height 14
click at [366, 386] on input "I attest, under penalty of [PERSON_NAME], that: (1) I have examined the documen…" at bounding box center [369, 380] width 11 height 11
checkbox input "true"
click at [960, 62] on div "Close Next" at bounding box center [902, 46] width 209 height 38
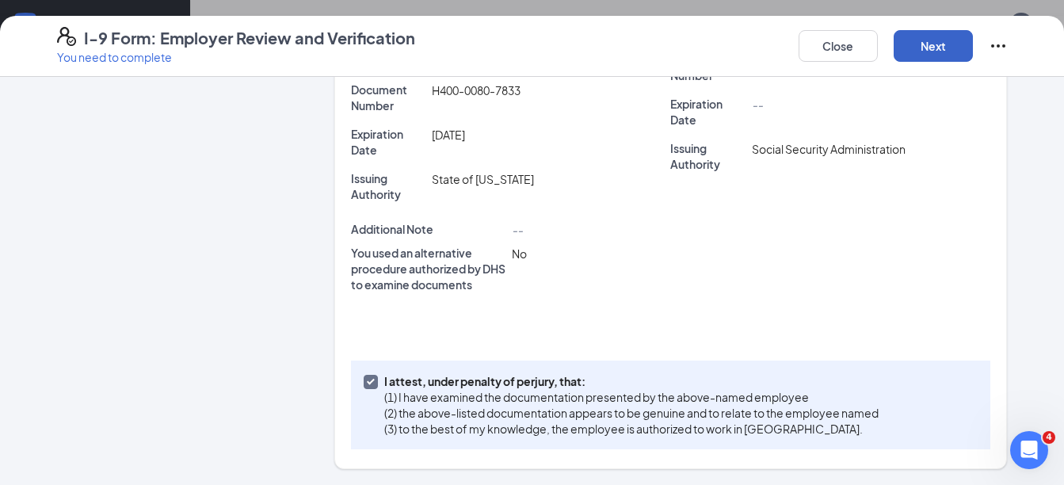
click at [954, 44] on button "Next" at bounding box center [932, 46] width 79 height 32
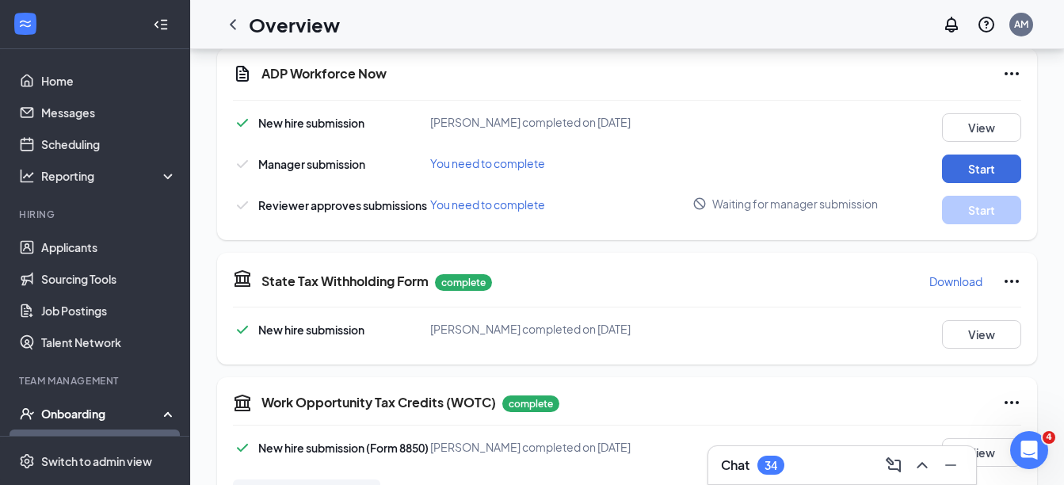
scroll to position [0, 0]
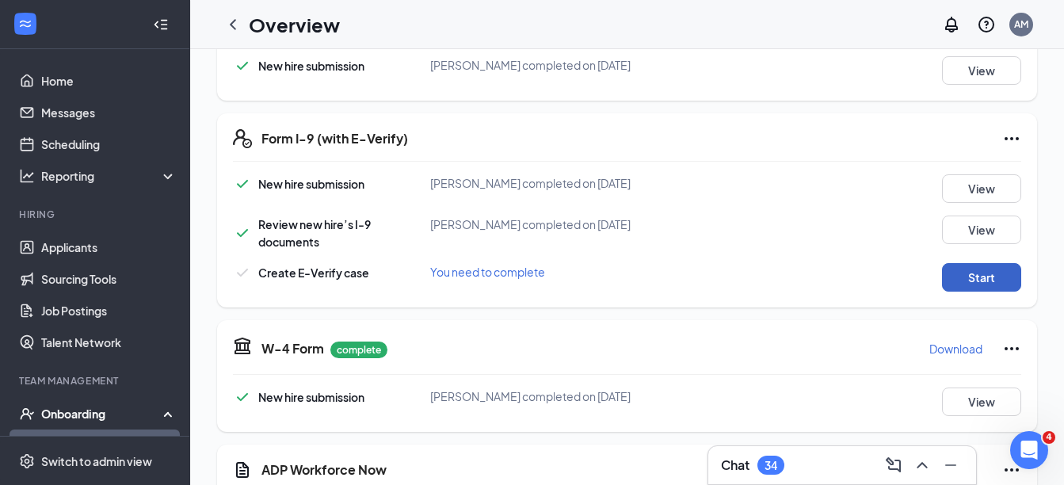
click at [958, 276] on button "Start" at bounding box center [981, 277] width 79 height 29
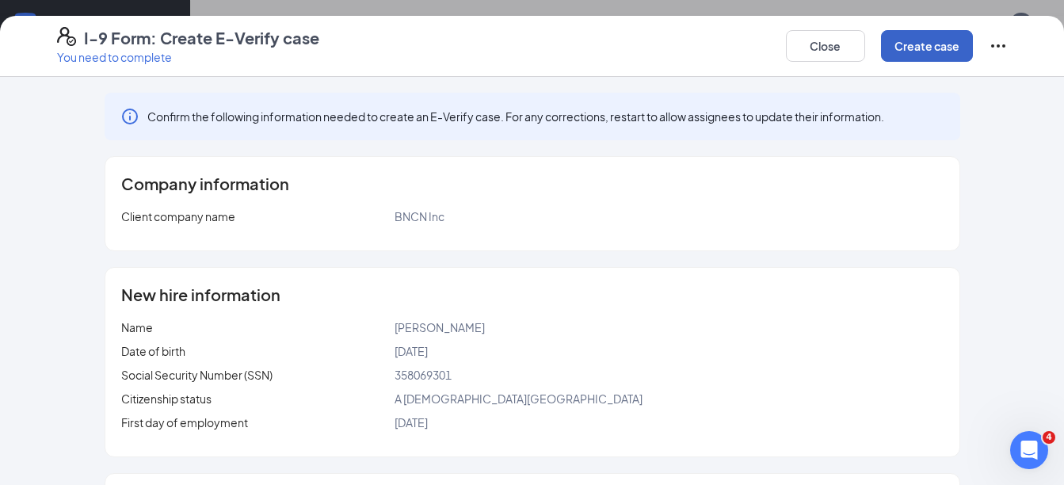
click at [916, 55] on button "Create case" at bounding box center [927, 46] width 92 height 32
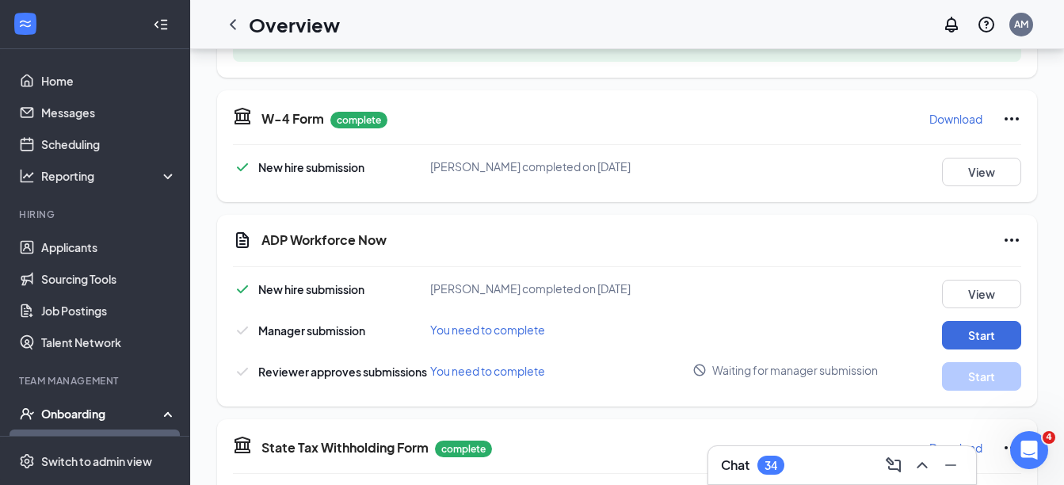
scroll to position [79, 0]
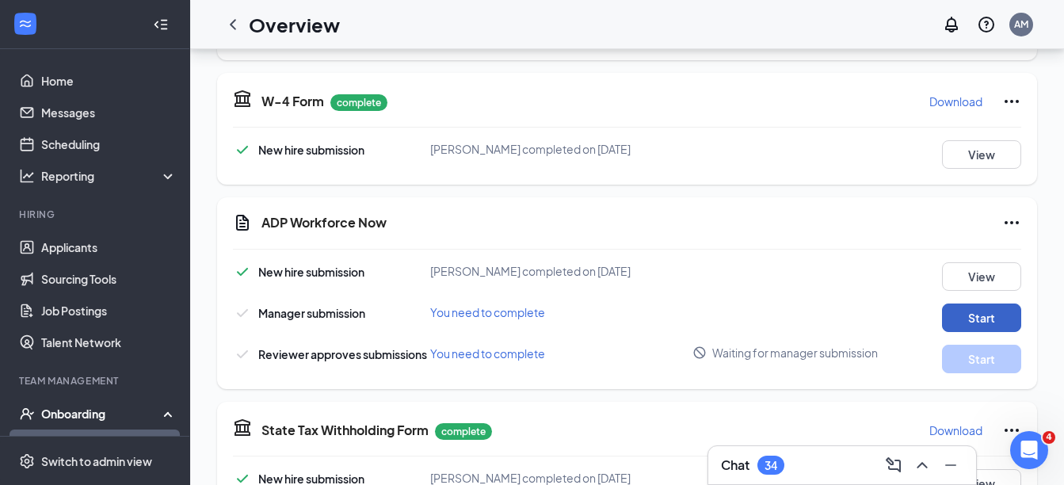
click at [966, 319] on button "Start" at bounding box center [981, 317] width 79 height 29
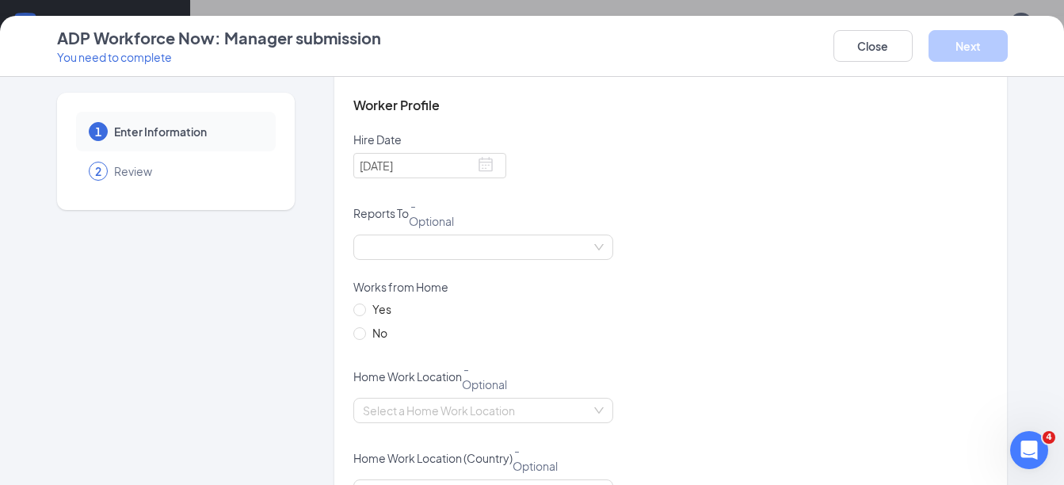
scroll to position [396, 0]
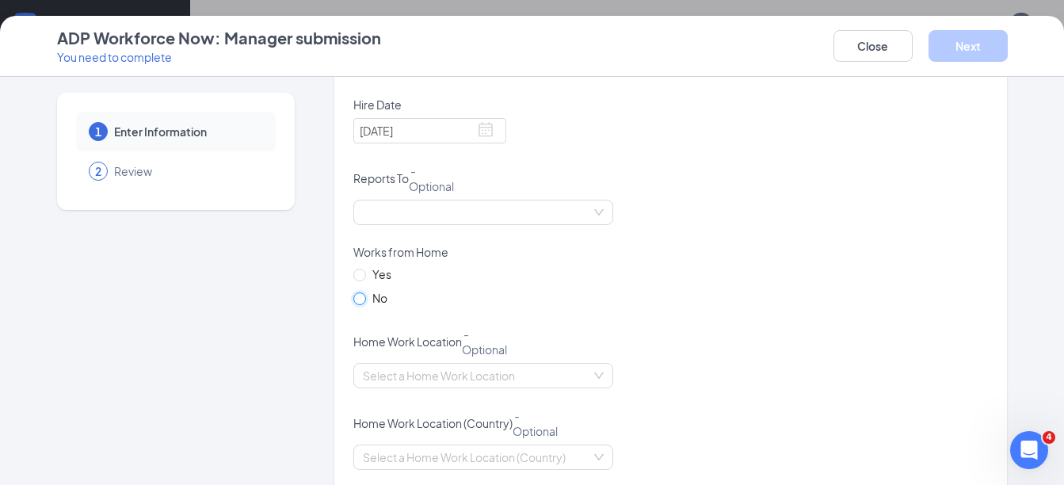
click at [355, 301] on input "No" at bounding box center [358, 297] width 11 height 11
radio input "true"
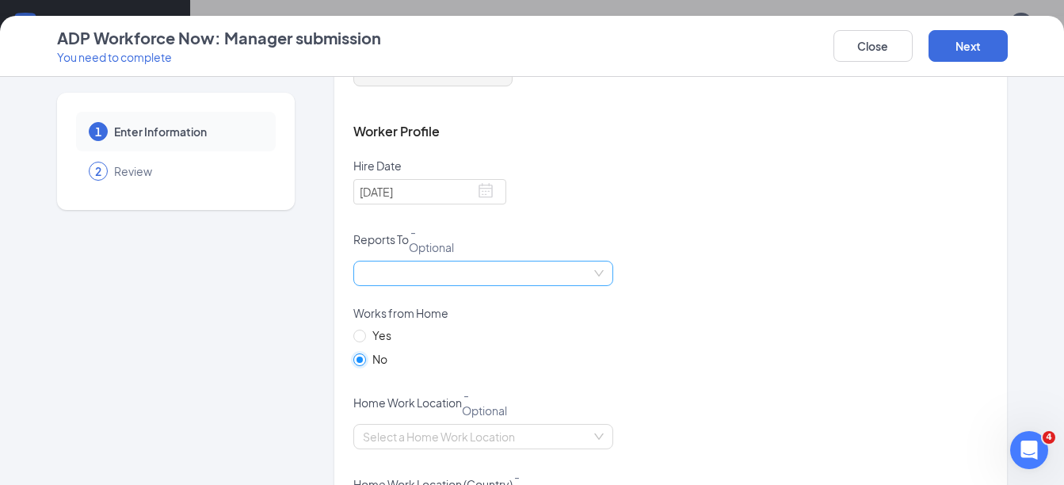
scroll to position [317, 0]
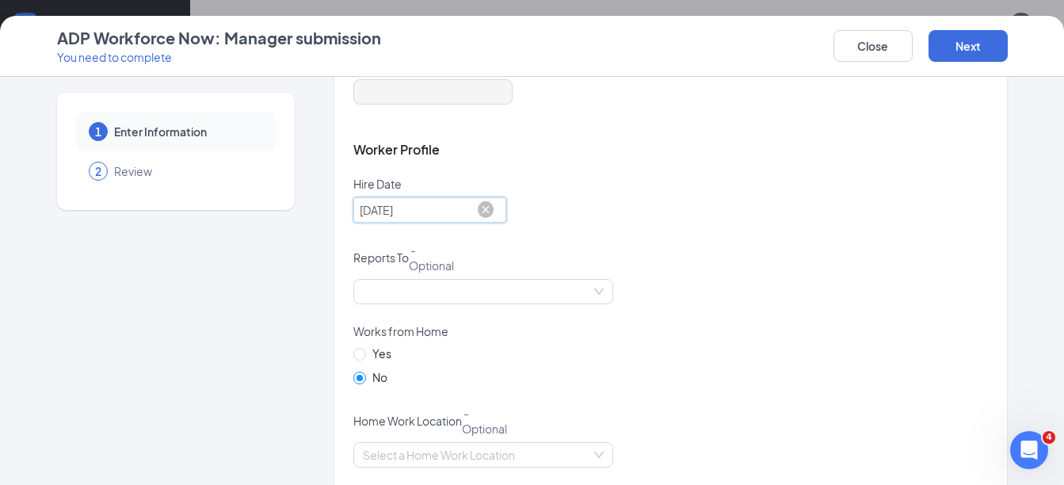
click at [472, 209] on input "[DATE]" at bounding box center [429, 209] width 153 height 25
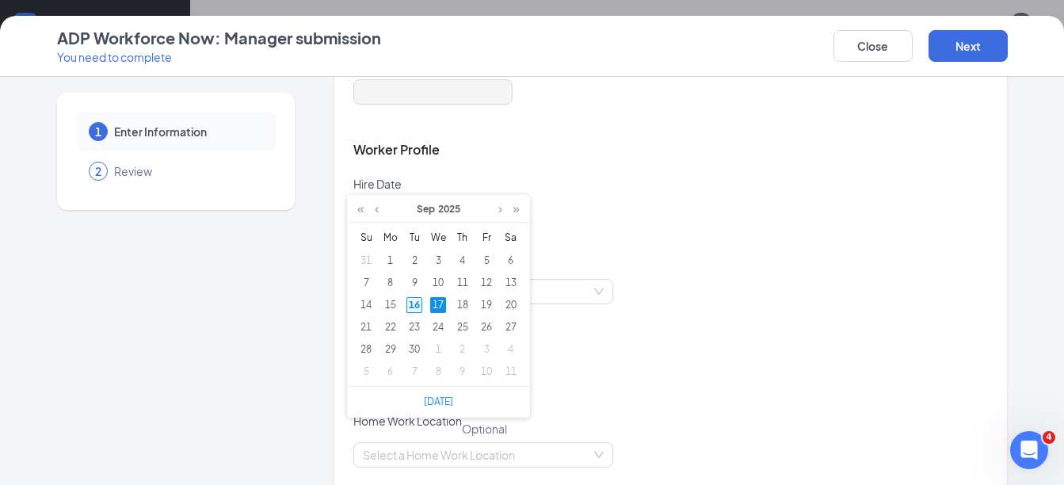
click at [413, 306] on div "16" at bounding box center [414, 305] width 16 height 16
type input "[DATE]"
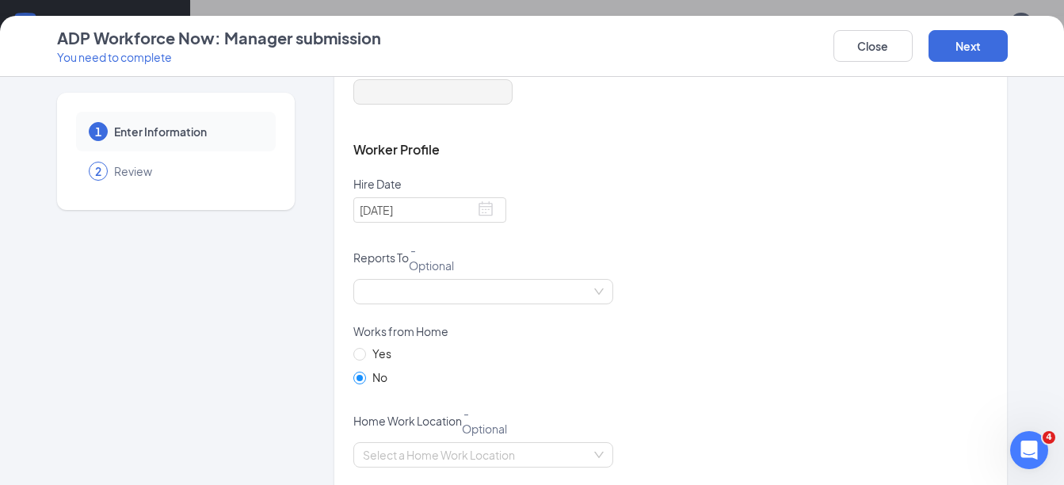
click at [878, 257] on div "Reports To - Optional" at bounding box center [670, 260] width 635 height 37
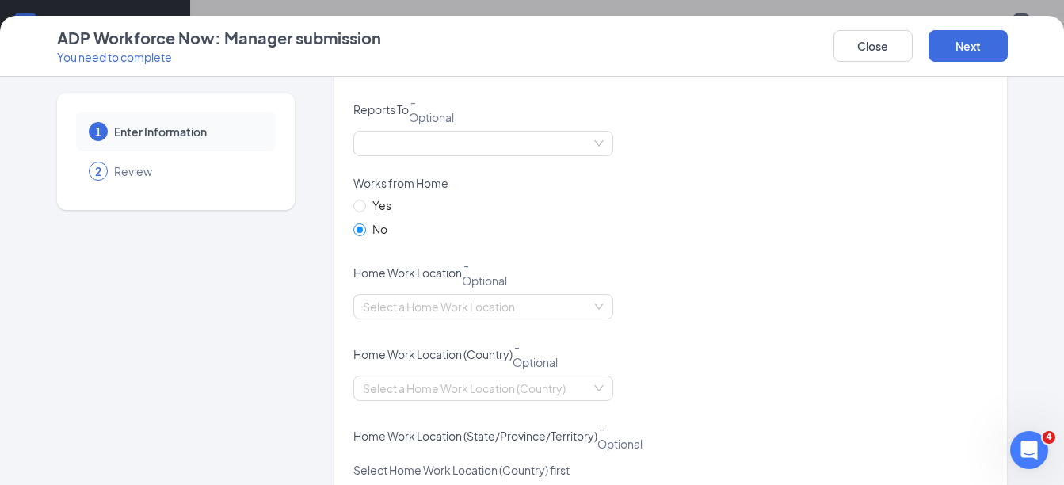
scroll to position [634, 0]
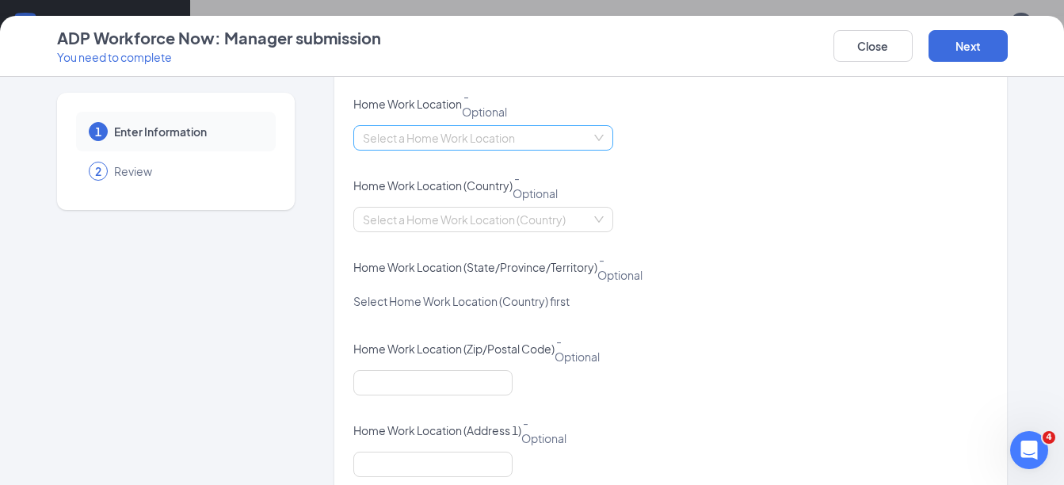
drag, startPoint x: 449, startPoint y: 126, endPoint x: 414, endPoint y: 125, distance: 34.9
click at [448, 125] on div "Select a Home Work Location" at bounding box center [483, 137] width 260 height 25
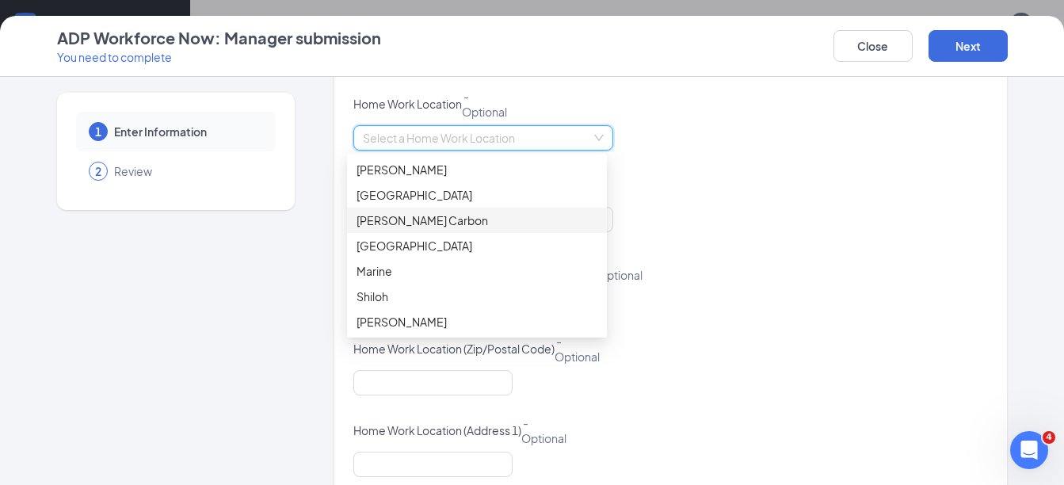
click at [396, 208] on div "[PERSON_NAME] Carbon" at bounding box center [477, 220] width 260 height 25
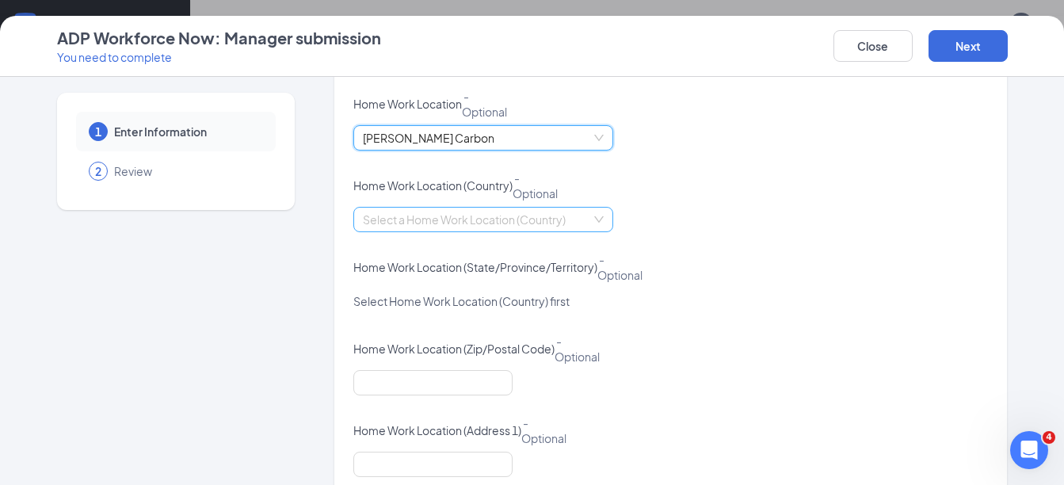
click at [413, 215] on input "search" at bounding box center [478, 220] width 230 height 24
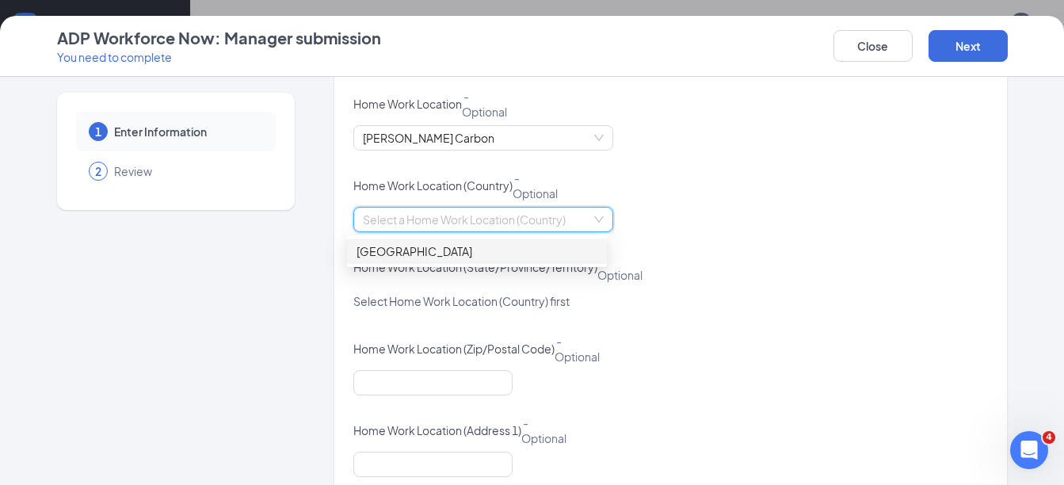
click at [382, 246] on div "[GEOGRAPHIC_DATA]" at bounding box center [476, 250] width 241 height 17
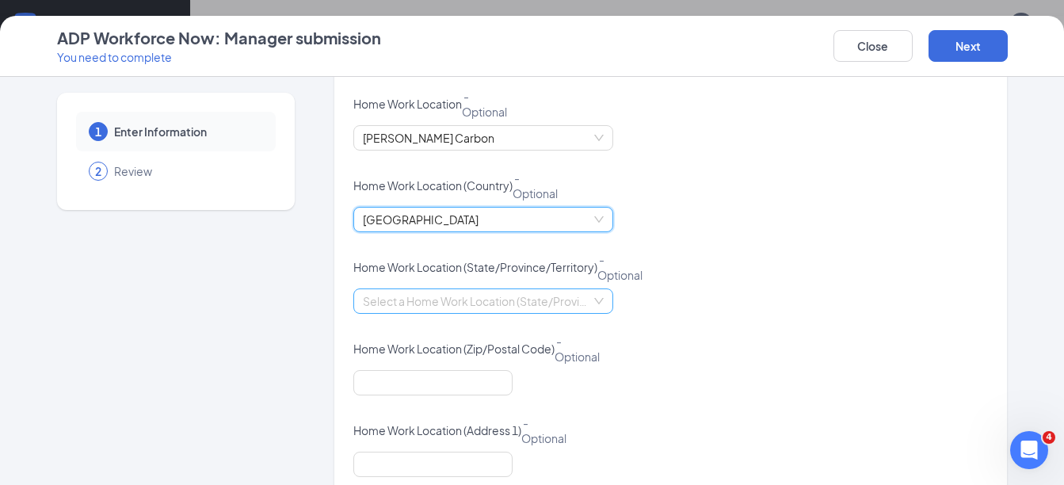
click at [398, 305] on input "search" at bounding box center [478, 301] width 230 height 24
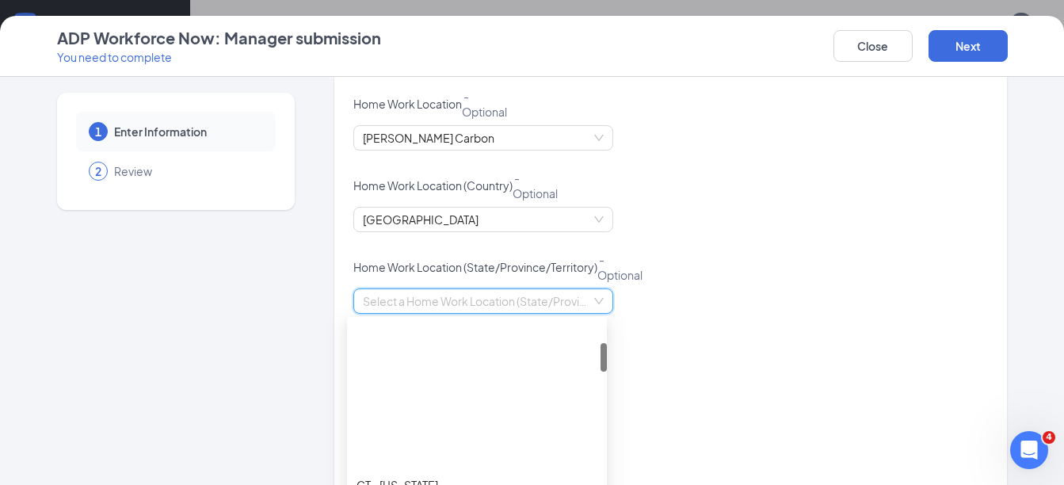
scroll to position [238, 0]
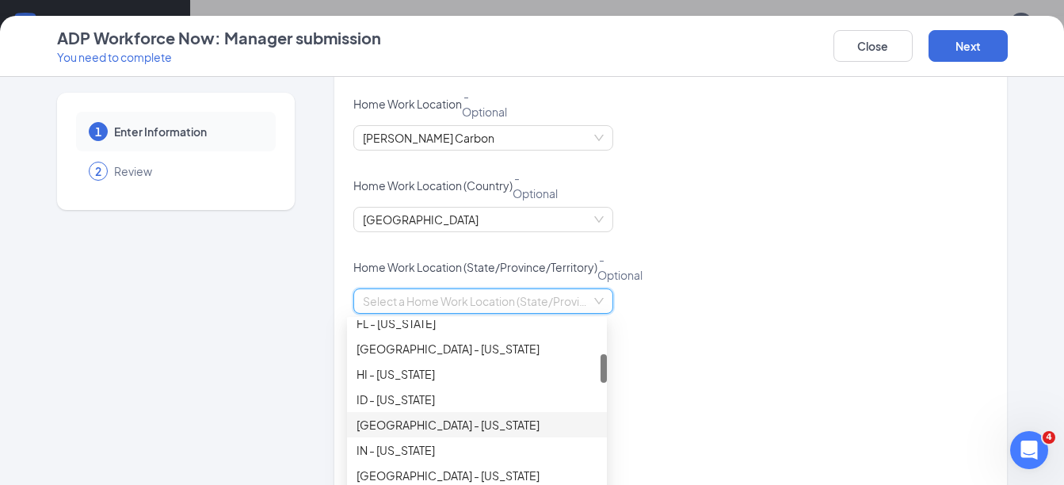
drag, startPoint x: 391, startPoint y: 419, endPoint x: 773, endPoint y: 382, distance: 383.6
click at [391, 420] on div "[GEOGRAPHIC_DATA] - [US_STATE]" at bounding box center [476, 424] width 241 height 17
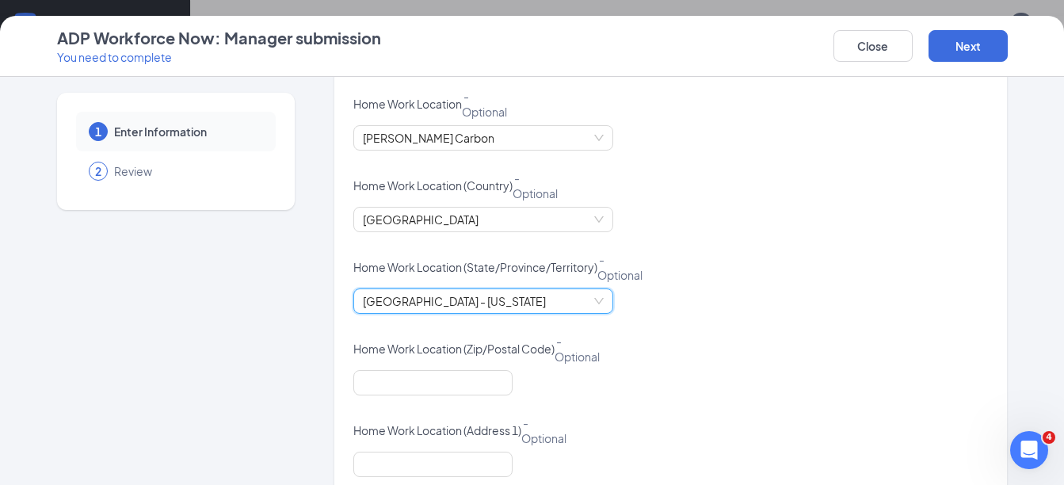
drag, startPoint x: 785, startPoint y: 376, endPoint x: 760, endPoint y: 337, distance: 47.0
click at [785, 371] on div at bounding box center [670, 392] width 635 height 44
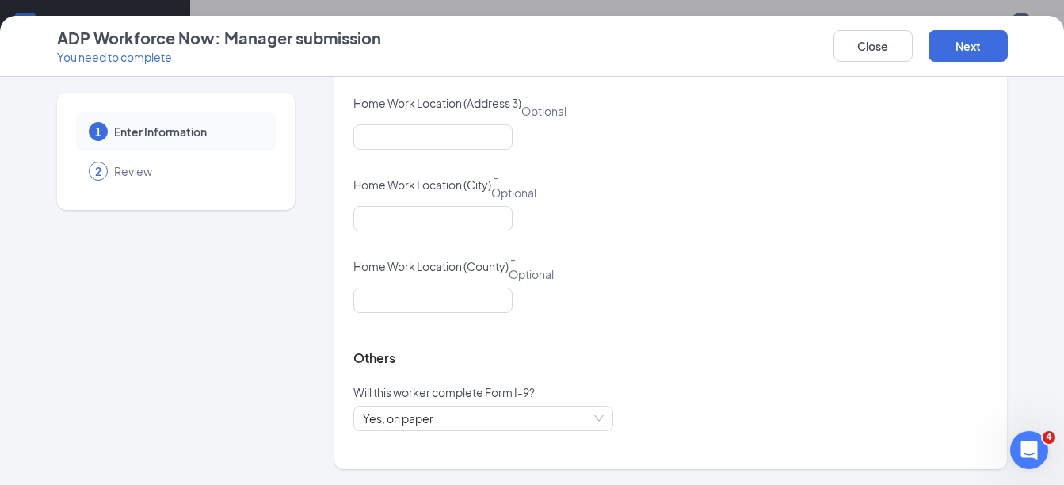
scroll to position [396, 0]
click at [486, 421] on span "Yes, on paper" at bounding box center [483, 418] width 241 height 24
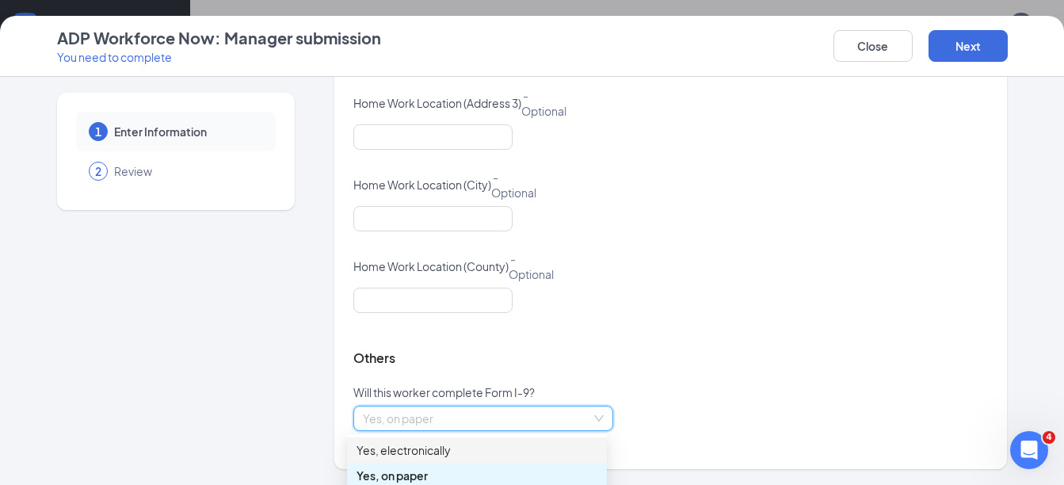
click at [479, 442] on div "Yes, electronically" at bounding box center [476, 449] width 241 height 17
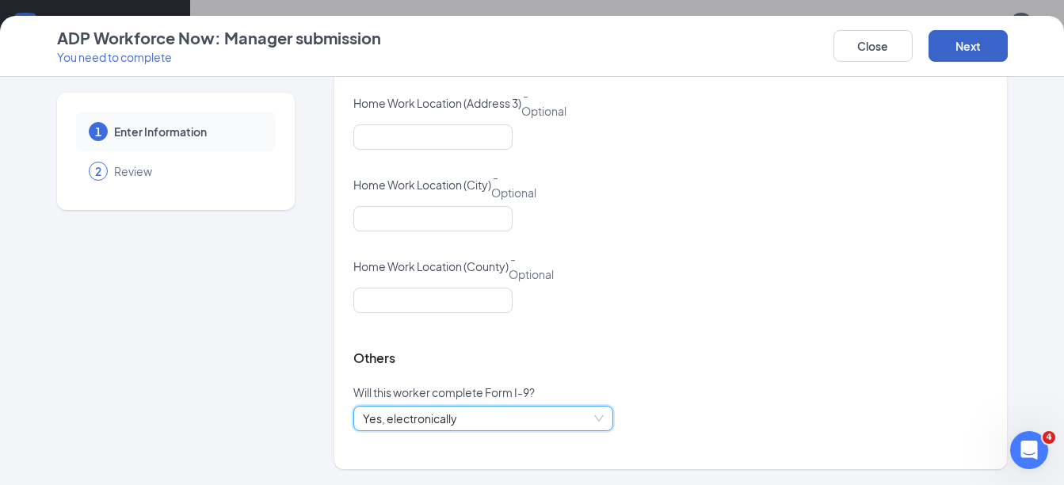
drag, startPoint x: 971, startPoint y: 40, endPoint x: 931, endPoint y: 55, distance: 42.7
click at [970, 41] on button "Next" at bounding box center [967, 46] width 79 height 32
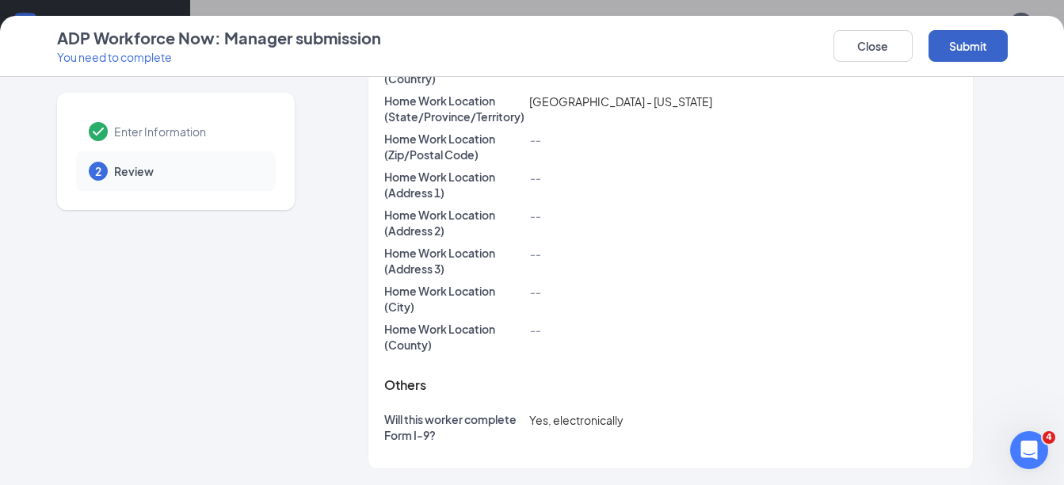
scroll to position [360, 0]
click at [932, 53] on button "Submit" at bounding box center [967, 46] width 79 height 32
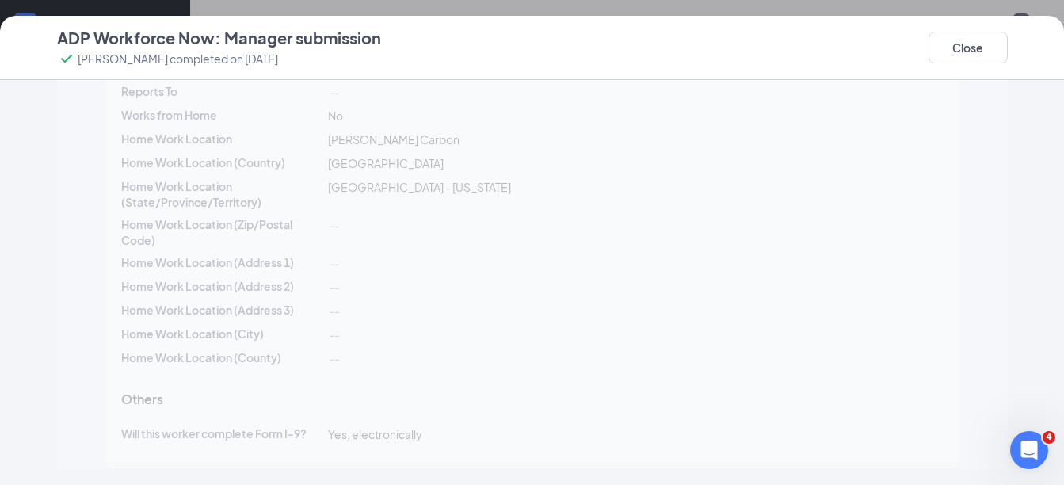
scroll to position [264, 0]
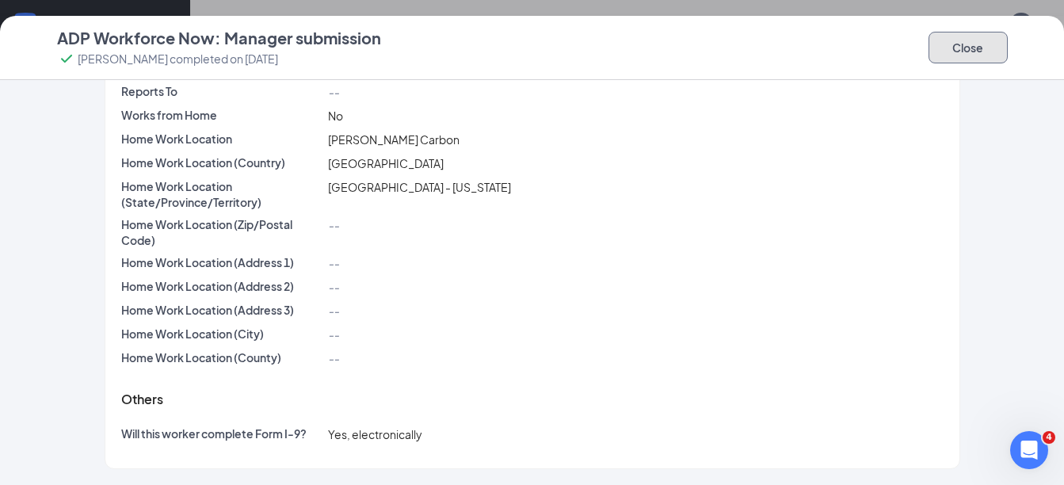
click at [965, 52] on button "Close" at bounding box center [967, 48] width 79 height 32
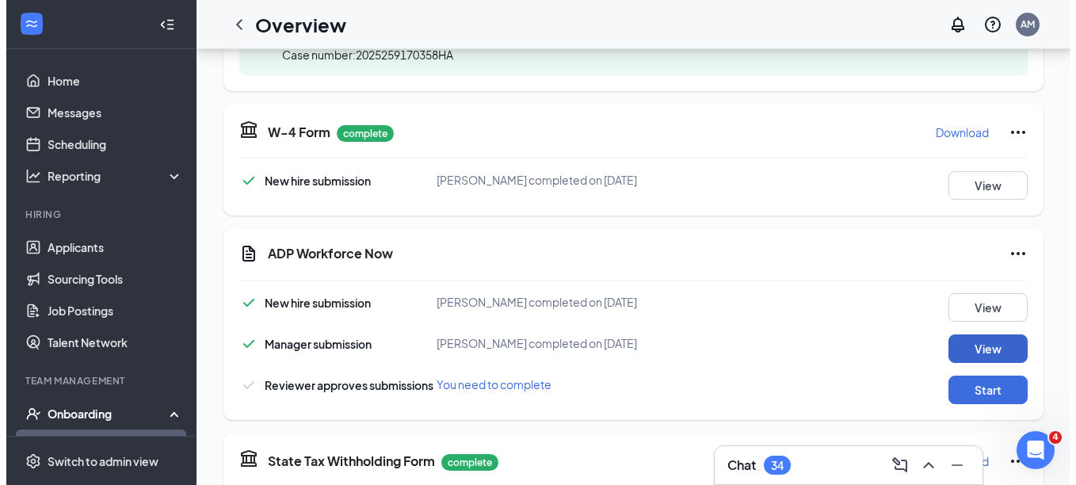
scroll to position [713, 0]
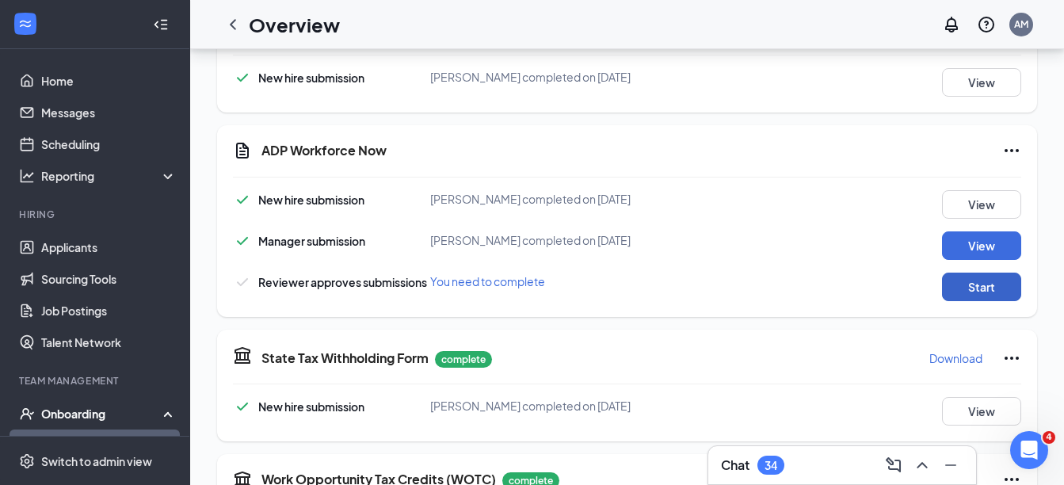
click at [969, 280] on button "Start" at bounding box center [981, 286] width 79 height 29
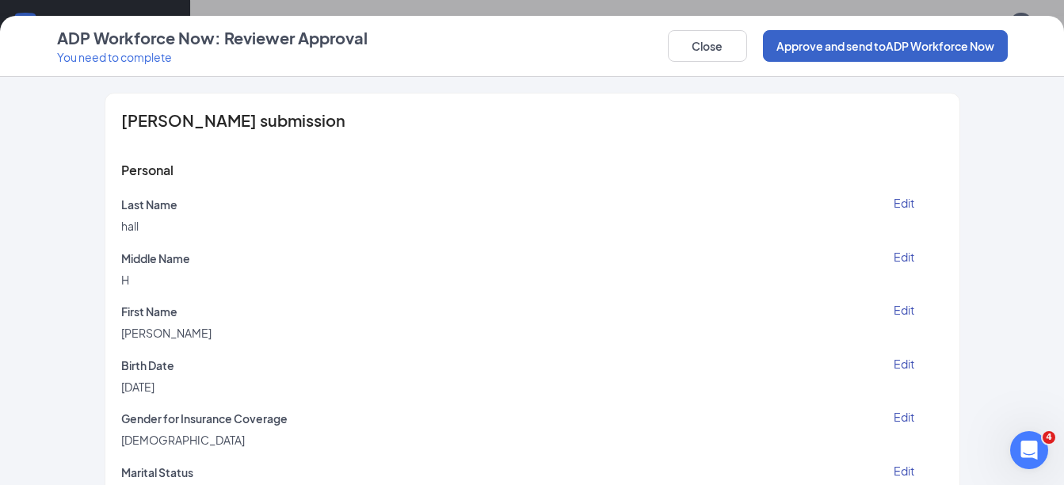
click at [895, 52] on button "Approve and send to ADP Workforce Now" at bounding box center [885, 46] width 245 height 32
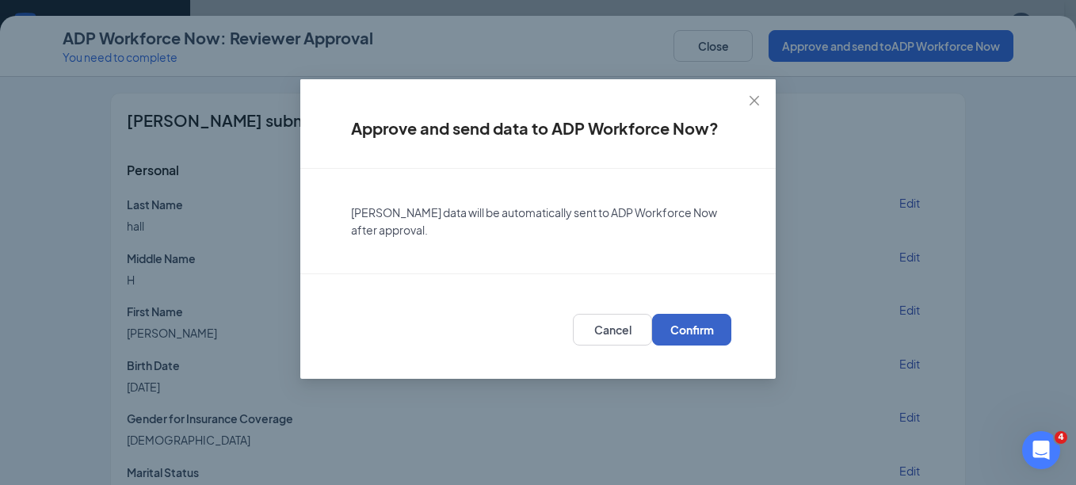
click at [687, 336] on span "Confirm" at bounding box center [692, 330] width 44 height 16
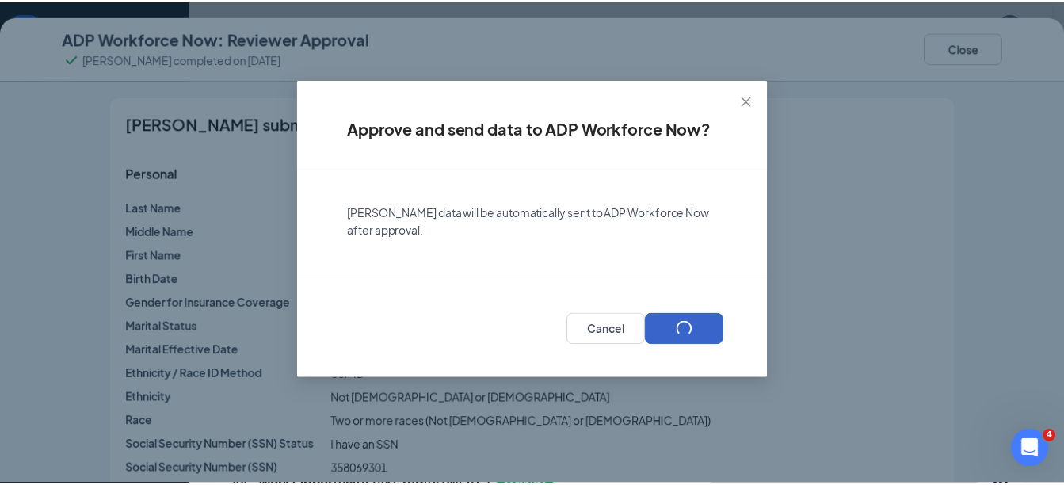
scroll to position [719, 0]
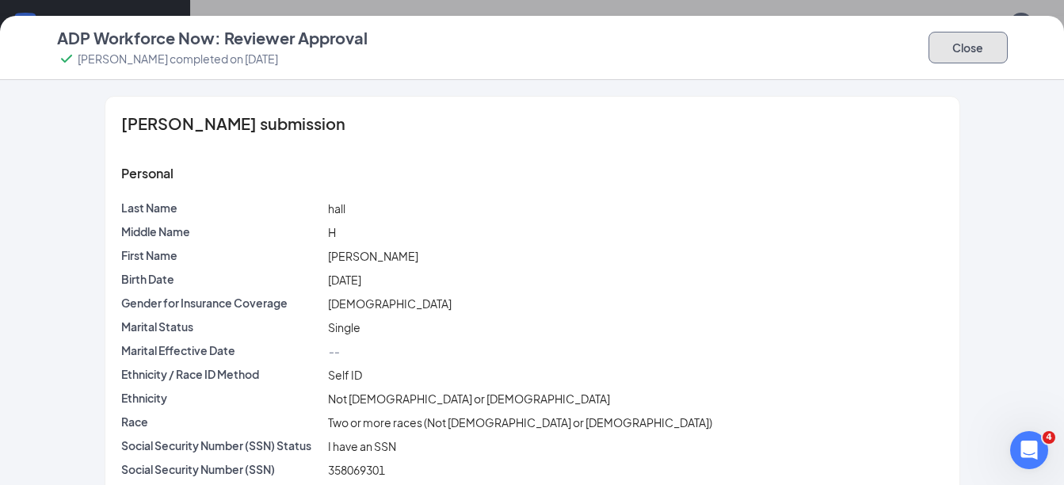
click at [994, 60] on button "Close" at bounding box center [967, 48] width 79 height 32
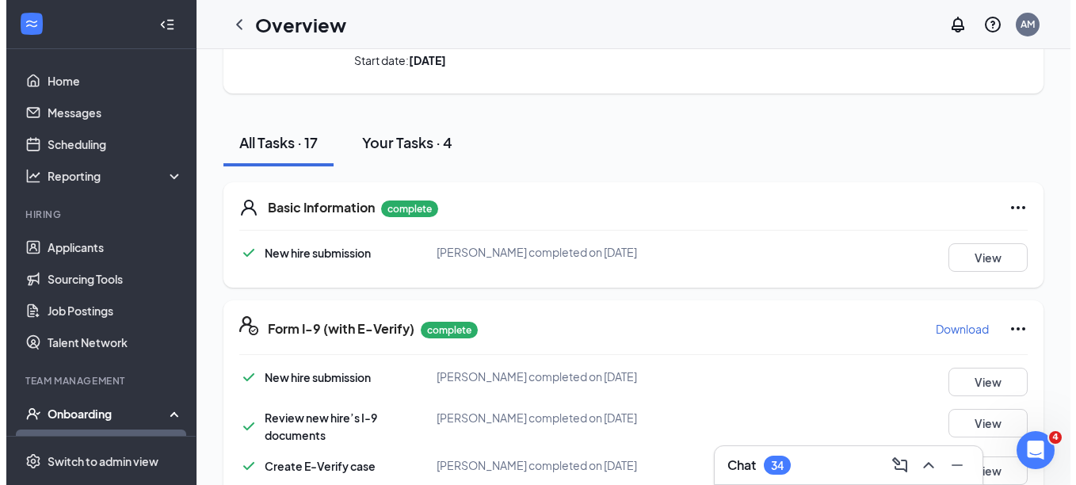
scroll to position [0, 0]
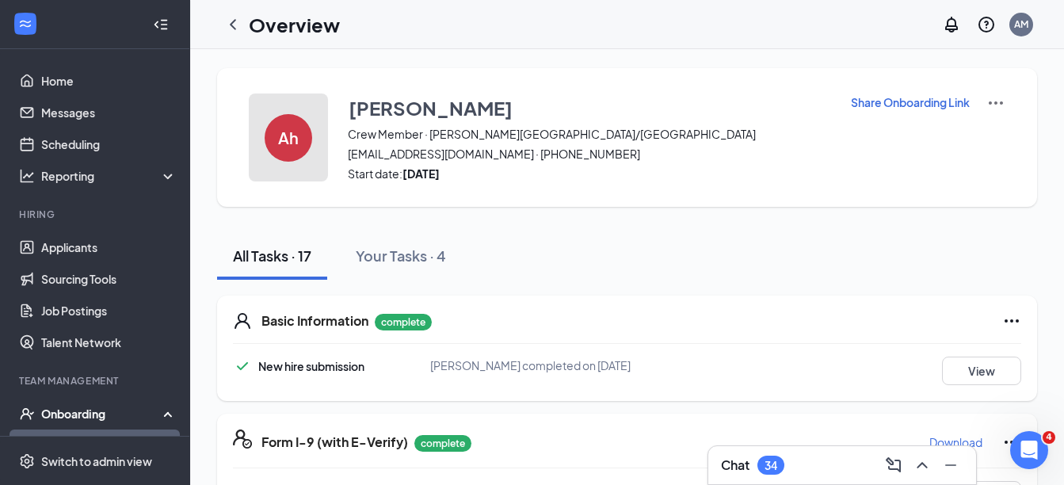
click at [301, 139] on div "Ah" at bounding box center [289, 138] width 48 height 48
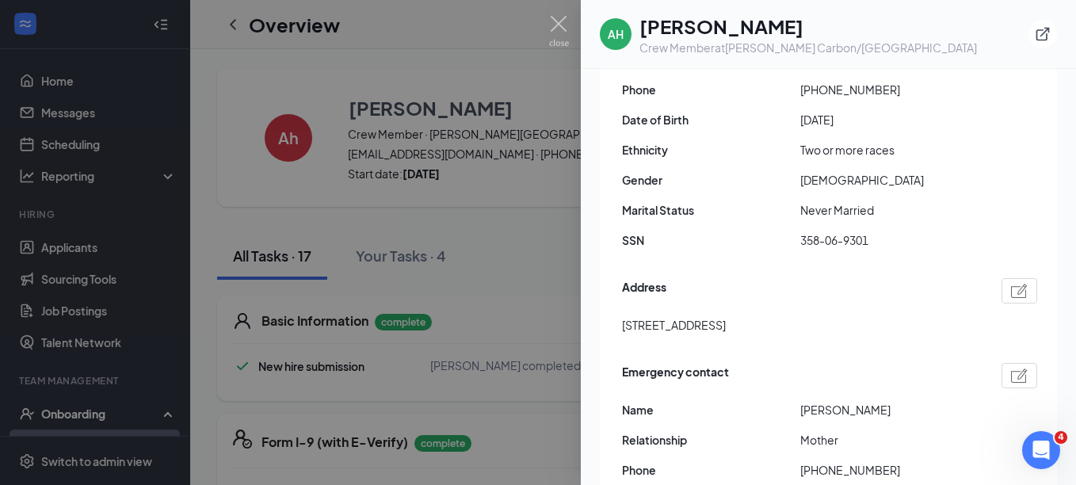
scroll to position [360, 0]
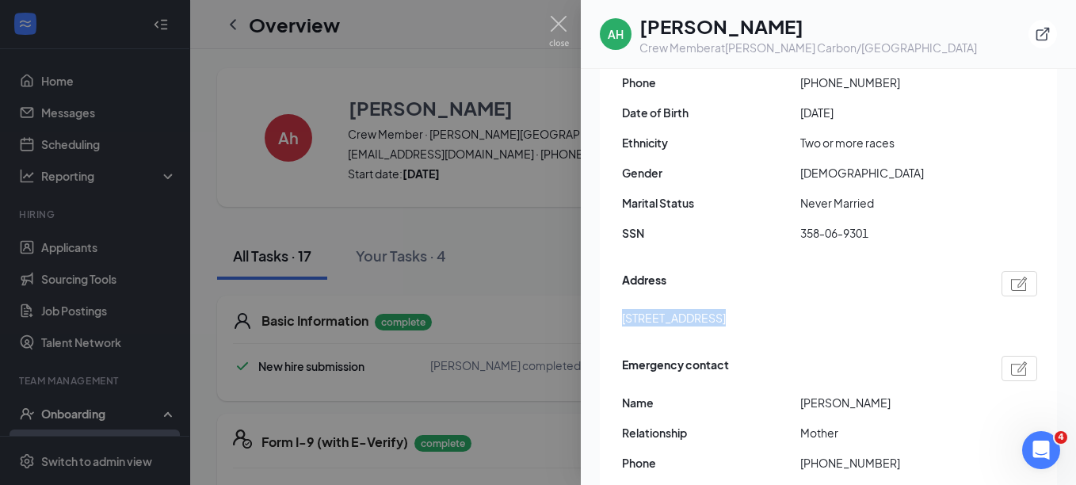
drag, startPoint x: 608, startPoint y: 302, endPoint x: 704, endPoint y: 315, distance: 96.8
click at [704, 315] on div "Employment confirmed・Closed E-Verify case E-Verify has confirmed that [PERSON_N…" at bounding box center [828, 195] width 457 height 711
drag, startPoint x: 704, startPoint y: 315, endPoint x: 623, endPoint y: 314, distance: 80.8
click at [688, 323] on div "Employment confirmed・Closed E-Verify case E-Verify has confirmed that [PERSON_N…" at bounding box center [828, 195] width 457 height 711
click at [617, 310] on div "Employment confirmed・Closed E-Verify case E-Verify has confirmed that [PERSON_N…" at bounding box center [828, 195] width 457 height 711
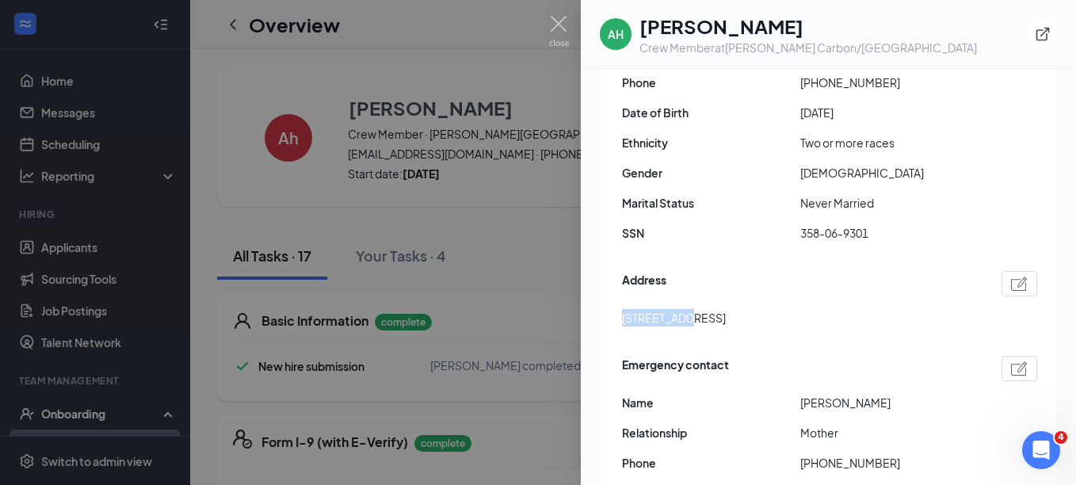
drag, startPoint x: 617, startPoint y: 305, endPoint x: 679, endPoint y: 309, distance: 61.9
click at [679, 309] on div "Employment confirmed・Closed E-Verify case E-Verify has confirmed that [PERSON_N…" at bounding box center [828, 195] width 457 height 711
copy span "142 Carlyle"
drag, startPoint x: 787, startPoint y: 305, endPoint x: 817, endPoint y: 305, distance: 30.1
click at [817, 309] on div "[STREET_ADDRESS]" at bounding box center [829, 317] width 415 height 17
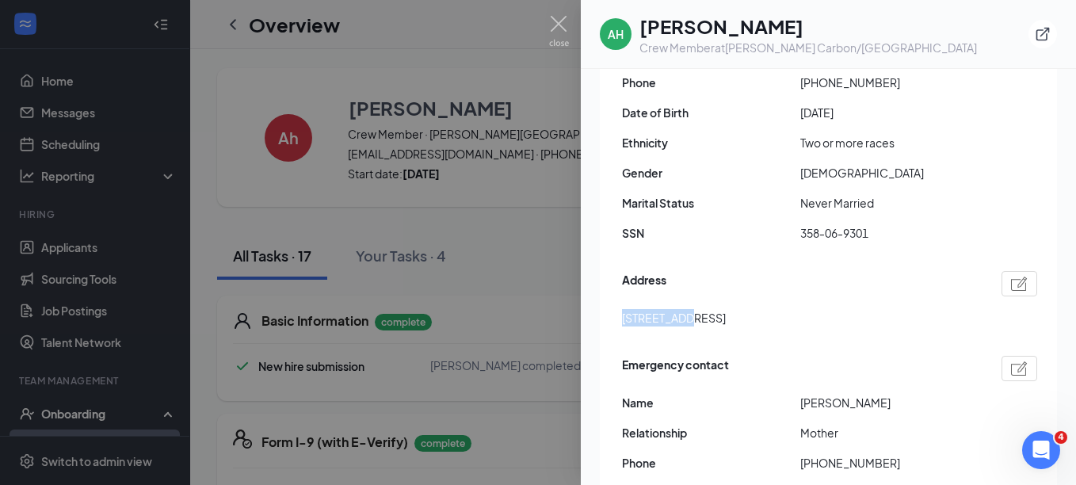
click at [726, 309] on span "[STREET_ADDRESS]" at bounding box center [674, 317] width 104 height 17
drag, startPoint x: 816, startPoint y: 300, endPoint x: 783, endPoint y: 299, distance: 32.5
click at [726, 309] on span "[STREET_ADDRESS]" at bounding box center [674, 317] width 104 height 17
copy span "62221"
click at [760, 321] on div "Address [STREET_ADDRESS]" at bounding box center [829, 303] width 415 height 72
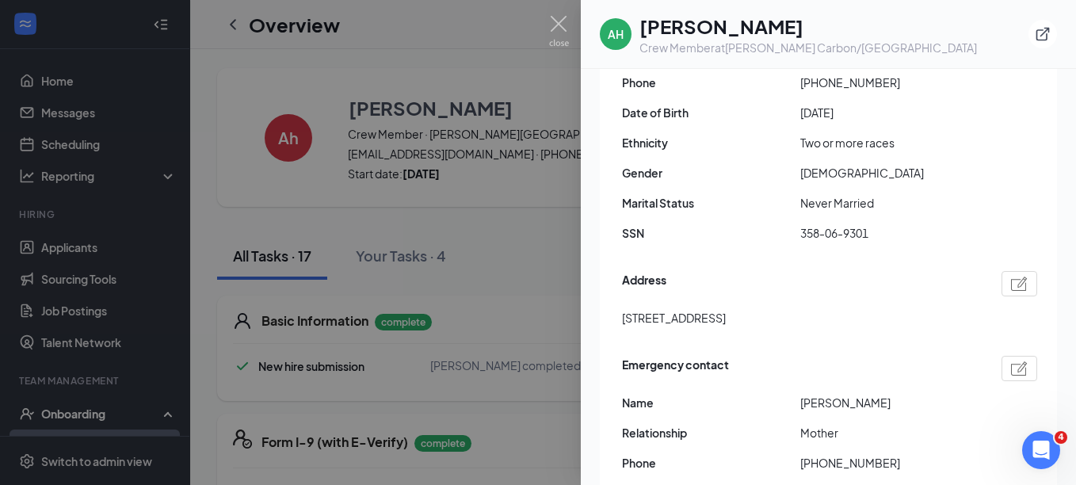
drag, startPoint x: 760, startPoint y: 321, endPoint x: 710, endPoint y: 307, distance: 51.7
click at [710, 309] on span "[STREET_ADDRESS]" at bounding box center [674, 317] width 104 height 17
copy span "[GEOGRAPHIC_DATA]"
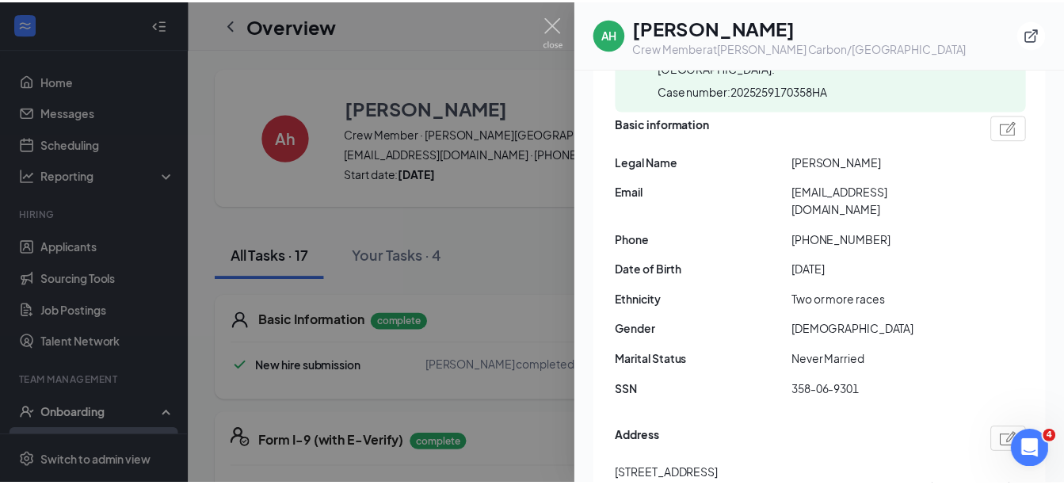
scroll to position [201, 0]
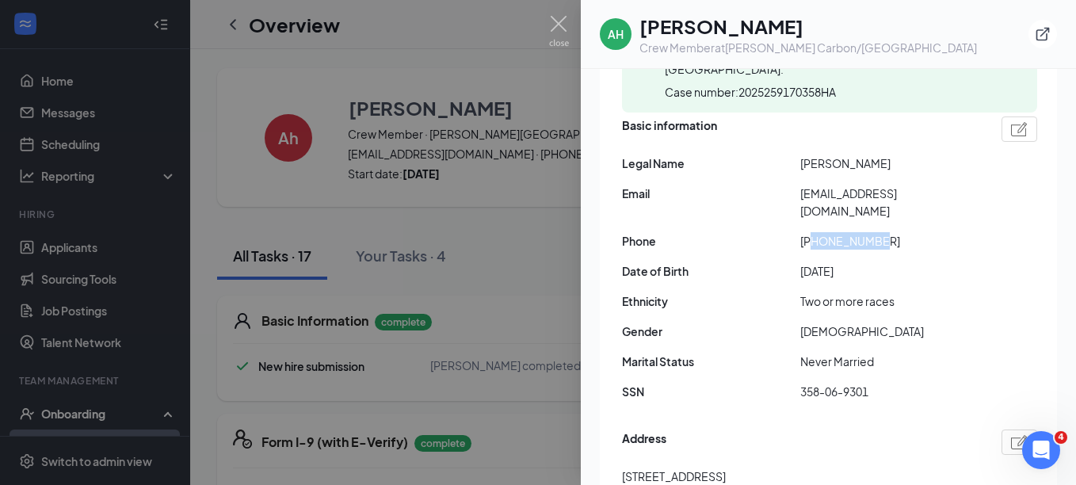
drag, startPoint x: 890, startPoint y: 227, endPoint x: 813, endPoint y: 233, distance: 77.1
click at [813, 233] on div "Basic information Legal Name [PERSON_NAME] Email [EMAIL_ADDRESS][DOMAIN_NAME] P…" at bounding box center [829, 262] width 415 height 300
copy span "6189792592"
drag, startPoint x: 951, startPoint y: 195, endPoint x: 756, endPoint y: 202, distance: 195.8
click at [756, 202] on div "Email [EMAIL_ADDRESS][DOMAIN_NAME]" at bounding box center [829, 202] width 415 height 35
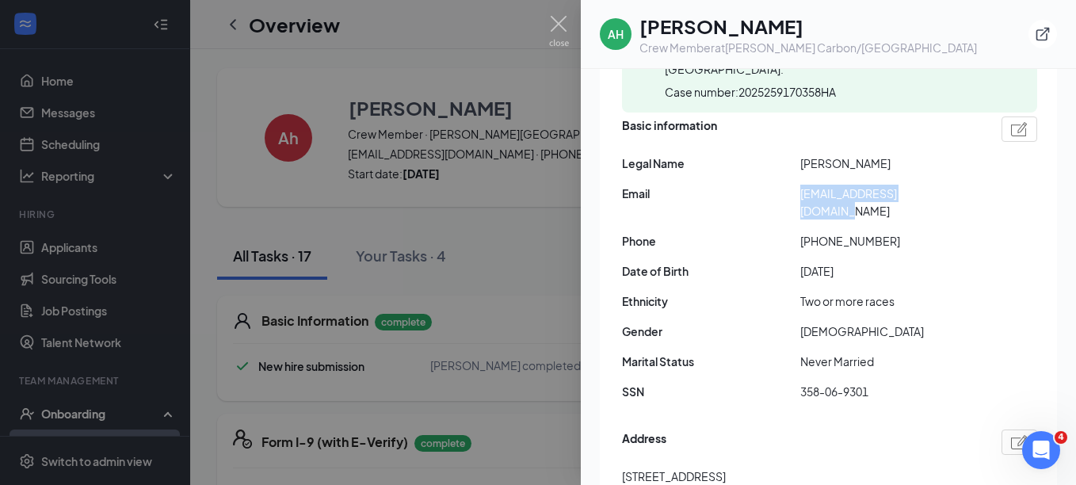
copy div "[EMAIL_ADDRESS][DOMAIN_NAME]"
drag, startPoint x: 882, startPoint y: 225, endPoint x: 841, endPoint y: 234, distance: 42.1
click at [841, 234] on div "Basic information Legal Name [PERSON_NAME] Email [EMAIL_ADDRESS][DOMAIN_NAME] P…" at bounding box center [829, 262] width 415 height 300
copy span "792592"
click at [912, 232] on span "[PHONE_NUMBER]" at bounding box center [889, 240] width 178 height 17
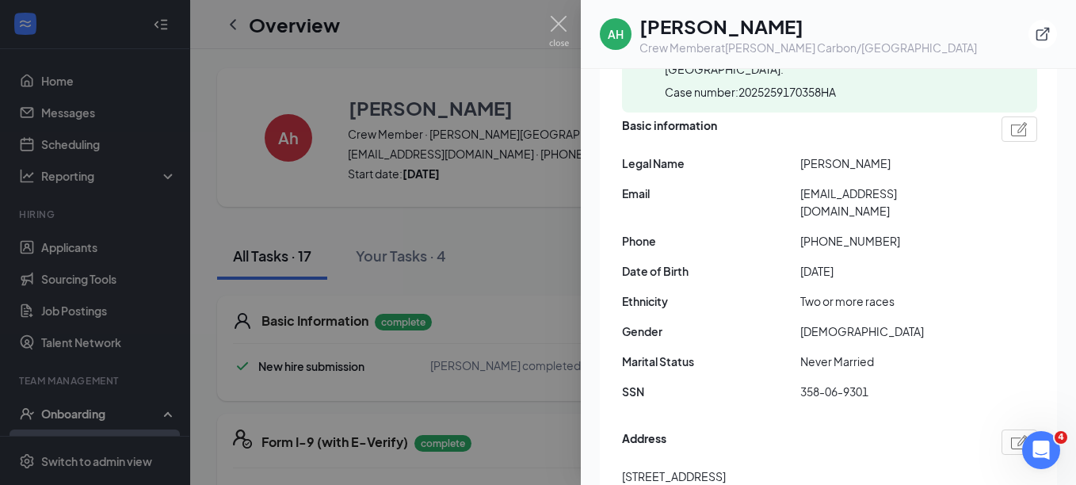
click at [921, 262] on span "[DATE]" at bounding box center [889, 270] width 178 height 17
click at [554, 19] on img at bounding box center [559, 31] width 20 height 31
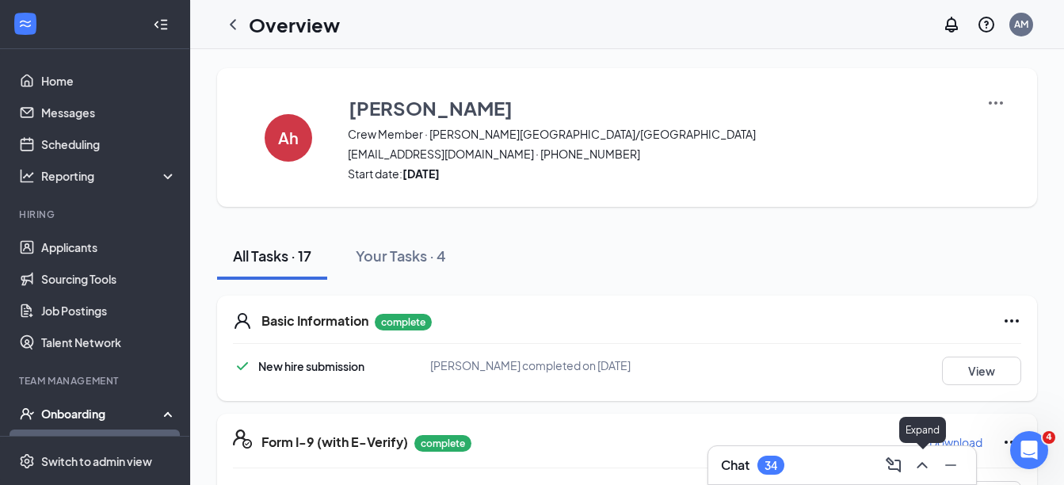
click at [928, 465] on icon "ChevronUp" at bounding box center [921, 464] width 19 height 19
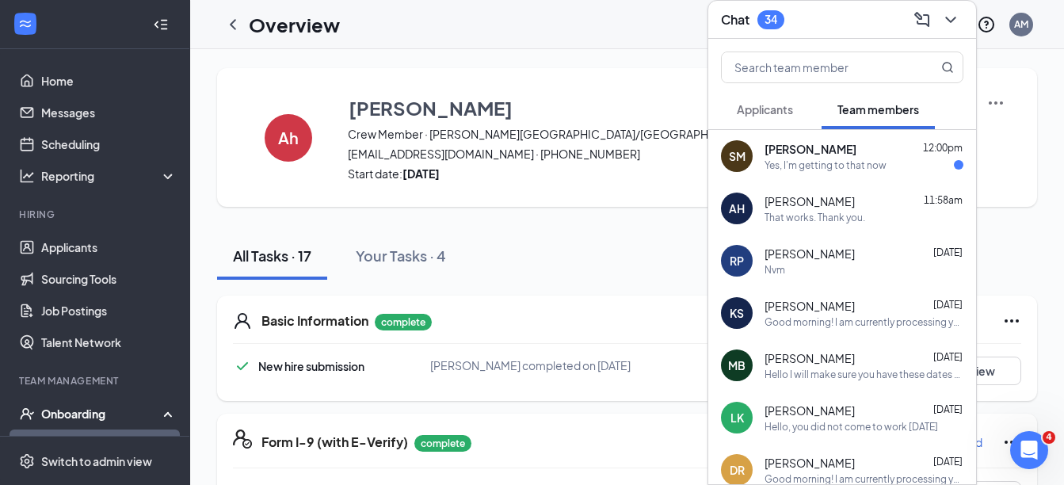
click at [836, 174] on div "SM [PERSON_NAME] 12:00pm Yes, I'm getting to that now" at bounding box center [842, 156] width 268 height 52
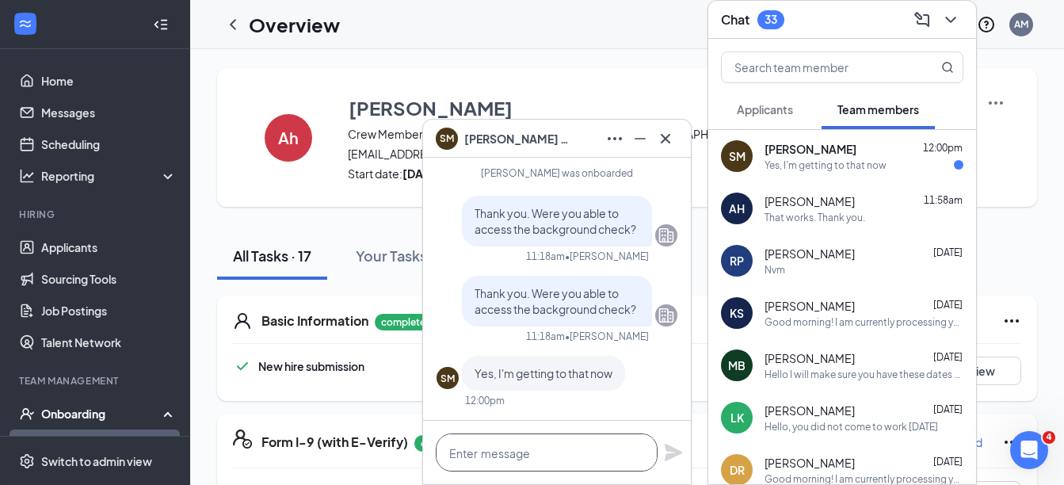
click at [495, 455] on textarea at bounding box center [547, 452] width 222 height 38
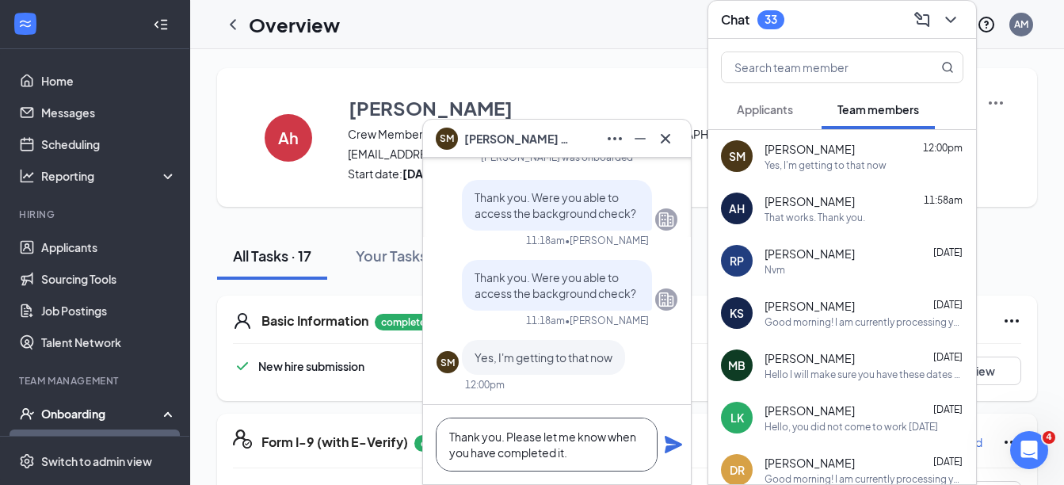
type textarea "Thank you. Please let me know when you have completed it."
click at [684, 446] on div "Thank you. Please let me know when you have completed it." at bounding box center [557, 444] width 268 height 79
click at [676, 443] on icon "Plane" at bounding box center [673, 444] width 17 height 17
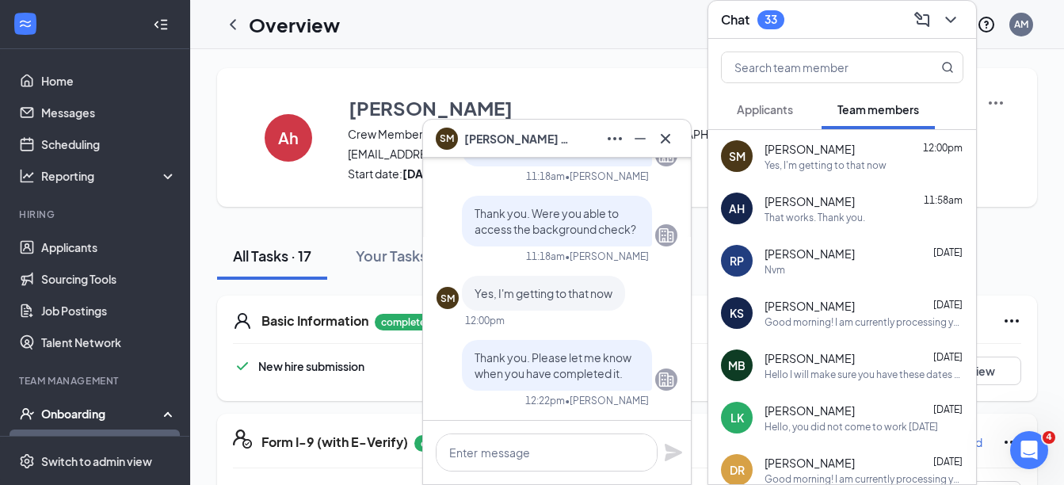
scroll to position [0, 0]
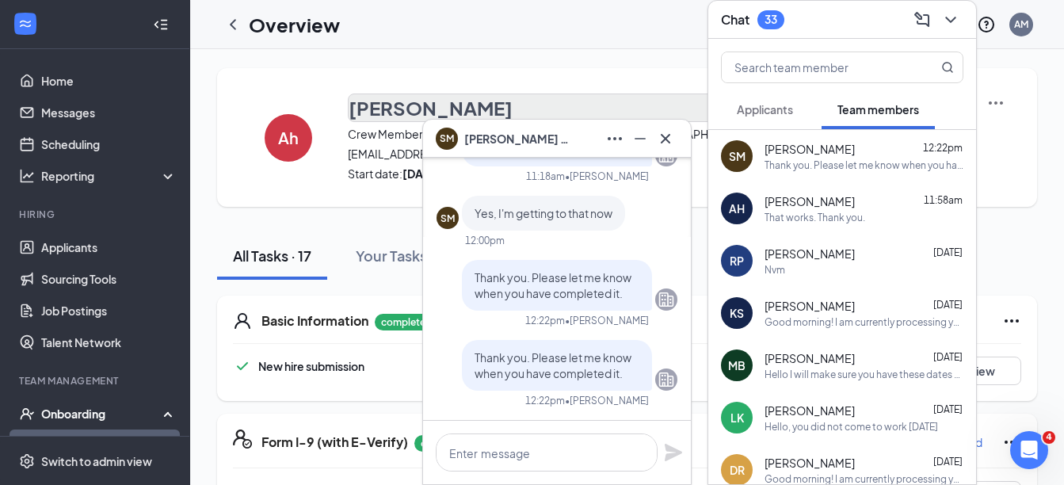
click at [666, 143] on icon "Cross" at bounding box center [665, 138] width 19 height 19
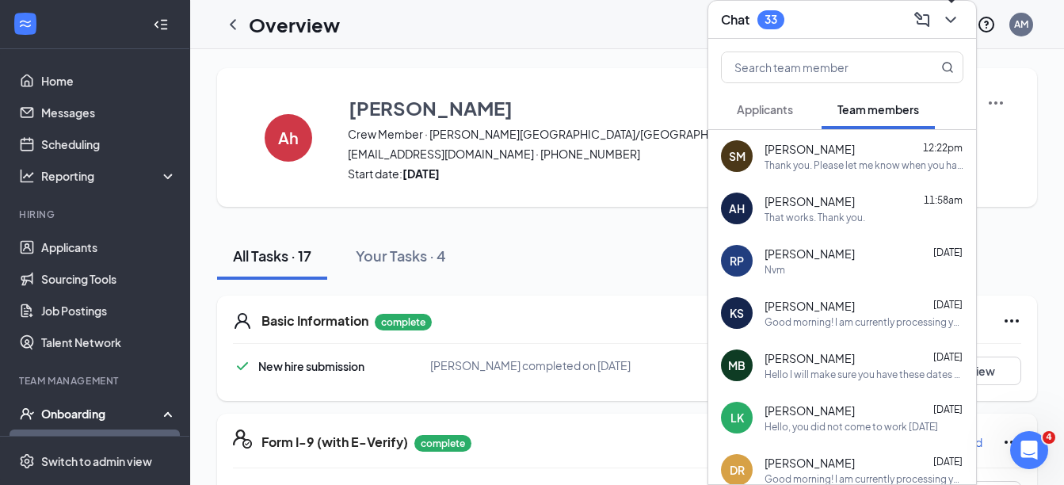
click at [951, 18] on icon "ChevronDown" at bounding box center [950, 19] width 19 height 19
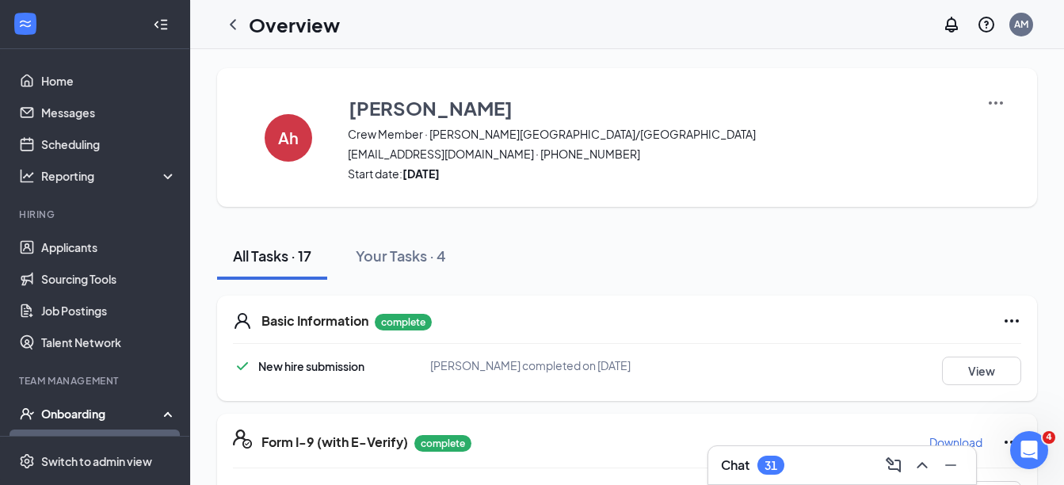
click at [927, 463] on icon "ChevronUp" at bounding box center [921, 464] width 19 height 19
